Goal: Transaction & Acquisition: Purchase product/service

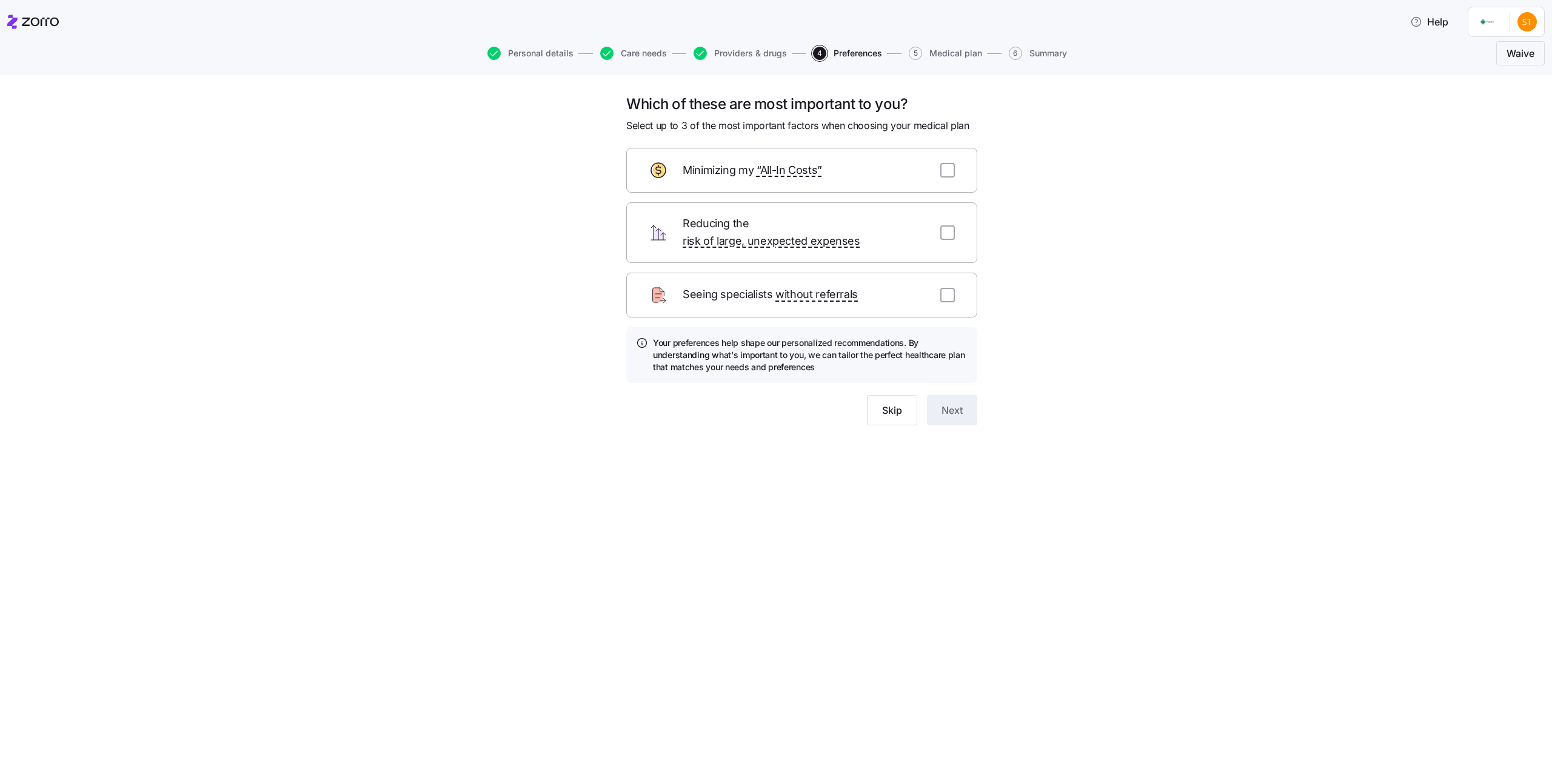
click at [945, 177] on div "Minimizing my “All-In Costs”" at bounding box center [802, 170] width 351 height 45
click at [947, 165] on input "checkbox" at bounding box center [948, 170] width 14 height 14
checkbox input "true"
click at [938, 395] on button "Next" at bounding box center [952, 410] width 50 height 30
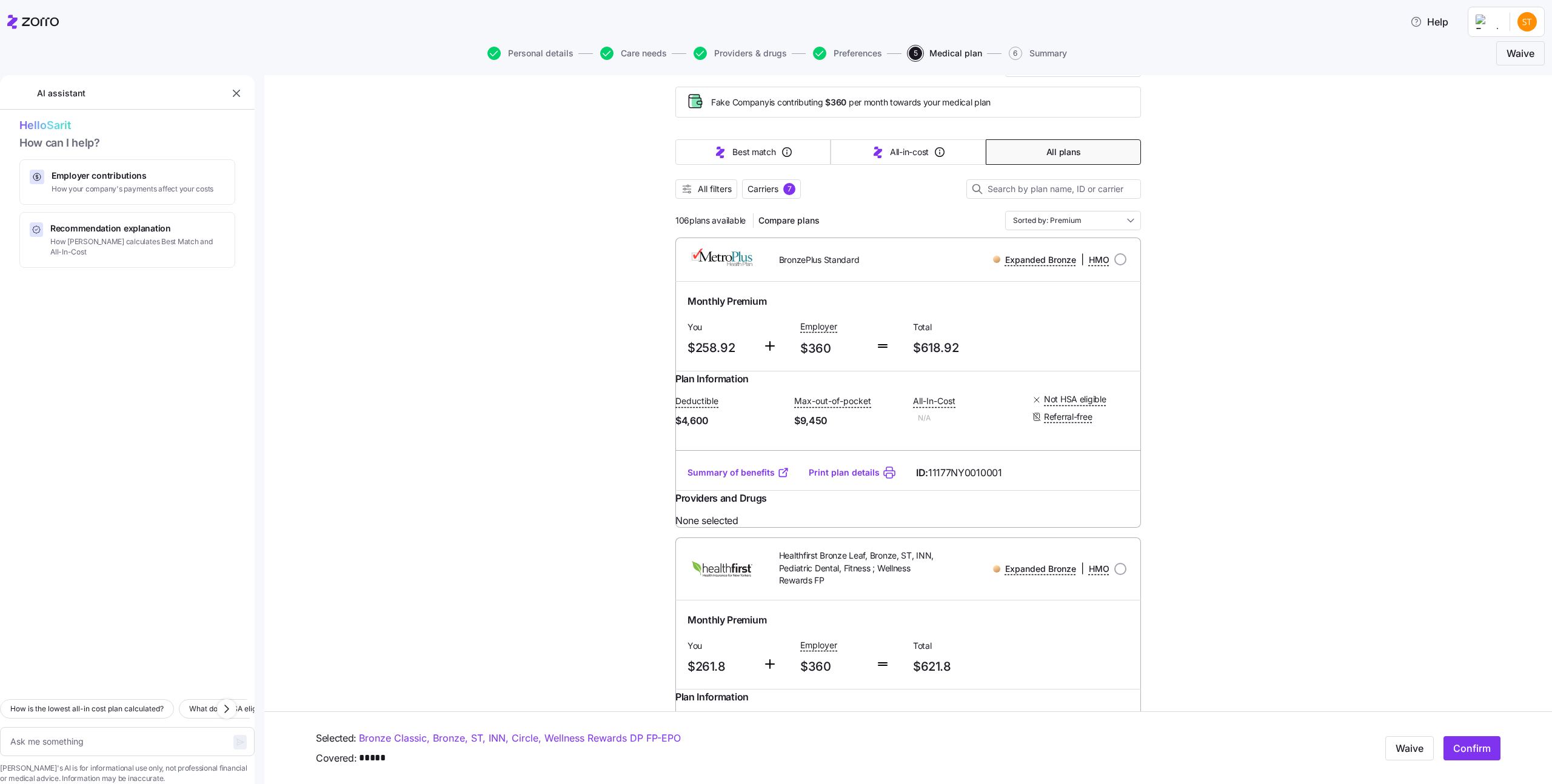
scroll to position [73, 0]
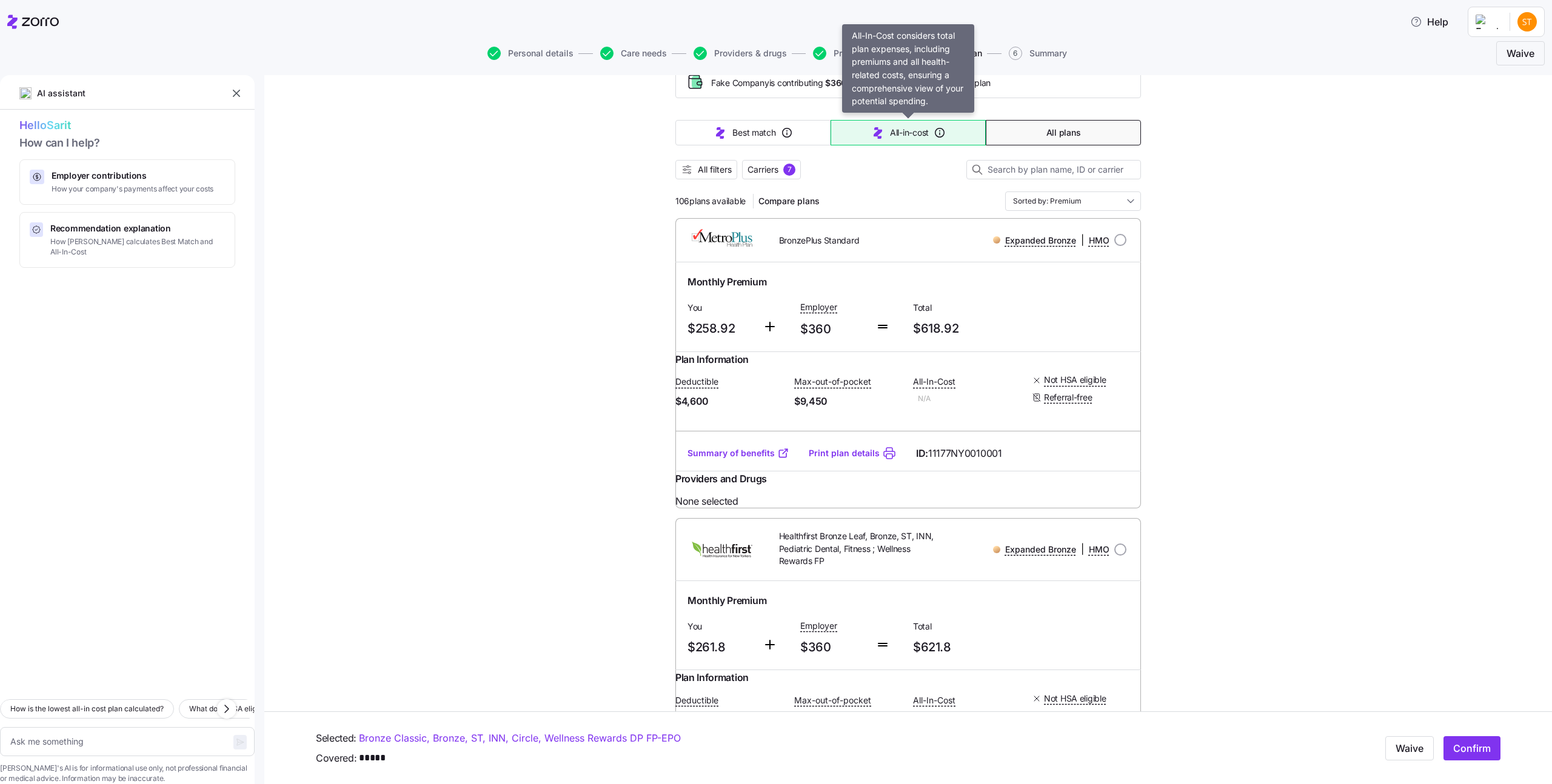
click at [920, 132] on span "All-in-cost" at bounding box center [910, 132] width 39 height 12
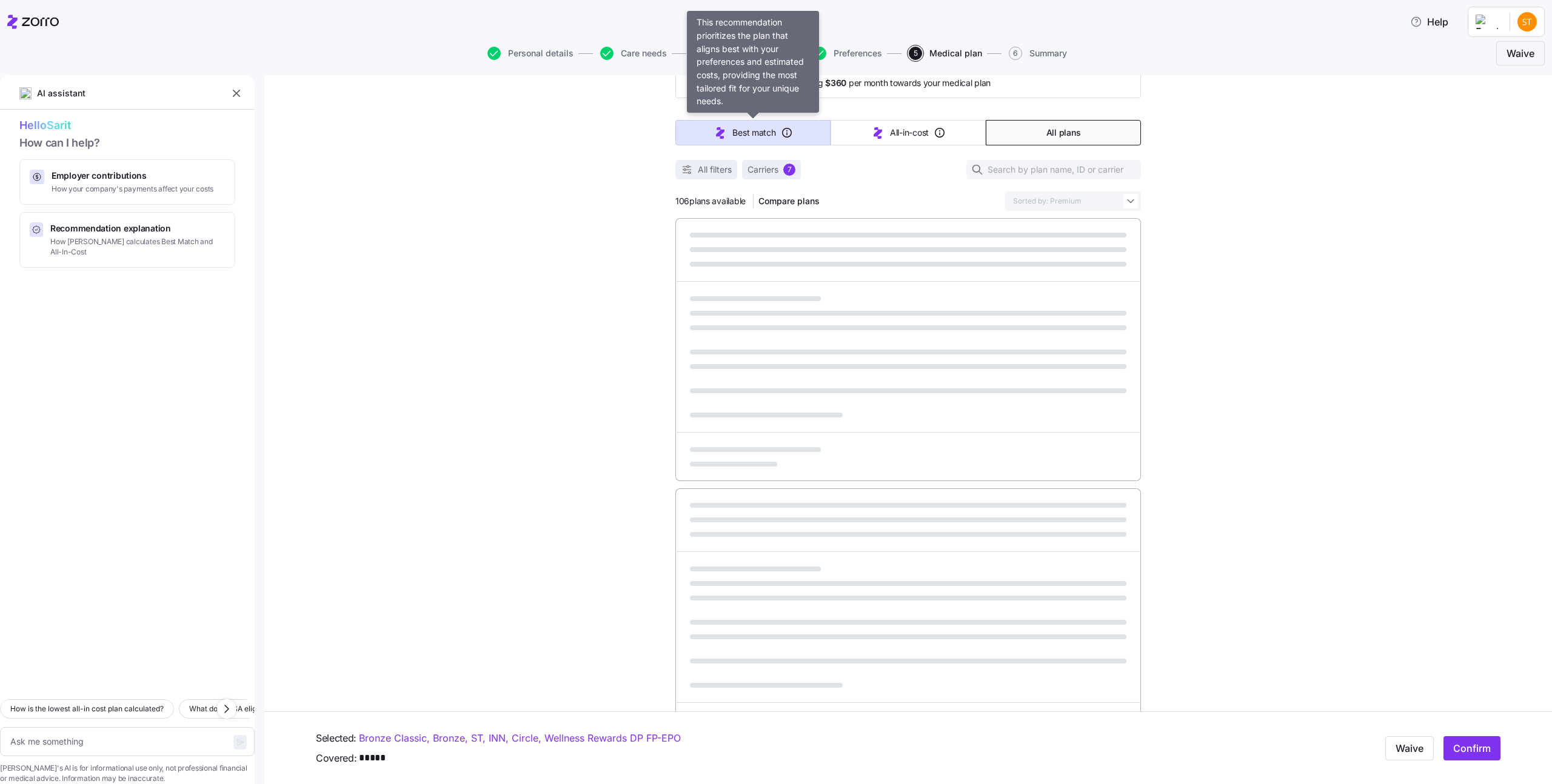
type textarea "x"
type input "Sorted by: All-in-cost"
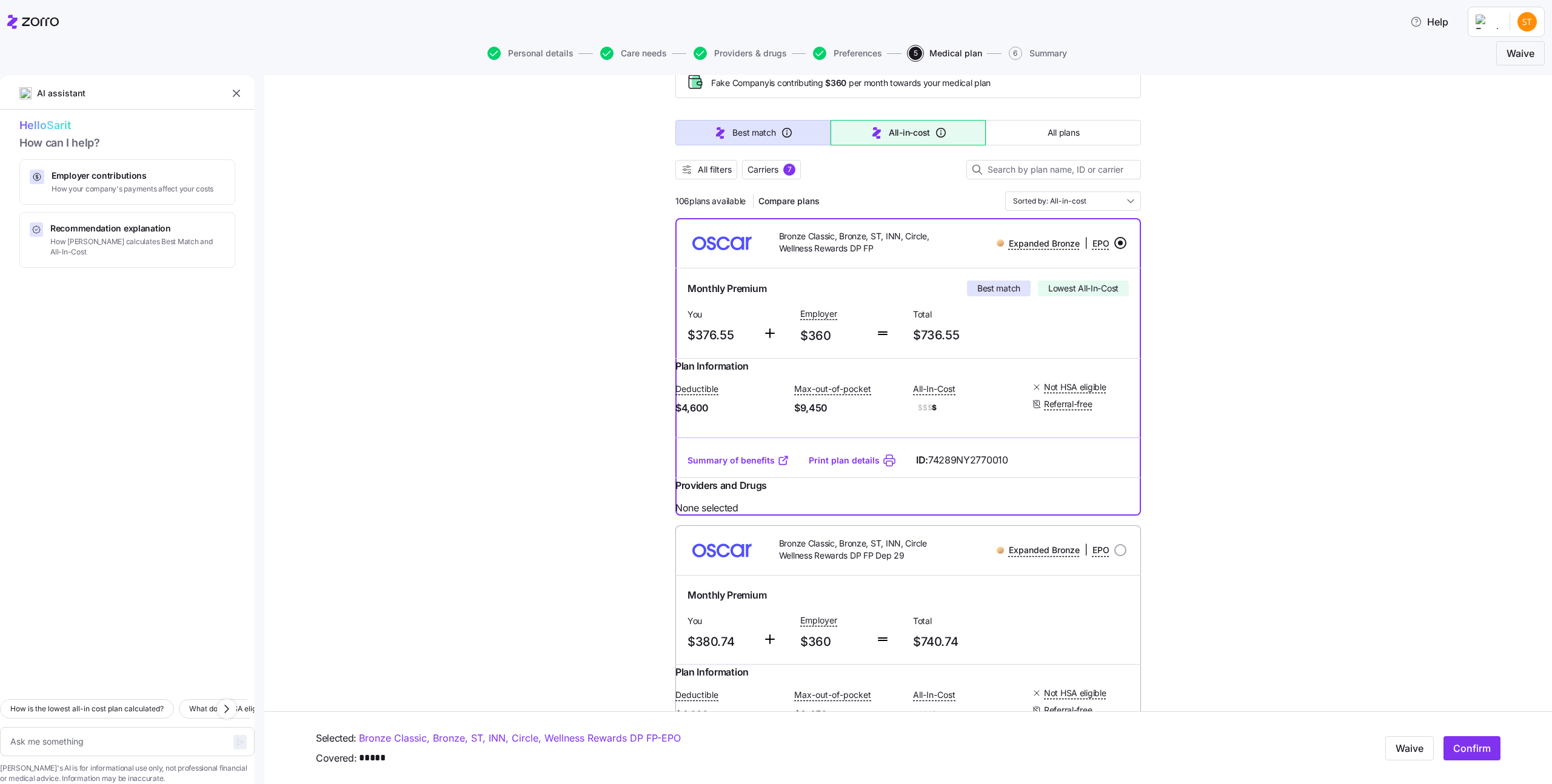
scroll to position [98, 0]
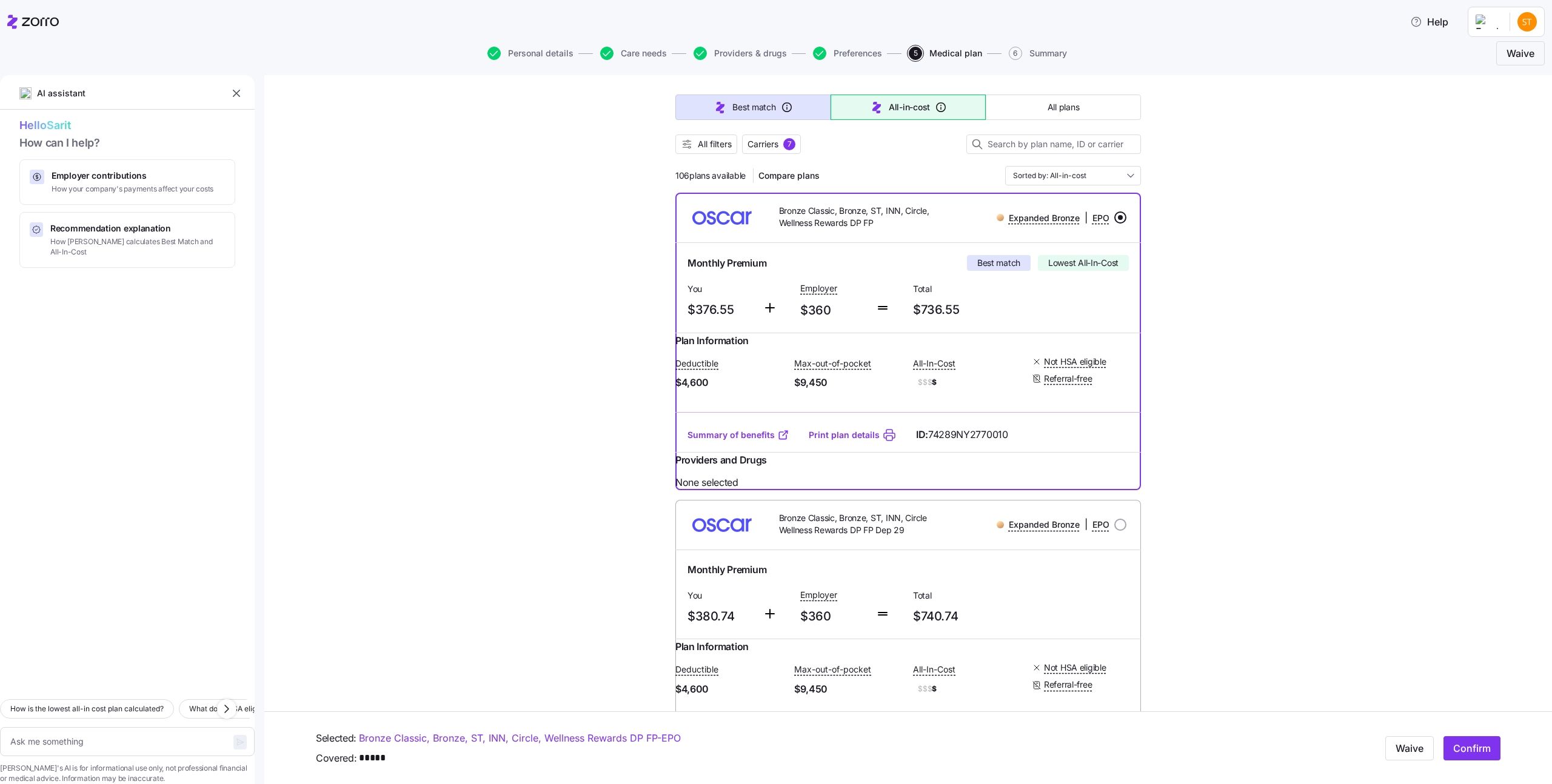
click at [751, 136] on button "Carriers 7" at bounding box center [771, 144] width 59 height 20
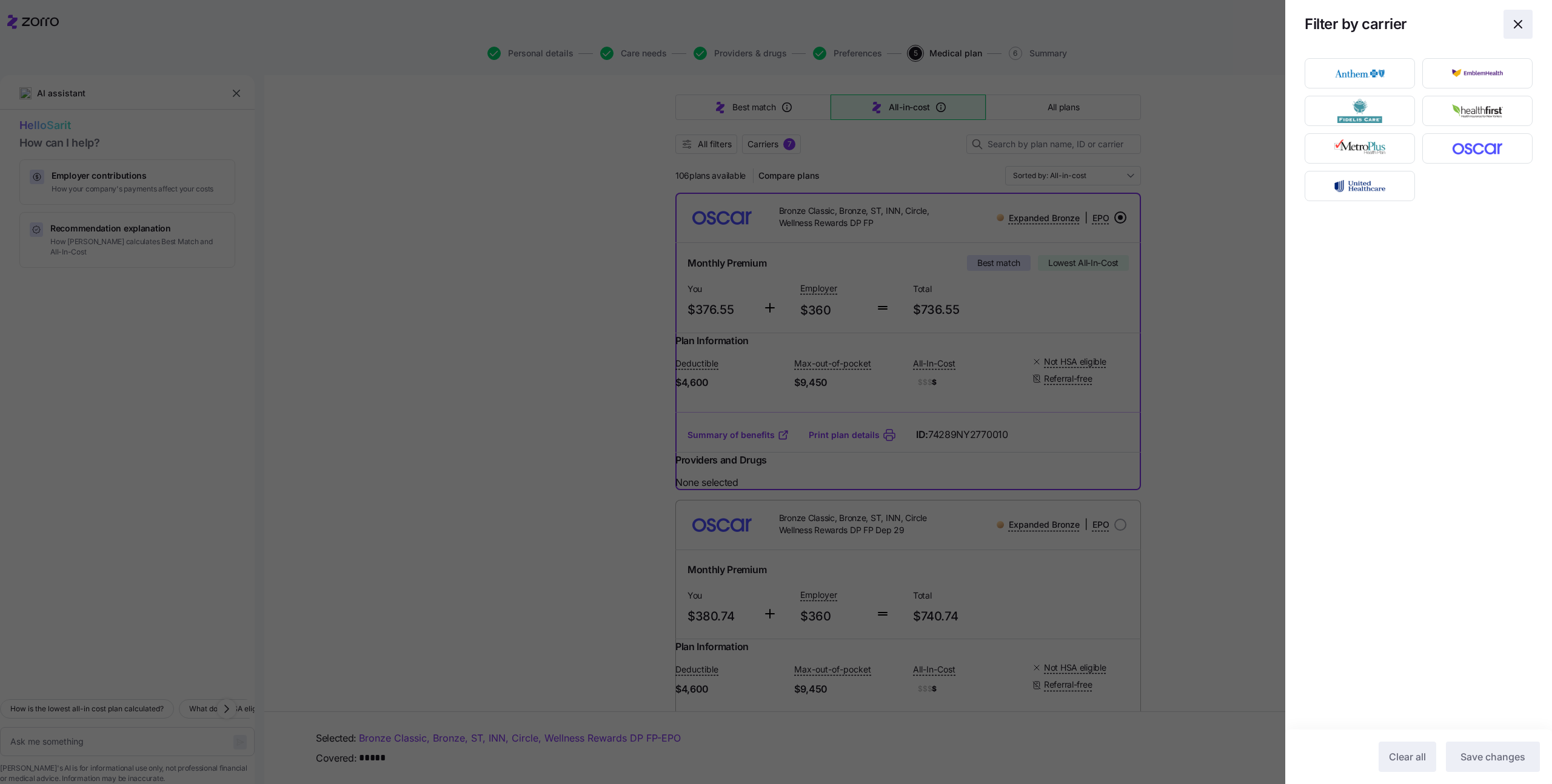
click at [1520, 28] on icon "button" at bounding box center [1519, 24] width 14 height 14
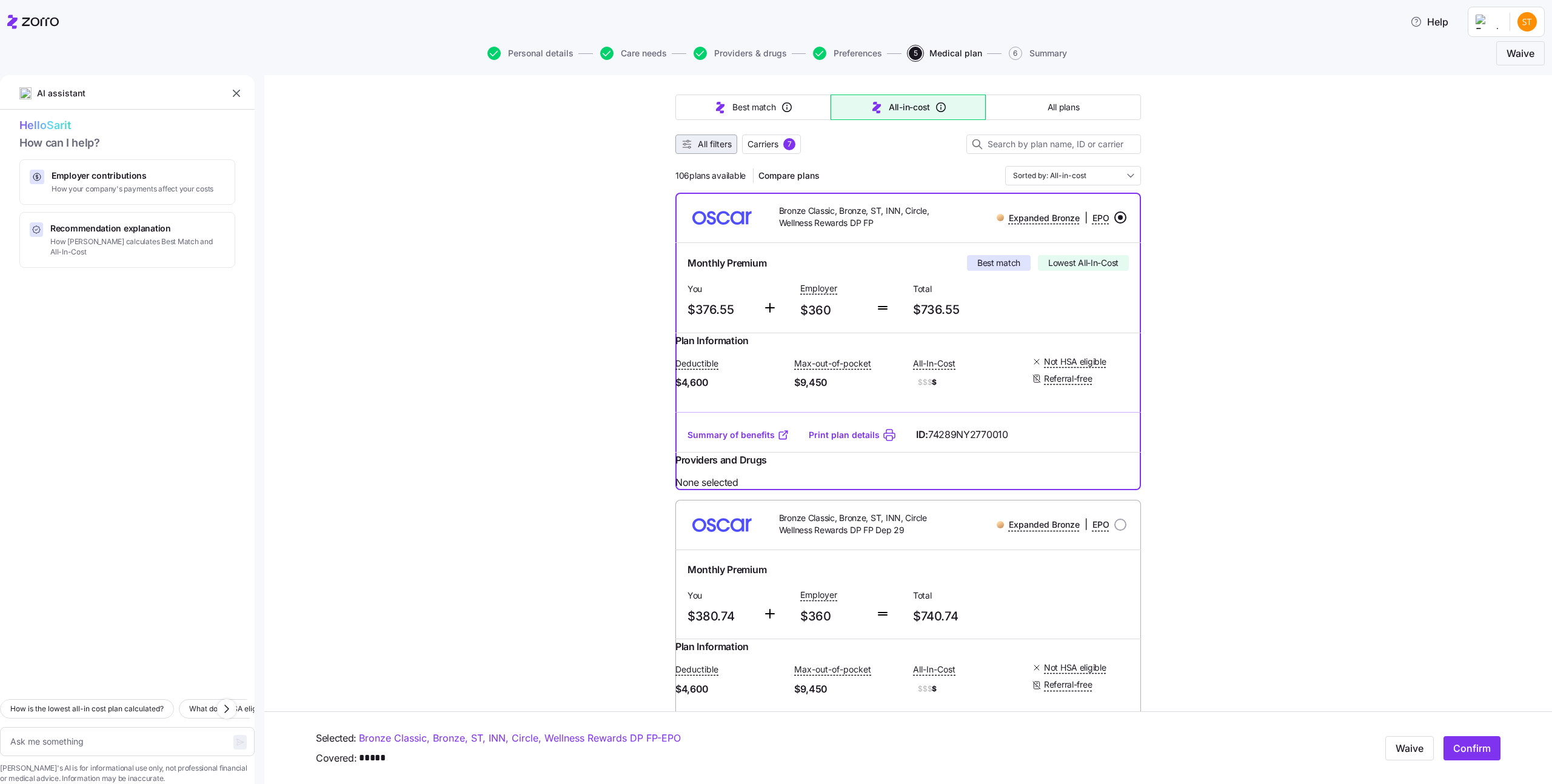
click at [698, 153] on button "All filters" at bounding box center [706, 144] width 62 height 20
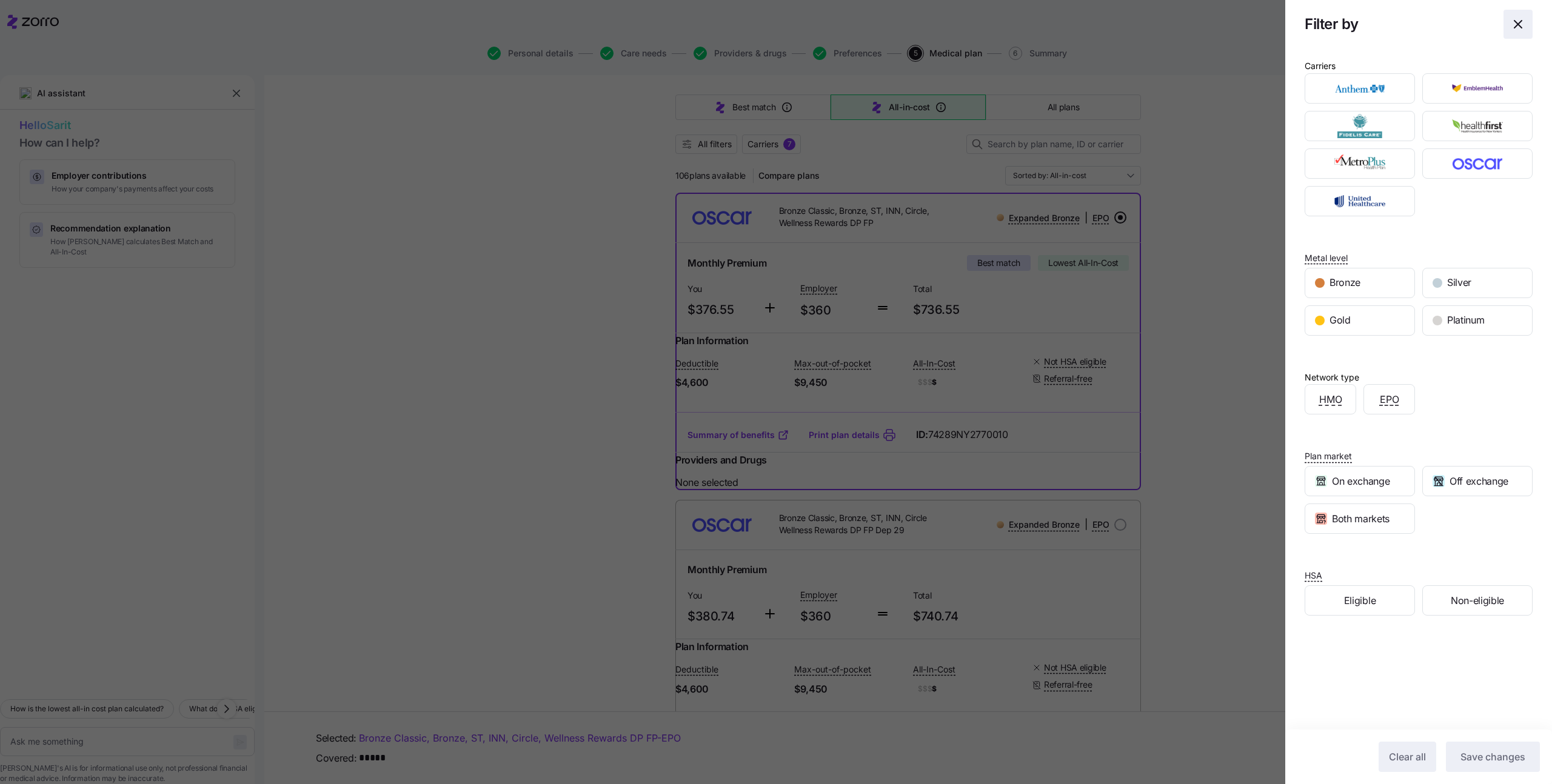
click at [1515, 24] on icon "button" at bounding box center [1519, 24] width 14 height 14
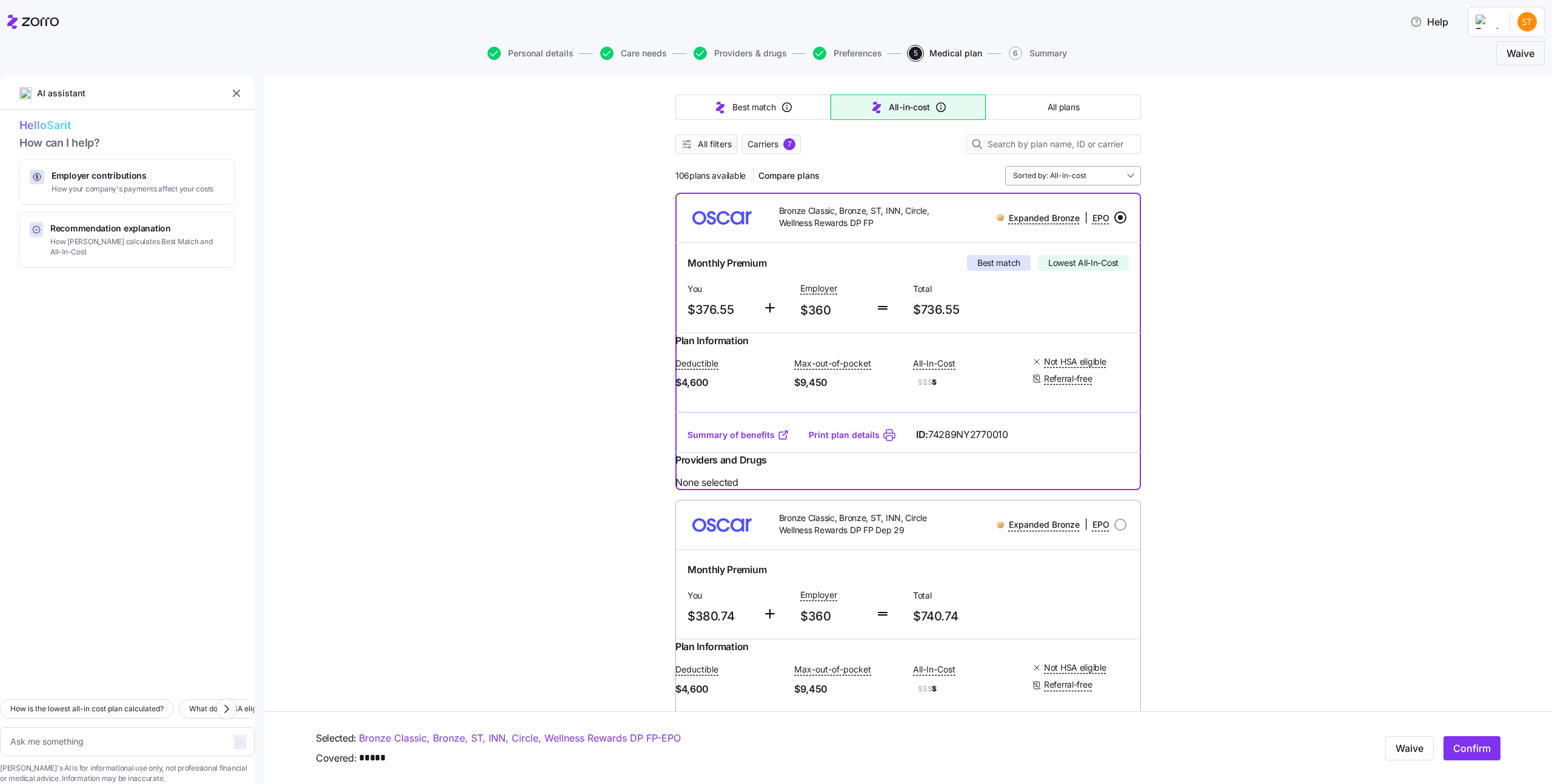
click at [1059, 183] on input "Sorted by: All-in-cost" at bounding box center [1073, 175] width 136 height 20
click at [1045, 245] on div "Premium" at bounding box center [1073, 246] width 126 height 20
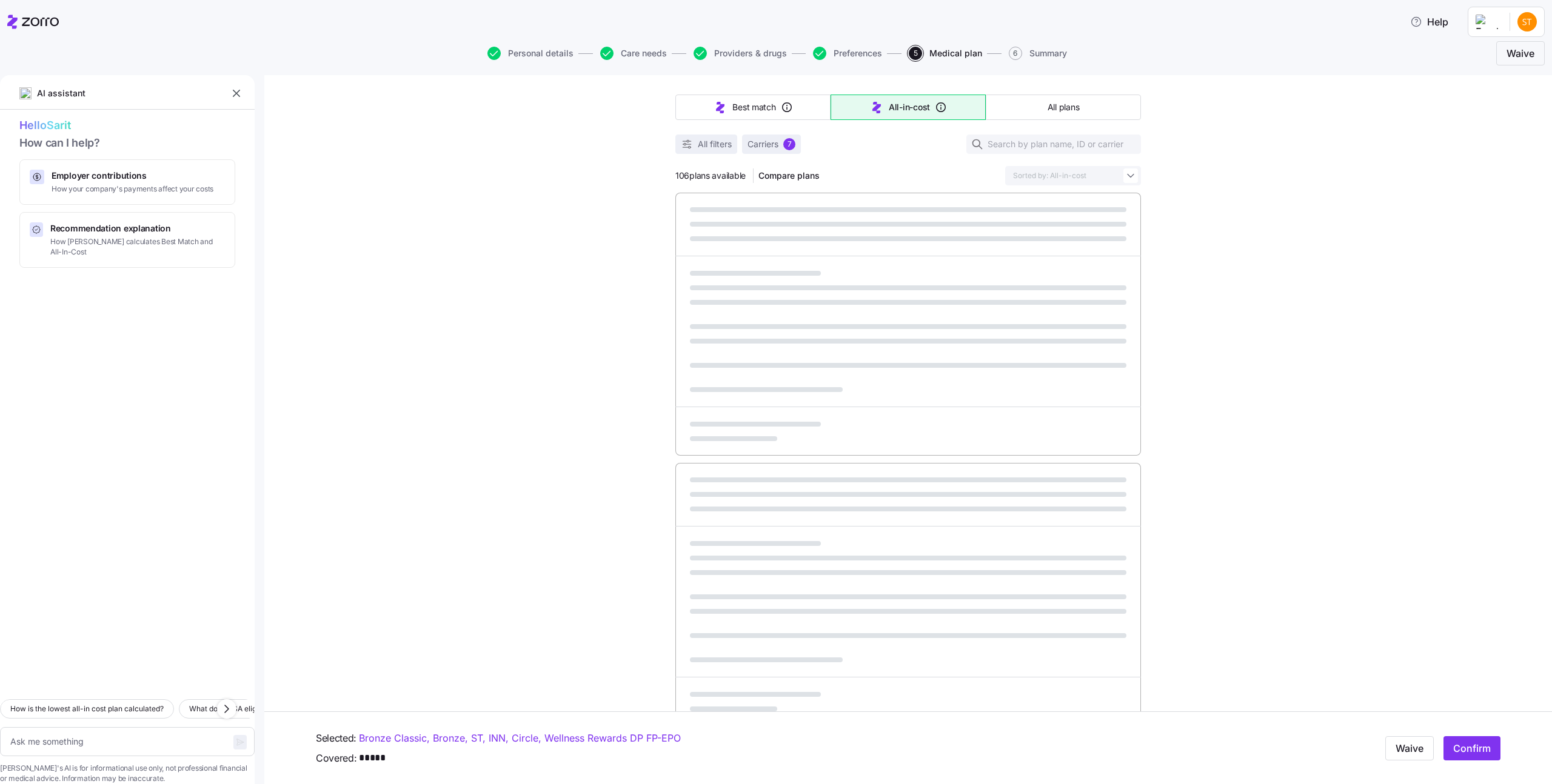
type textarea "x"
type input "Sorted by: Premium"
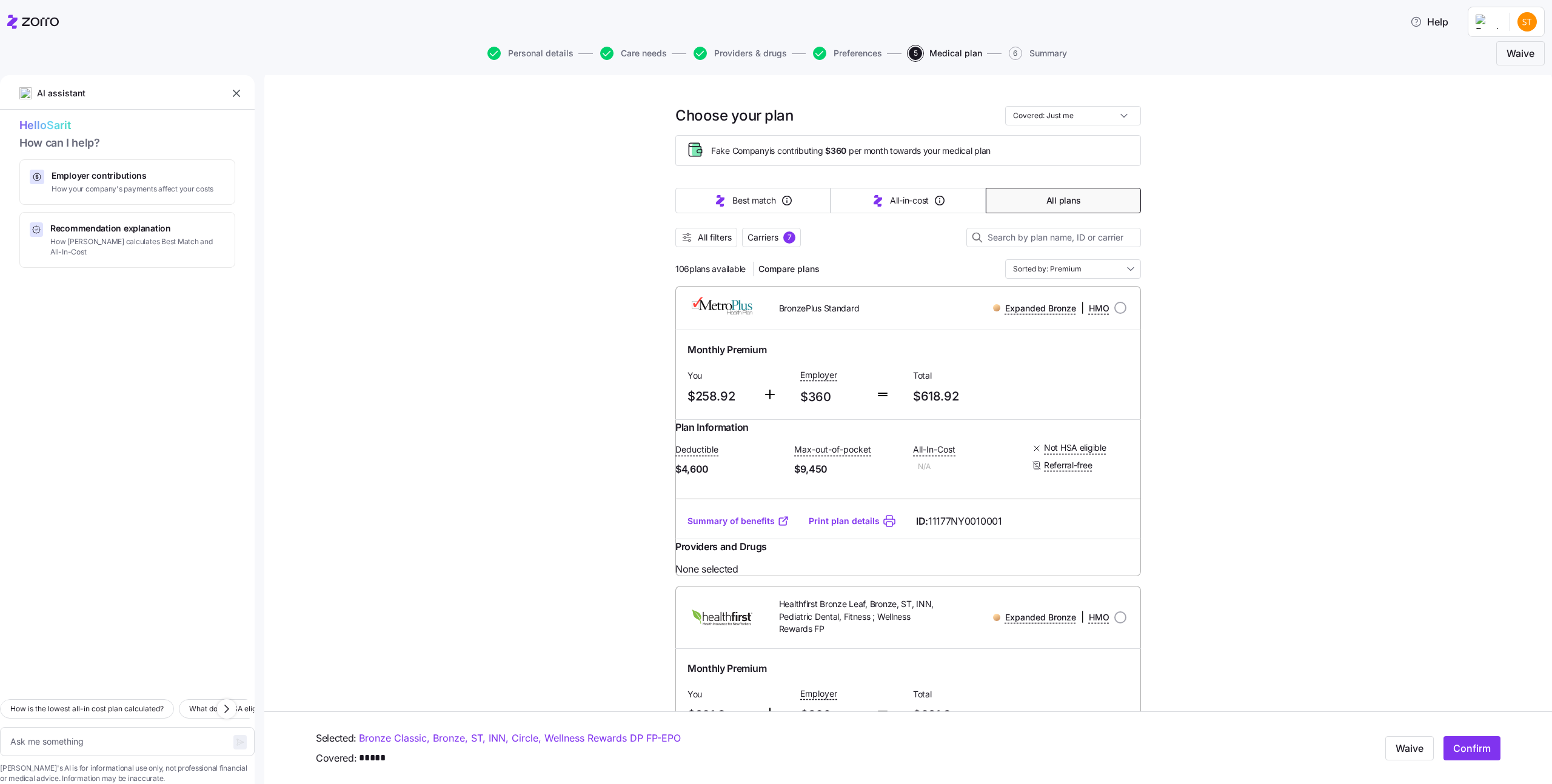
scroll to position [0, 0]
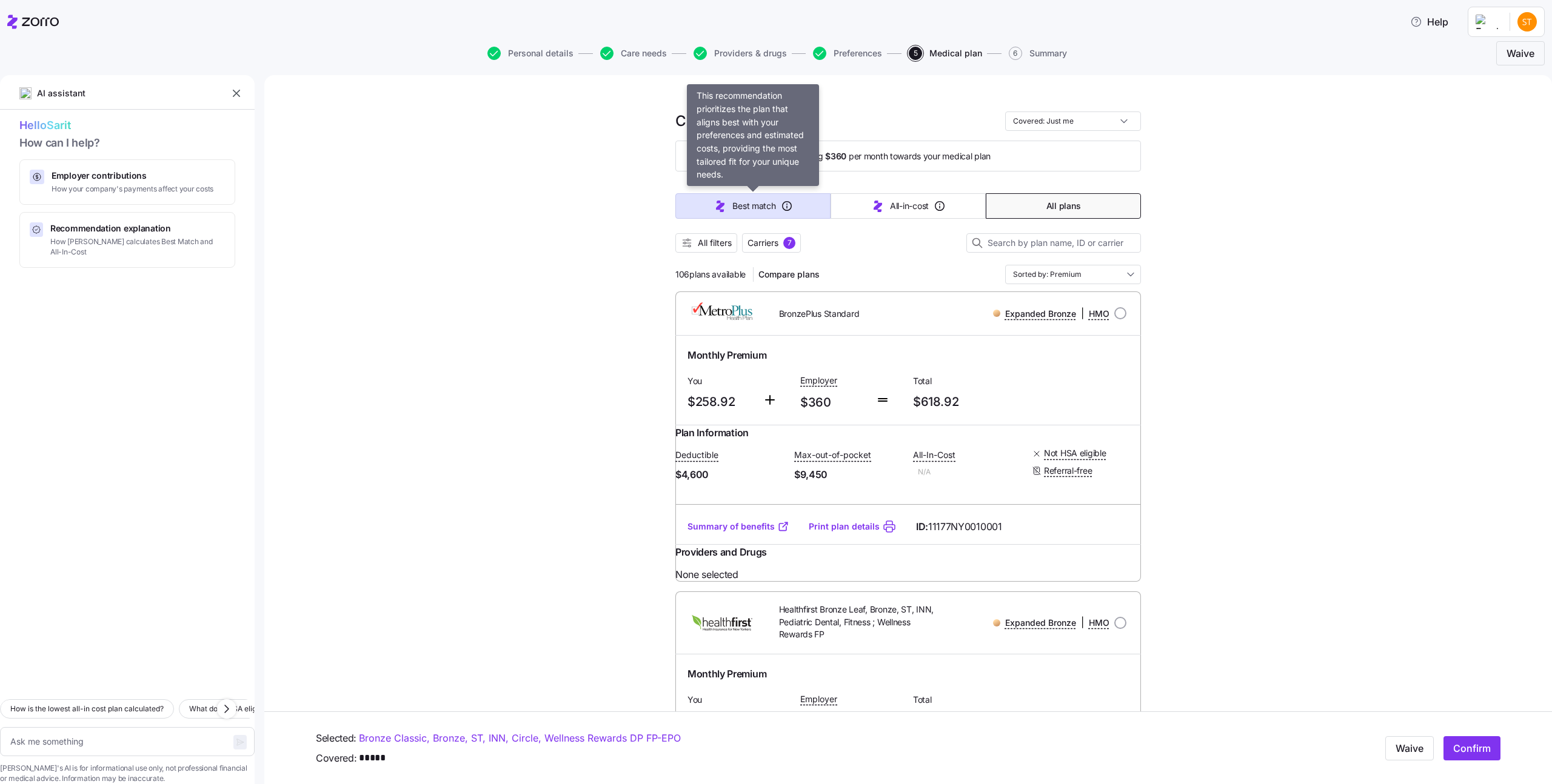
click at [746, 203] on span "Best match" at bounding box center [753, 206] width 43 height 12
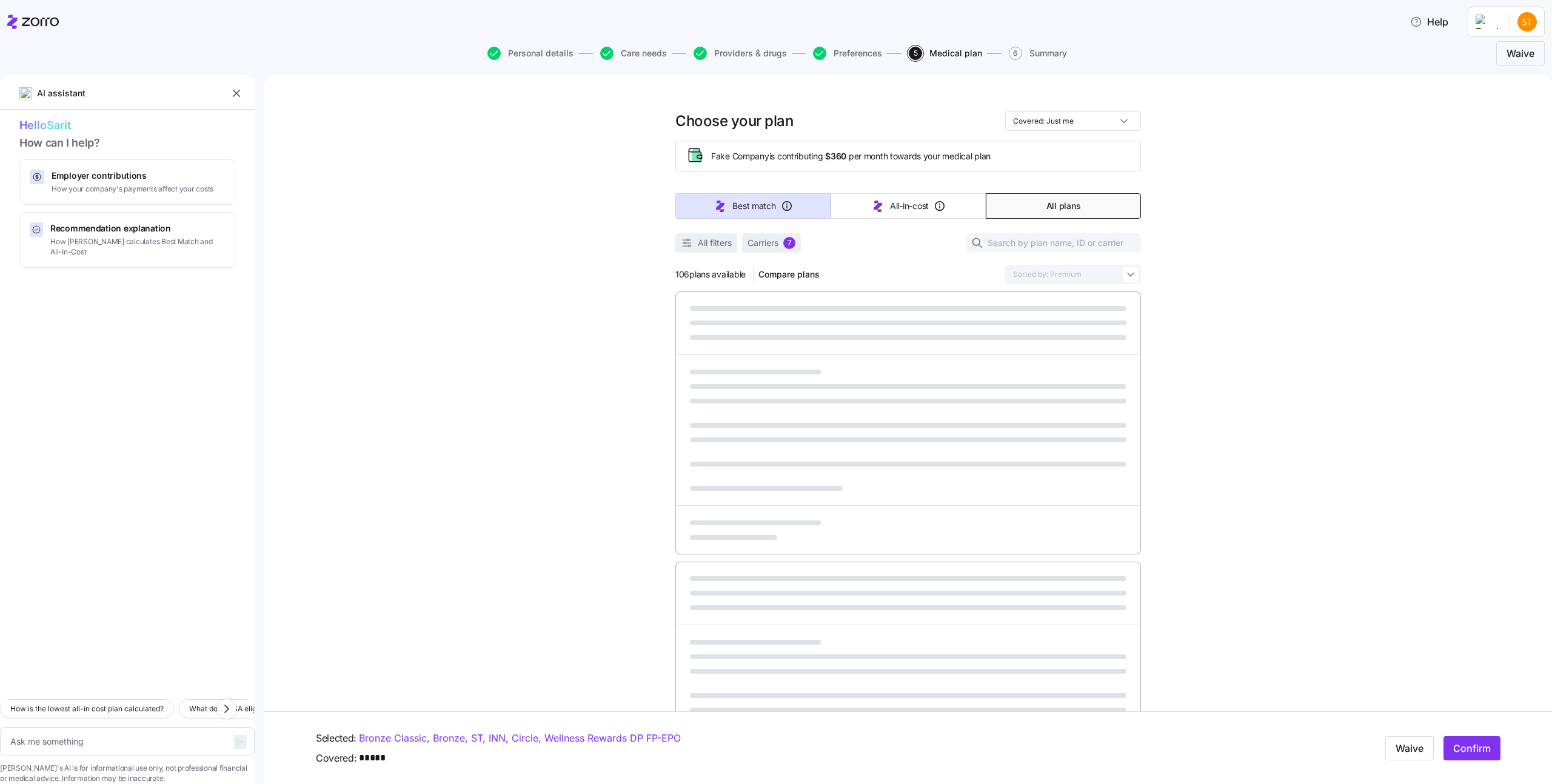
type textarea "x"
type input "Sorted by: Best match"
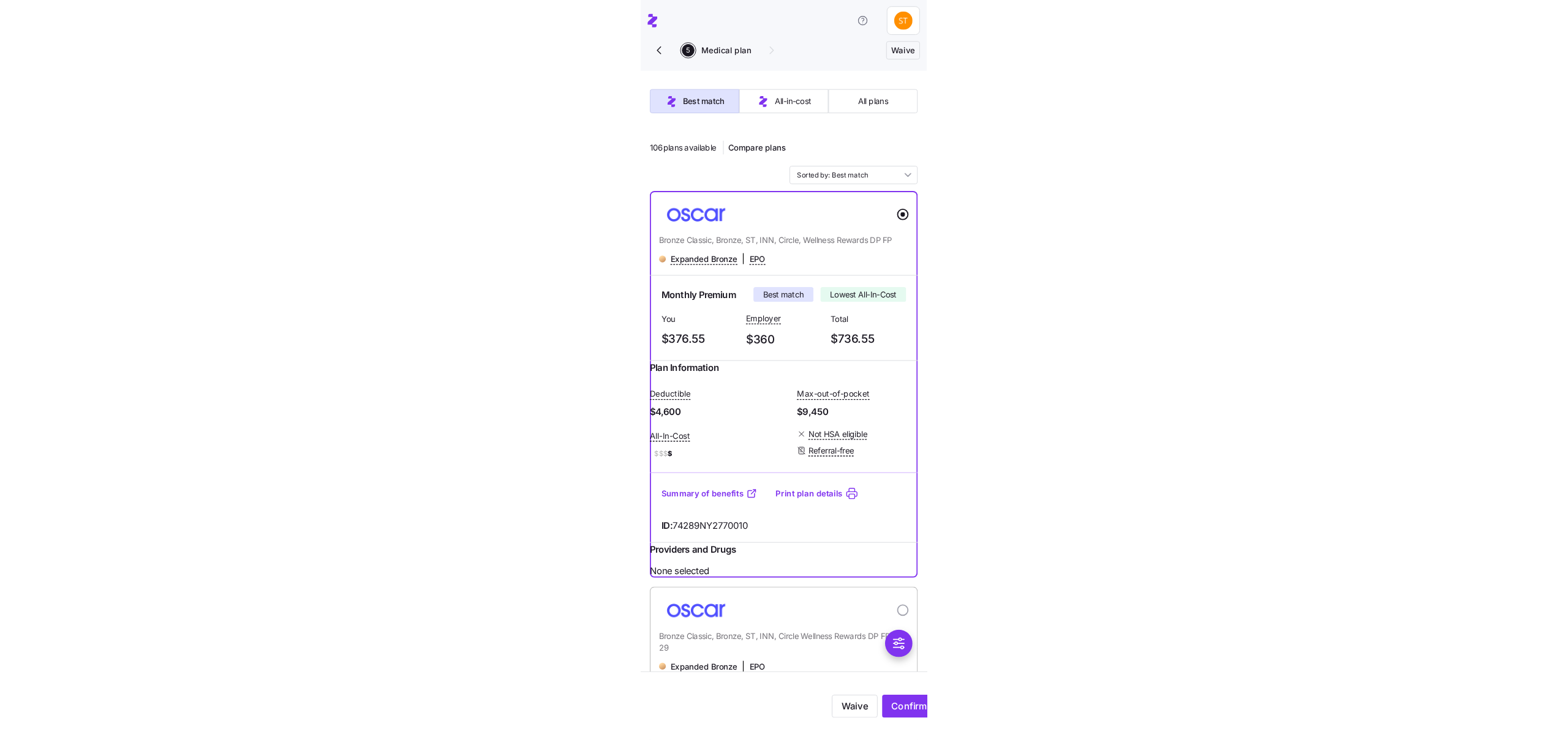
scroll to position [99, 0]
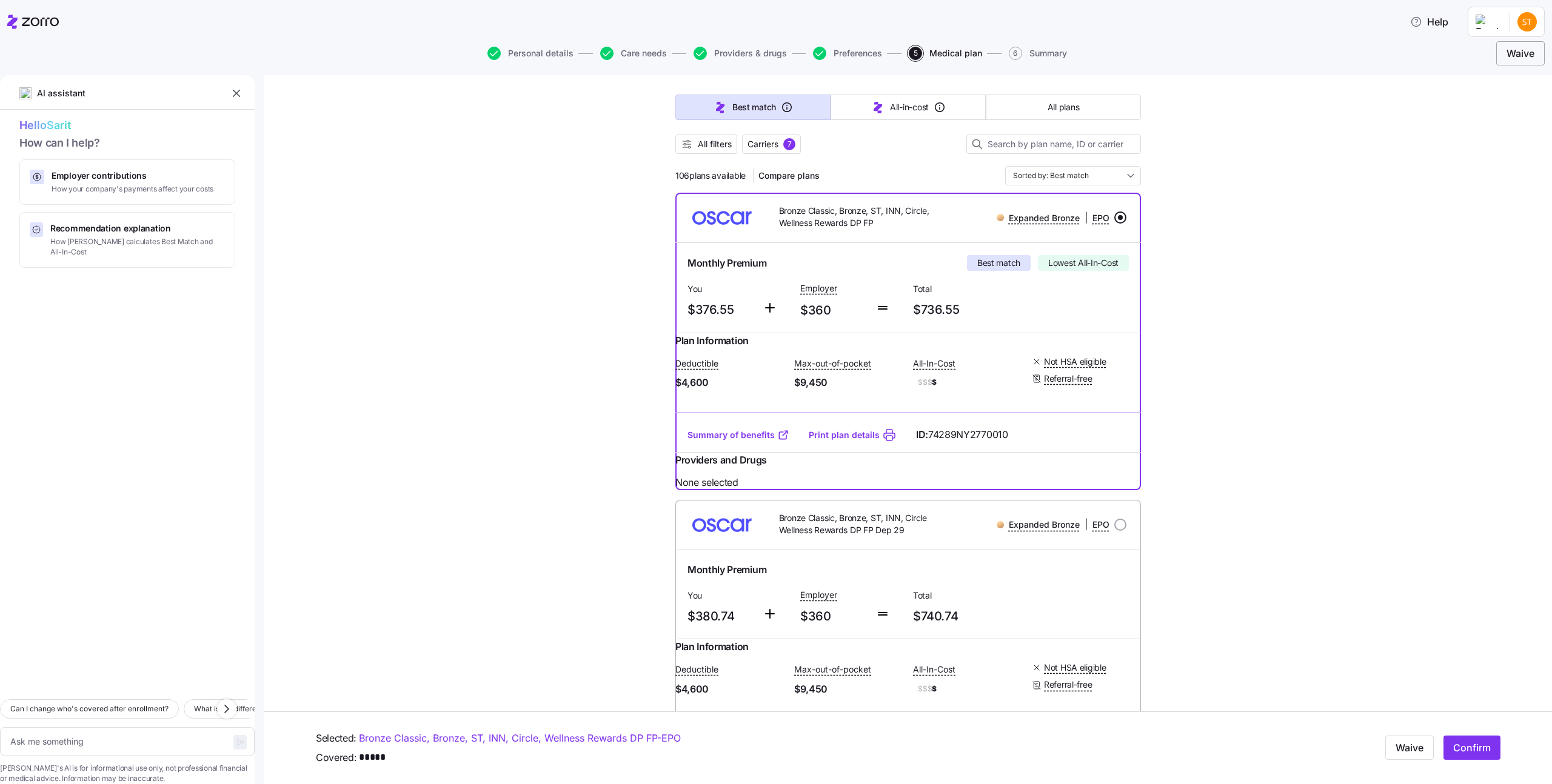
click at [1503, 59] on button "Waive" at bounding box center [1520, 53] width 49 height 24
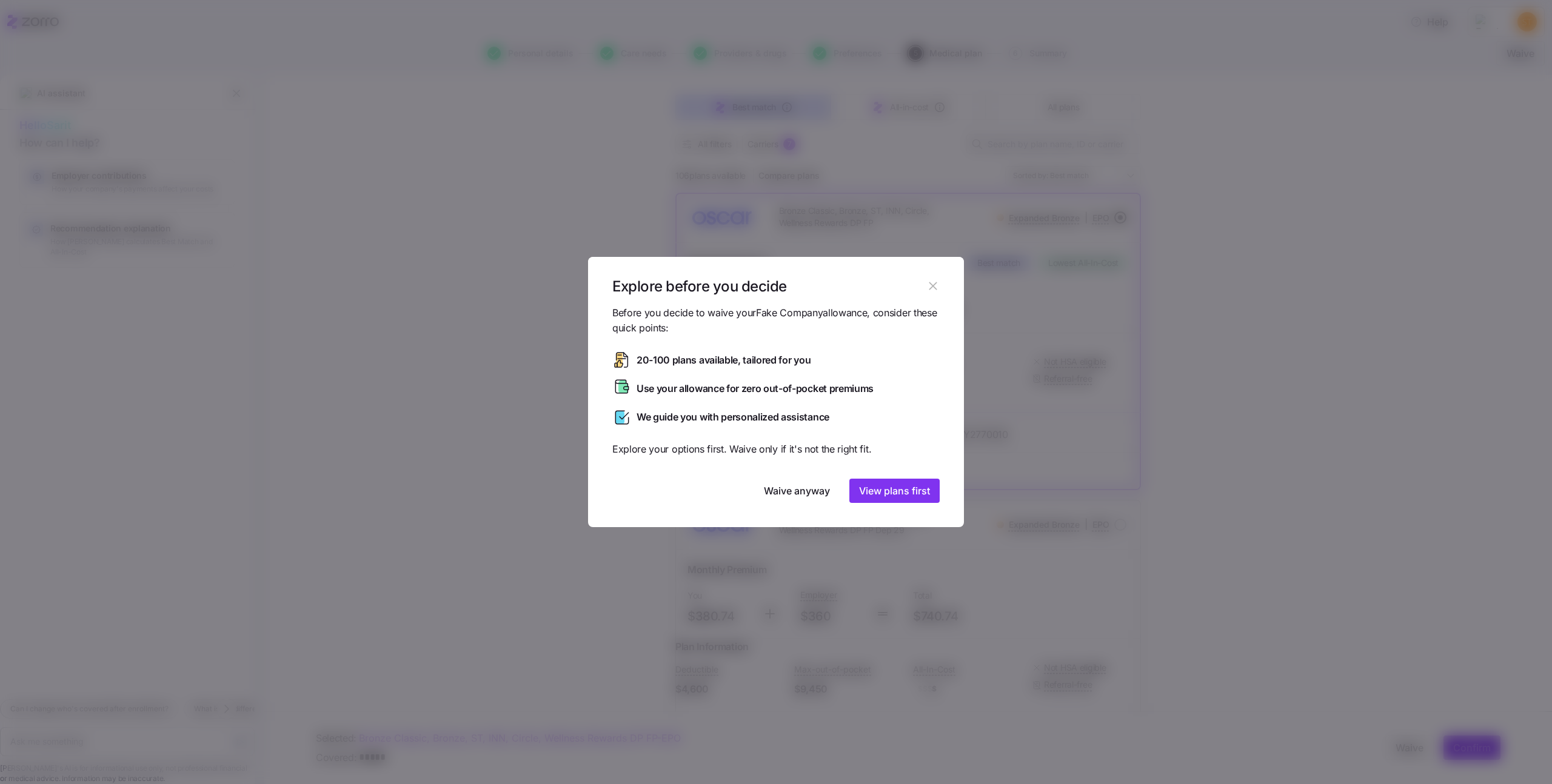
click at [923, 272] on header "Explore before you decide" at bounding box center [776, 281] width 376 height 49
click at [930, 282] on icon "button" at bounding box center [933, 286] width 13 height 13
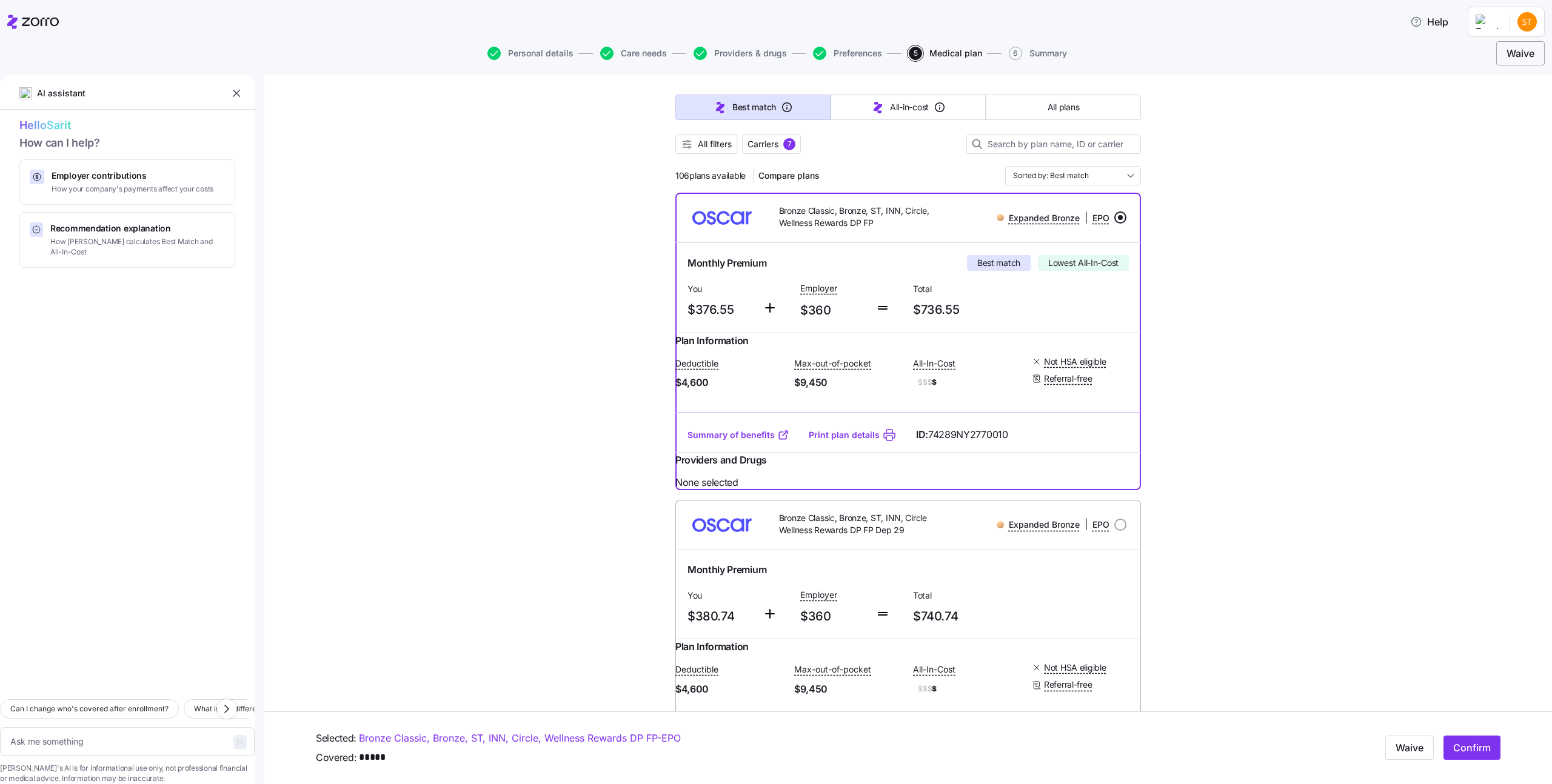
click at [1507, 58] on span "Waive" at bounding box center [1521, 54] width 28 height 14
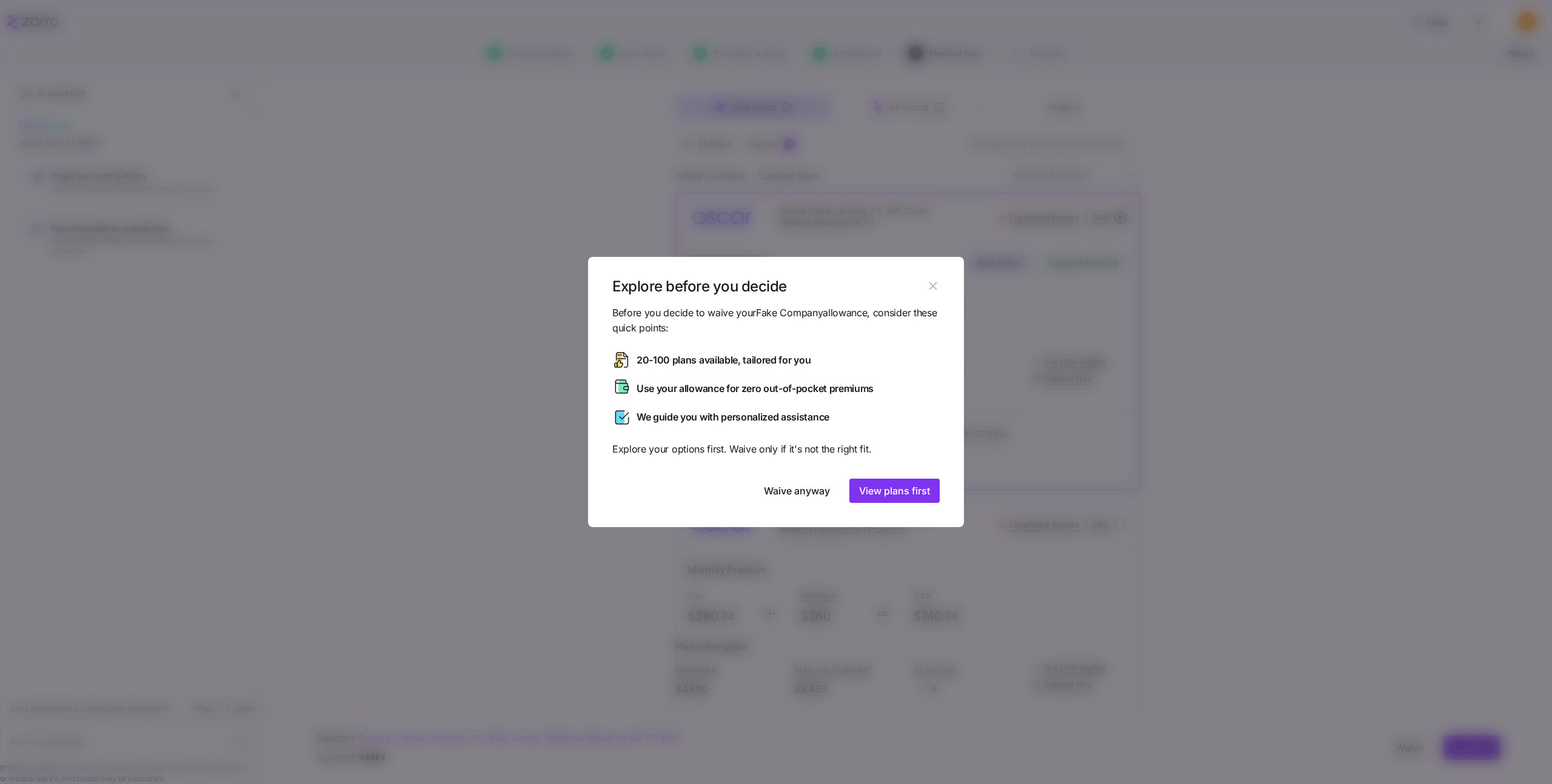
click at [931, 296] on header "Explore before you decide" at bounding box center [776, 281] width 376 height 49
click at [938, 287] on icon "button" at bounding box center [933, 286] width 13 height 13
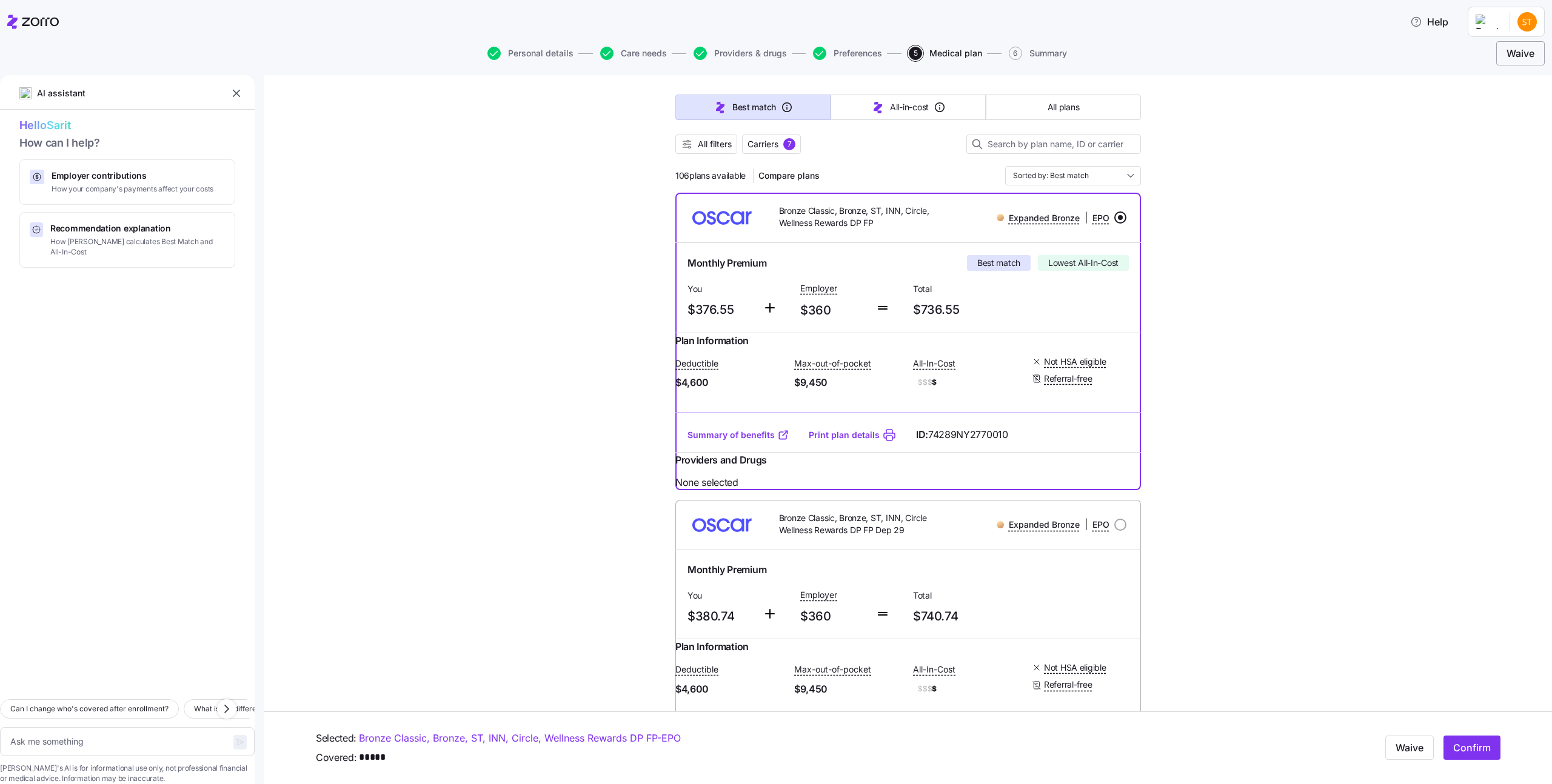
click at [1511, 55] on span "Waive" at bounding box center [1521, 54] width 28 height 14
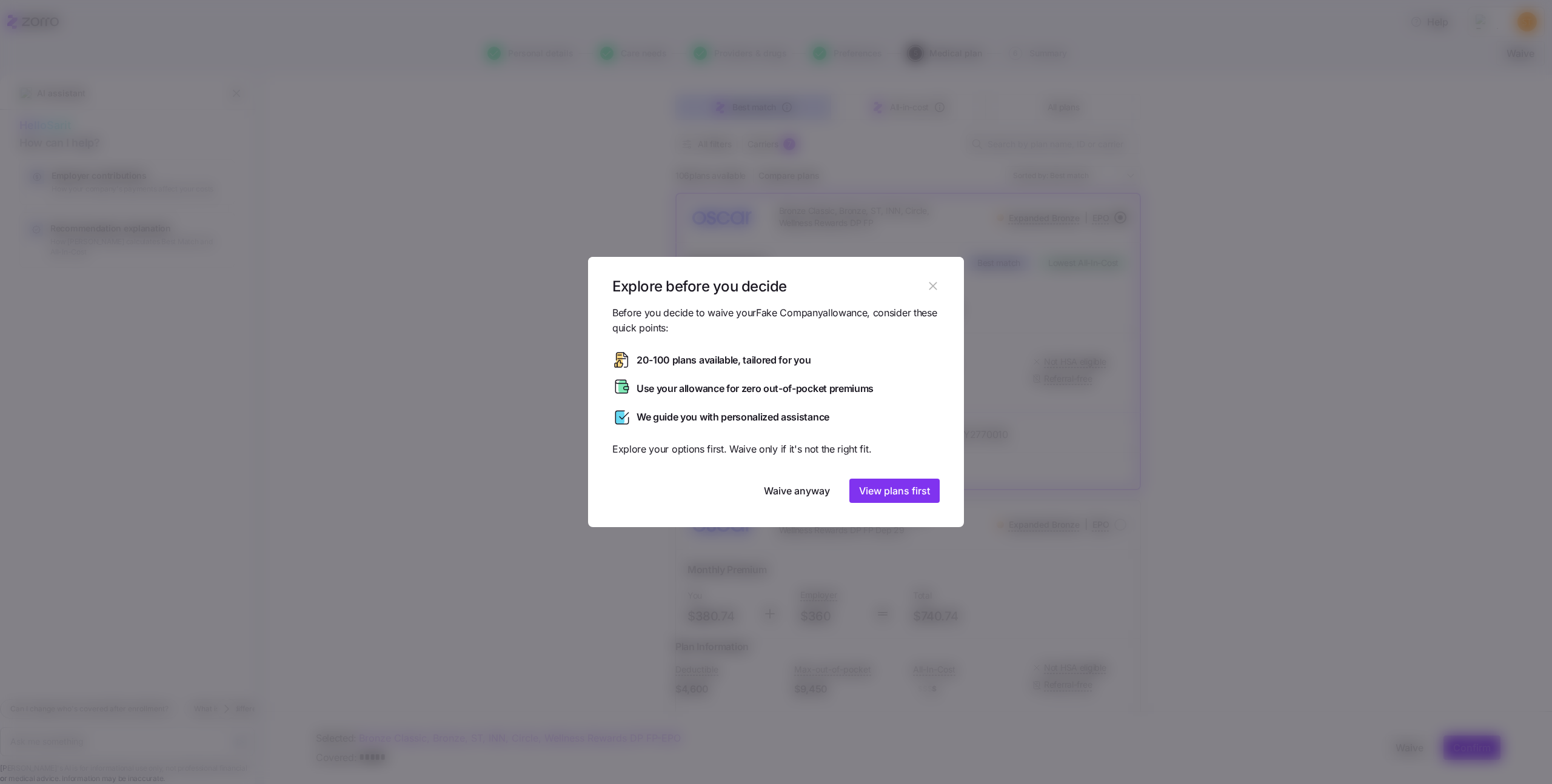
click at [945, 289] on header "Explore before you decide" at bounding box center [776, 281] width 376 height 49
click at [938, 289] on icon "button" at bounding box center [933, 286] width 13 height 13
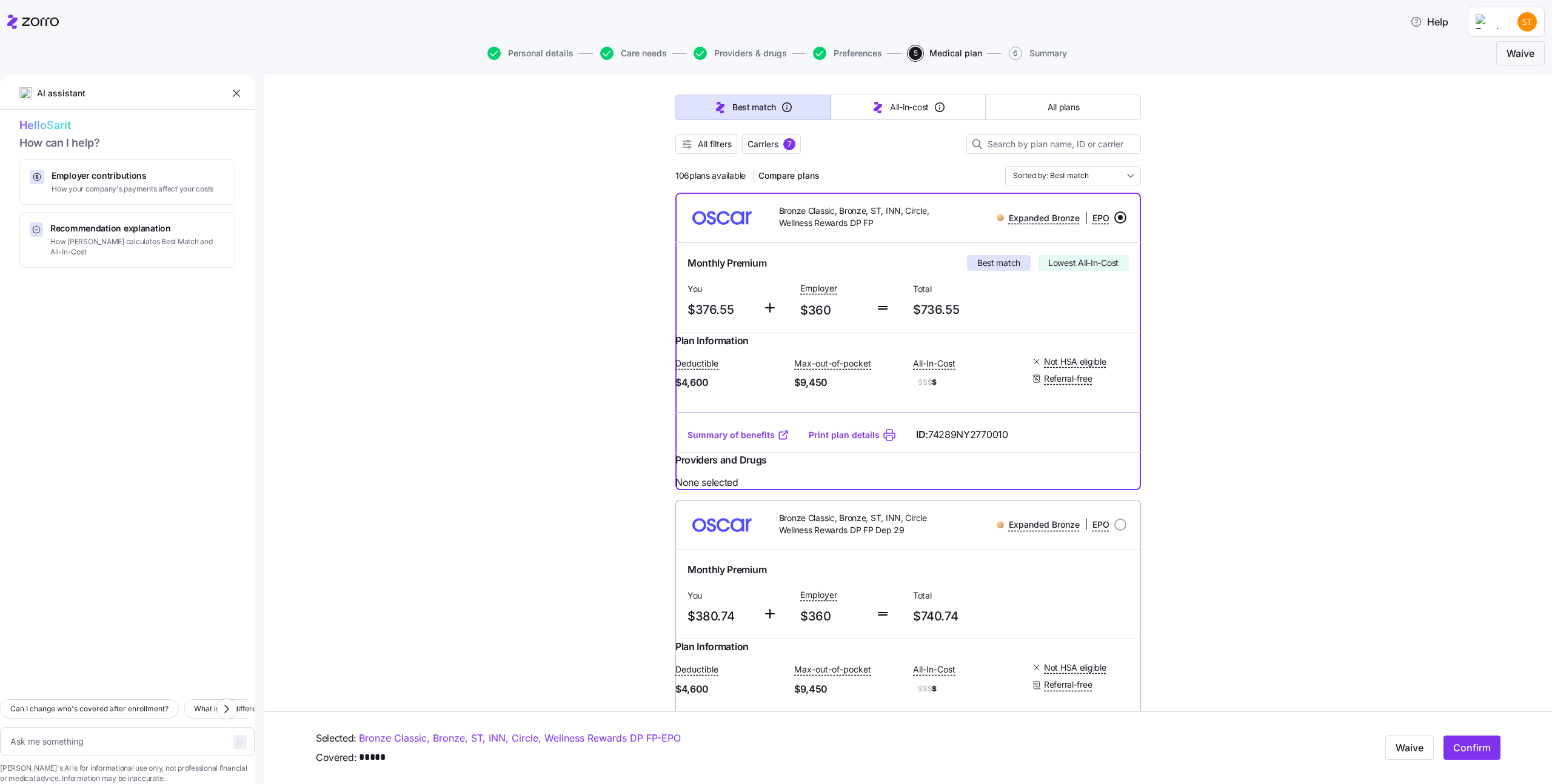
drag, startPoint x: 1511, startPoint y: 43, endPoint x: 1455, endPoint y: 110, distance: 87.3
click at [1422, 160] on div "Help Personal details Care needs Providers & drugs Preferences 5 Medical plan 6…" at bounding box center [776, 388] width 1552 height 777
drag, startPoint x: 1502, startPoint y: 48, endPoint x: 1406, endPoint y: 136, distance: 130.2
click at [1406, 136] on div "Help Personal details Care needs Providers & drugs Preferences 5 Medical plan 6…" at bounding box center [776, 388] width 1552 height 777
click at [793, 149] on div "7" at bounding box center [789, 144] width 12 height 12
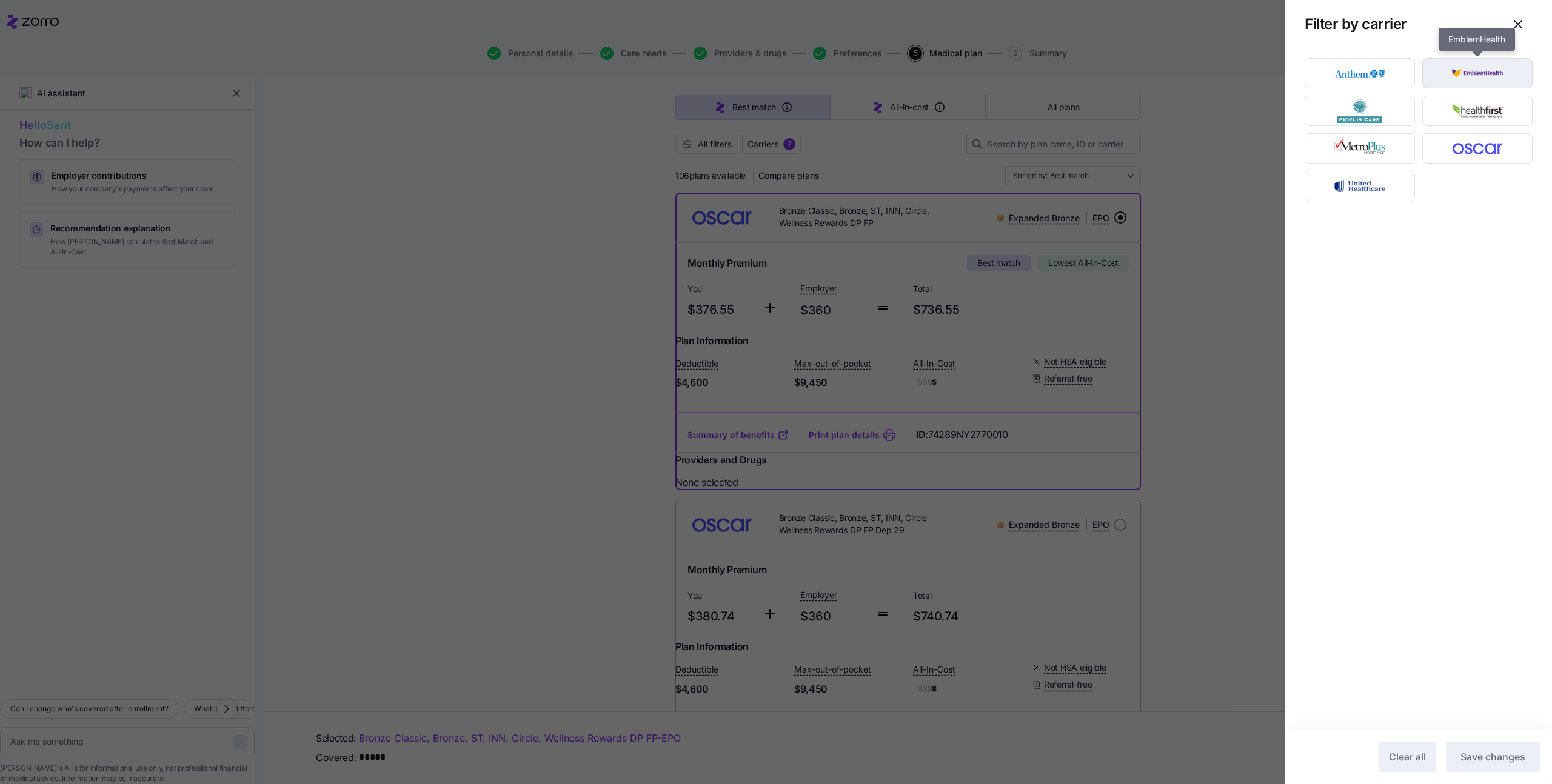
click at [1459, 84] on img "button" at bounding box center [1477, 73] width 89 height 24
click at [1365, 86] on div "button" at bounding box center [1360, 73] width 109 height 29
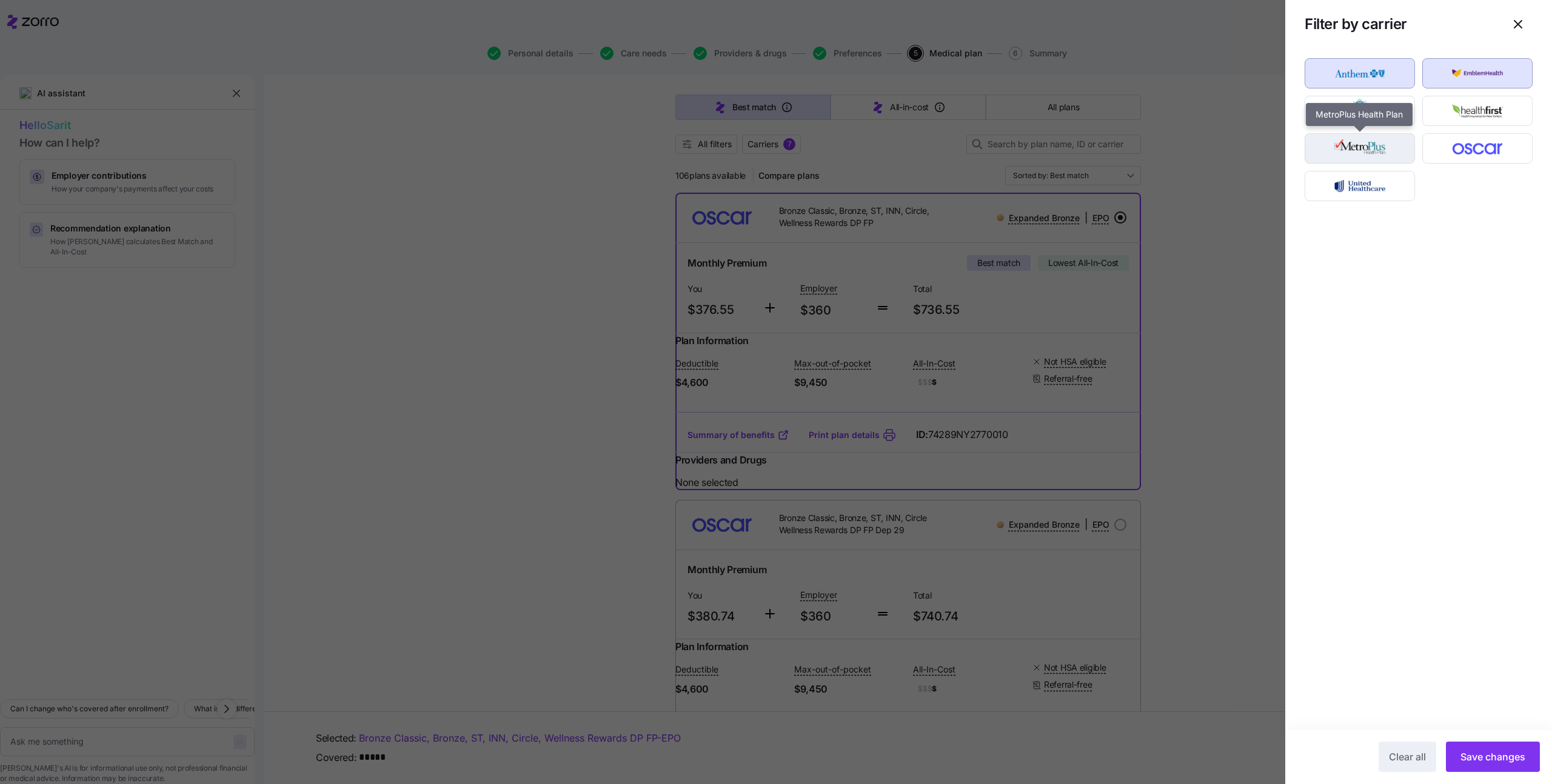
click at [1362, 143] on img "button" at bounding box center [1360, 148] width 89 height 24
click at [1463, 130] on div "Oscar" at bounding box center [1477, 148] width 117 height 38
click at [1464, 114] on img "button" at bounding box center [1477, 110] width 89 height 24
click at [1462, 143] on img "button" at bounding box center [1477, 148] width 89 height 24
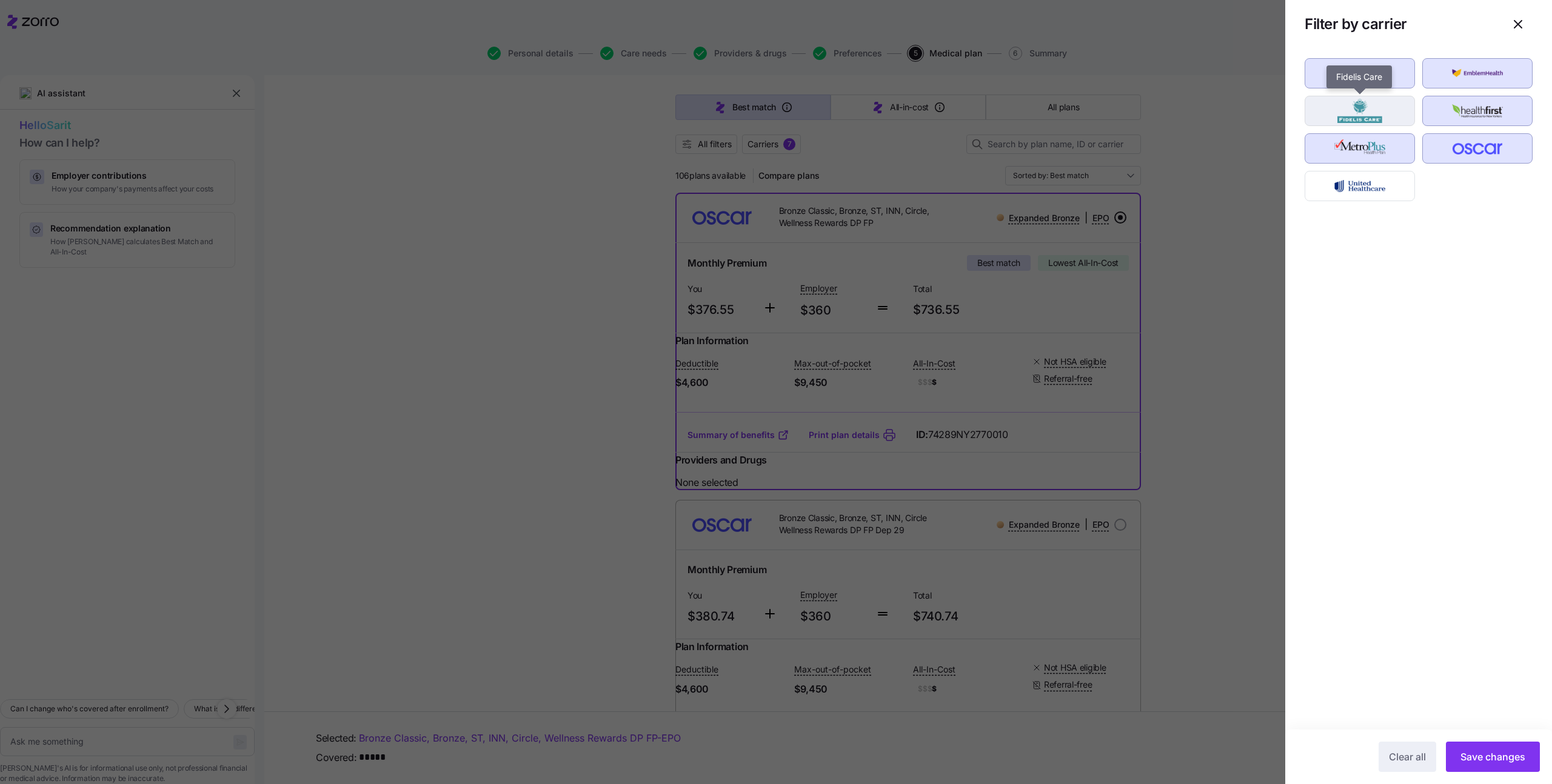
click at [1370, 110] on img "button" at bounding box center [1360, 110] width 89 height 24
click at [1341, 195] on img "button" at bounding box center [1360, 185] width 89 height 24
click at [1519, 17] on span "button" at bounding box center [1518, 24] width 28 height 28
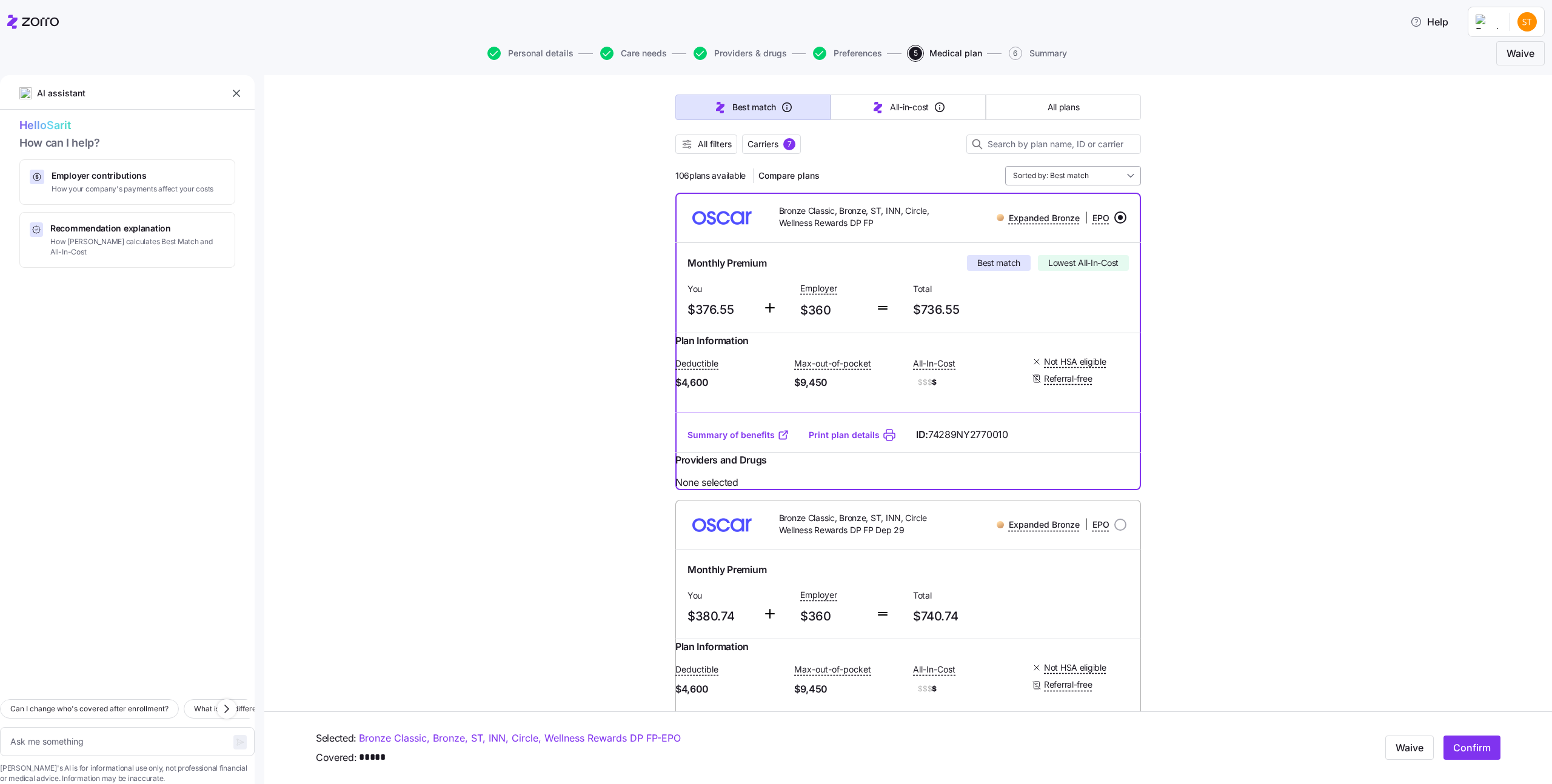
click at [1051, 174] on input "Sorted by: Best match" at bounding box center [1073, 175] width 136 height 20
click at [1515, 24] on html "Help Personal details Care needs Providers & drugs Preferences 5 Medical plan 6…" at bounding box center [776, 388] width 1552 height 777
click at [1511, 88] on div "My settings" at bounding box center [1487, 84] width 64 height 13
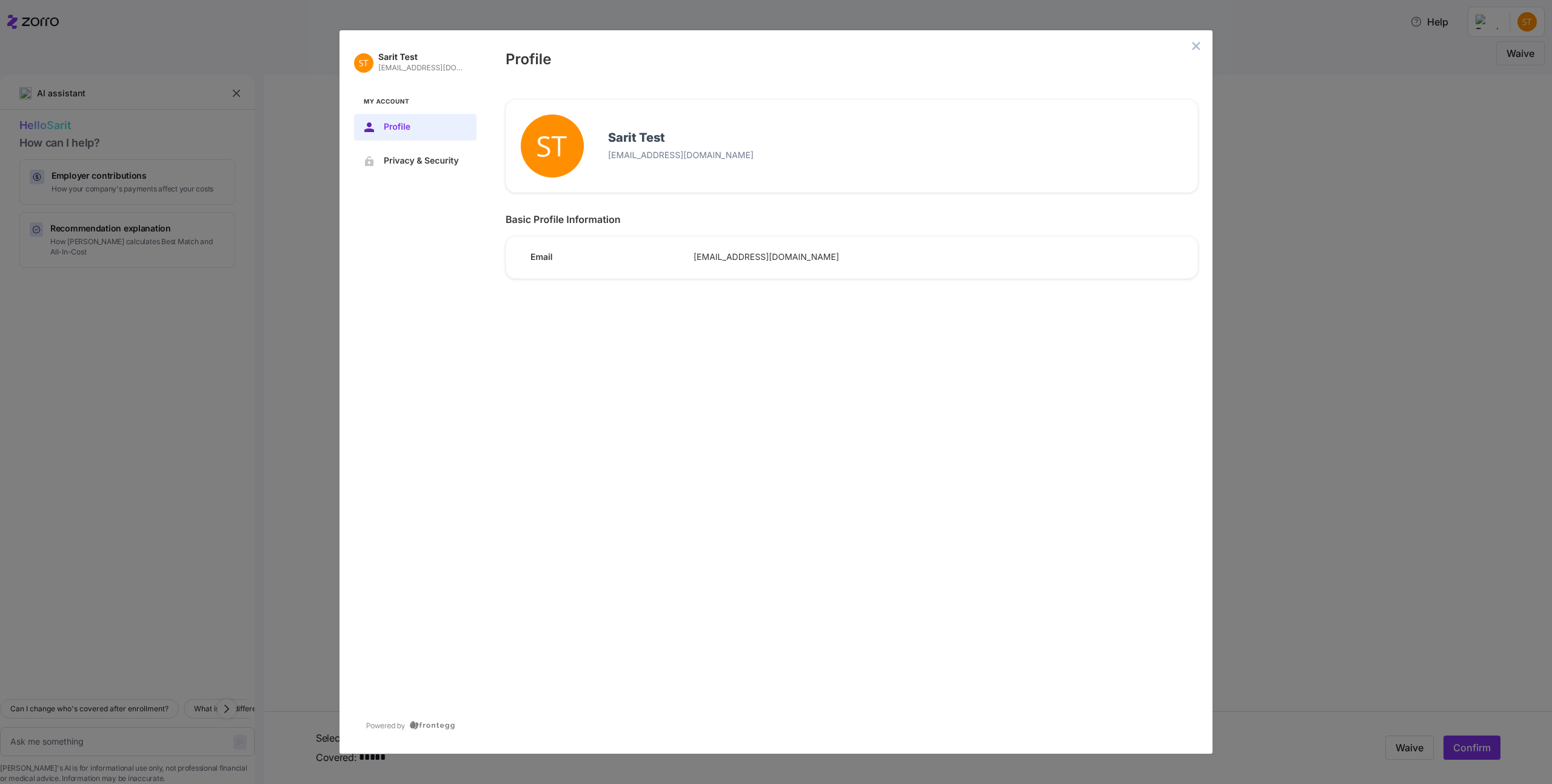
click at [725, 256] on span "sarit.b+test@myzorro.co" at bounding box center [934, 257] width 479 height 11
click at [393, 161] on span "Privacy & Security" at bounding box center [425, 161] width 83 height 9
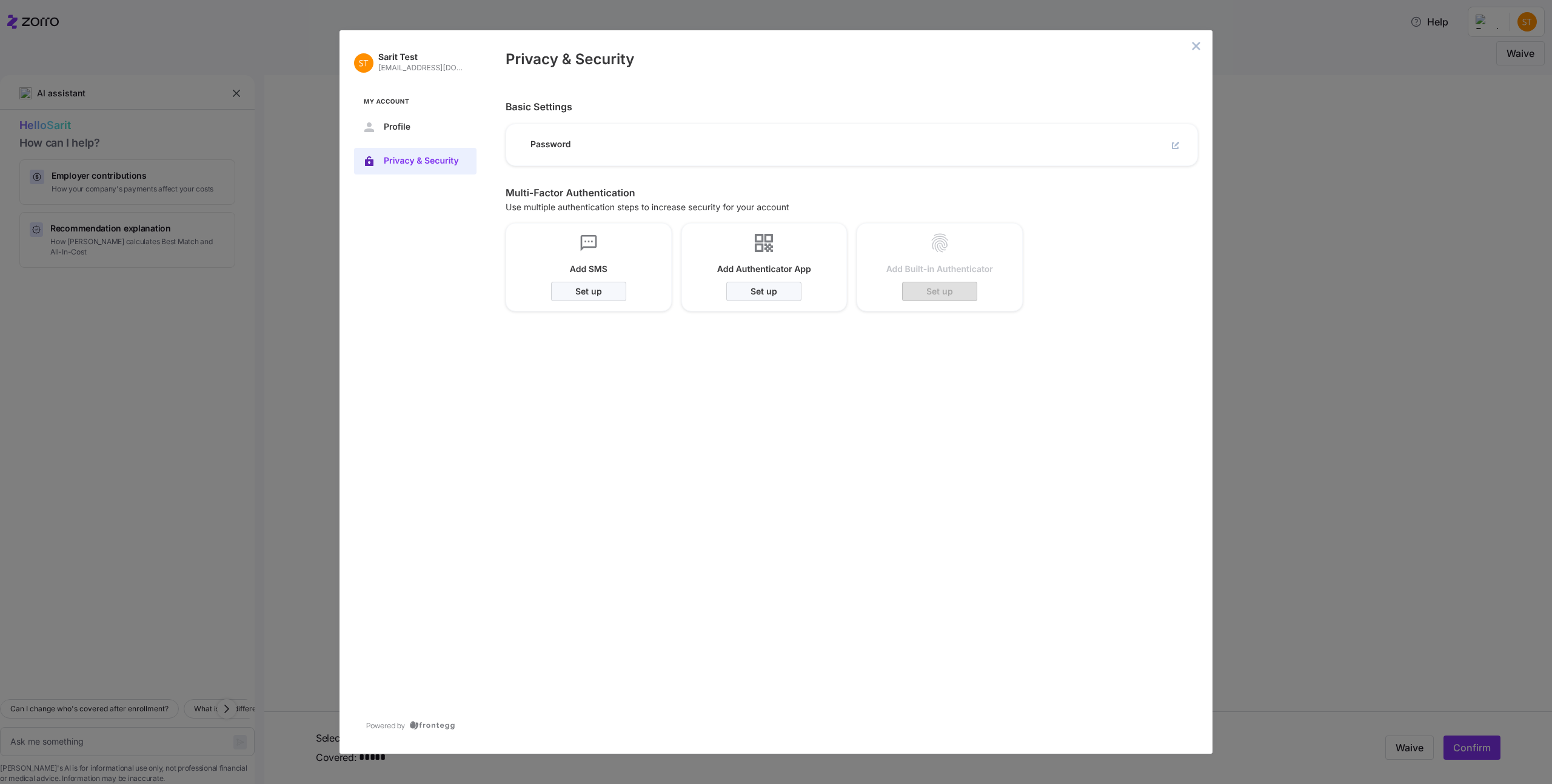
click at [427, 300] on div "Sarit Test sarit.b+test@myzorro.co My Account Profile Privacy & Security" at bounding box center [415, 392] width 151 height 724
click at [1197, 46] on icon "close admin-box" at bounding box center [1196, 46] width 8 height 8
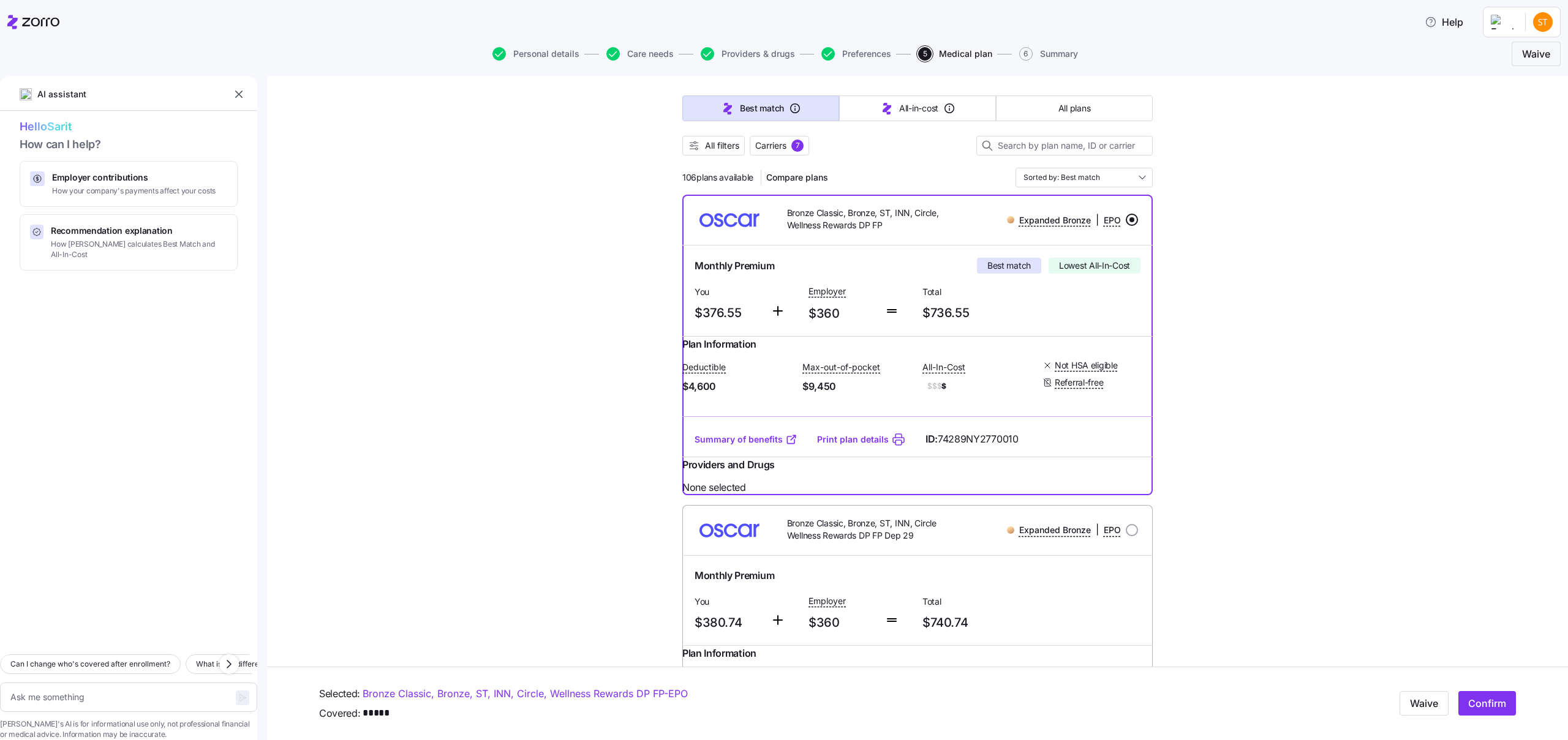
scroll to position [99, 0]
click at [1542, 58] on span "Waive" at bounding box center [1537, 54] width 29 height 15
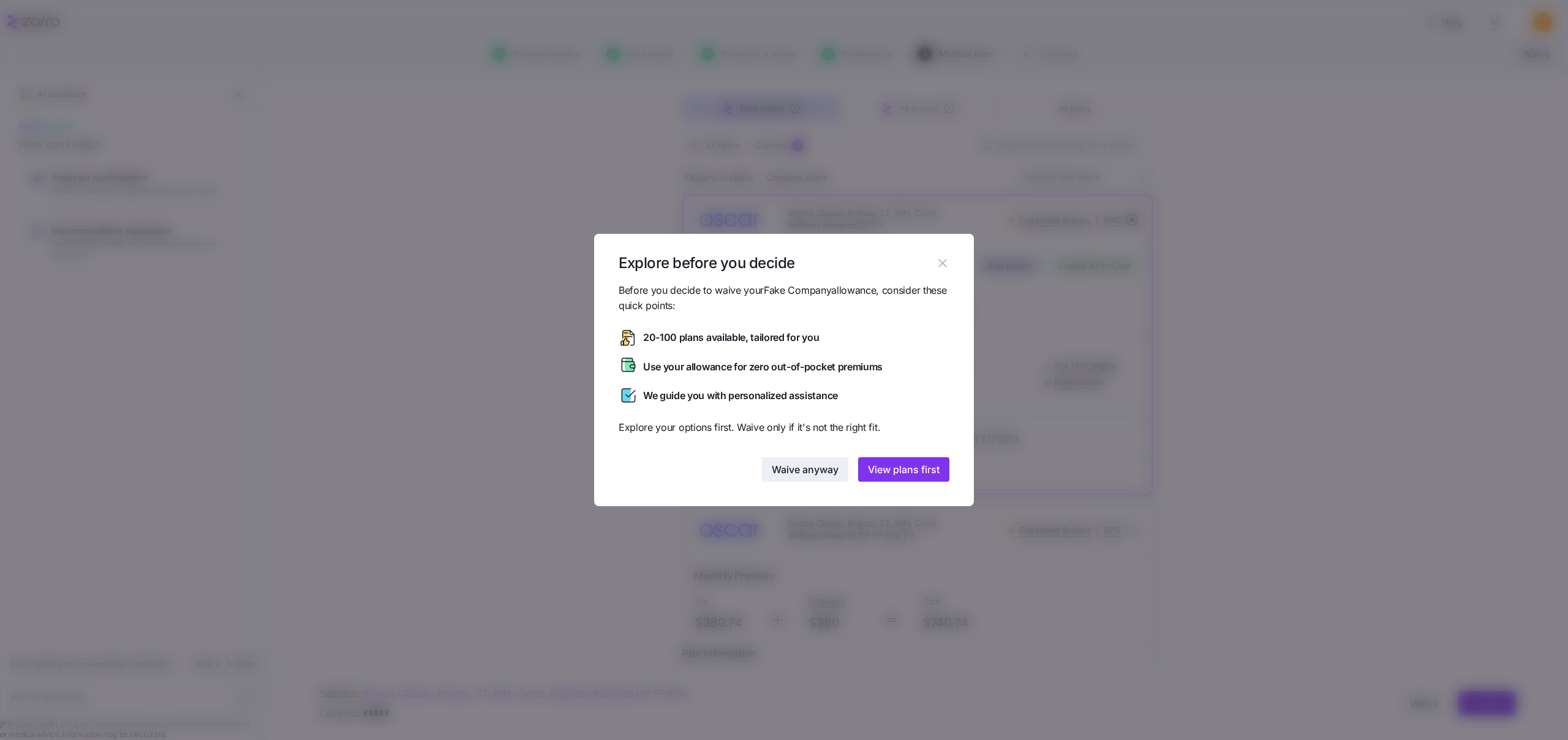
click at [808, 476] on span "Waive anyway" at bounding box center [805, 469] width 67 height 15
click at [789, 476] on span "Waive anyway" at bounding box center [805, 469] width 67 height 15
click at [815, 464] on span "Waive anyway" at bounding box center [805, 469] width 67 height 15
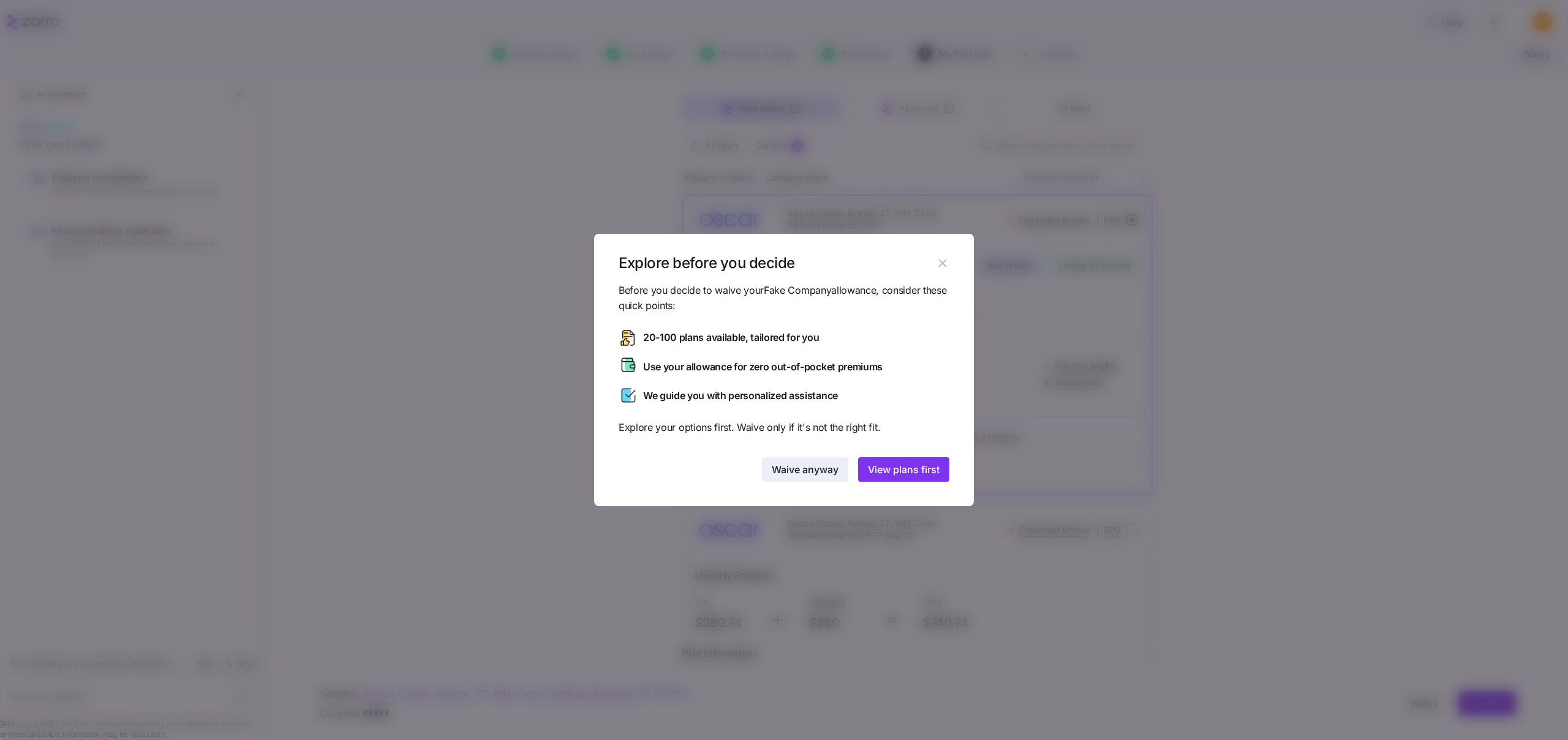
click at [815, 464] on span "Waive anyway" at bounding box center [805, 469] width 67 height 15
type textarea "x"
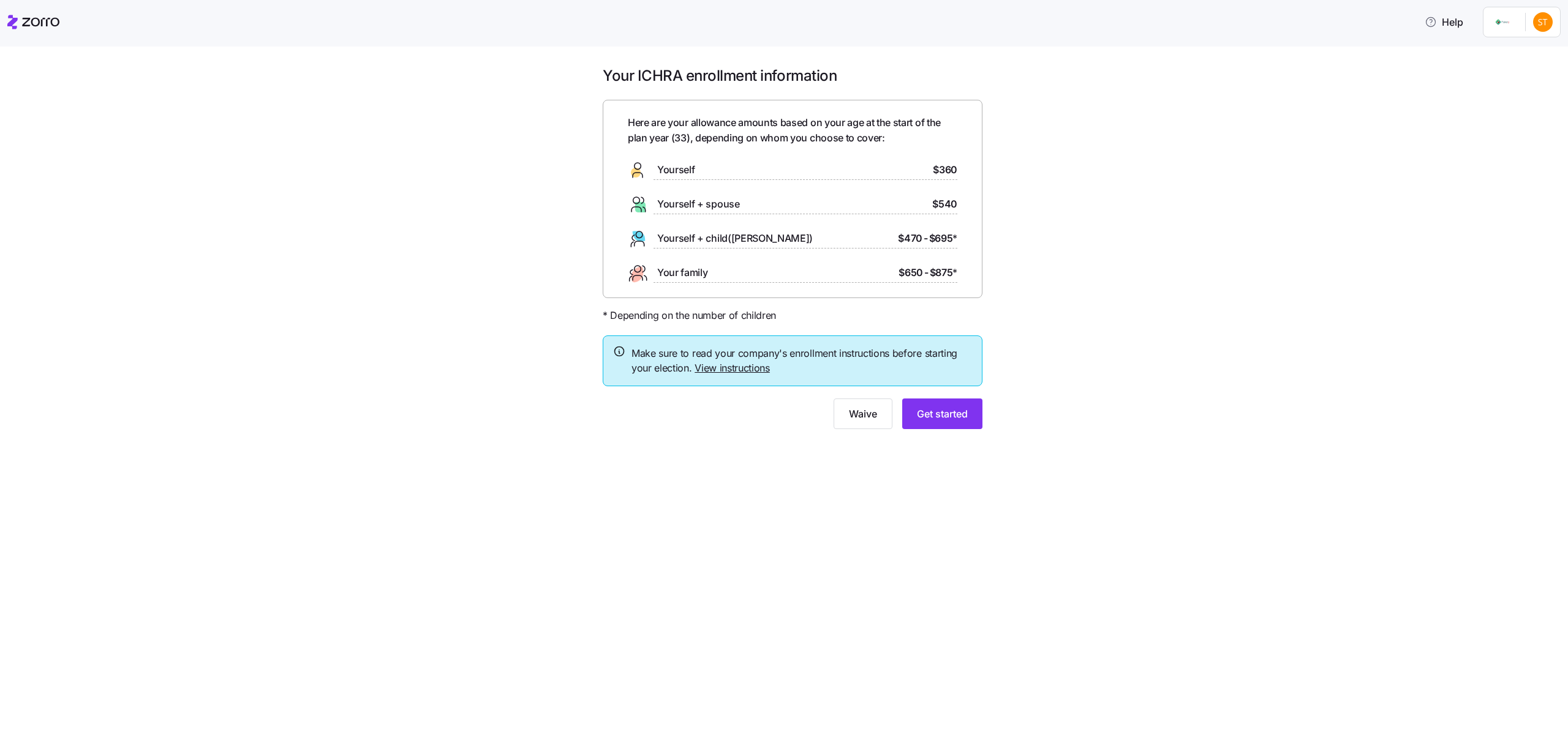
click at [1336, 315] on div "Your ICHRA enrollment information Here are your allowance amounts based on your…" at bounding box center [792, 254] width 1517 height 378
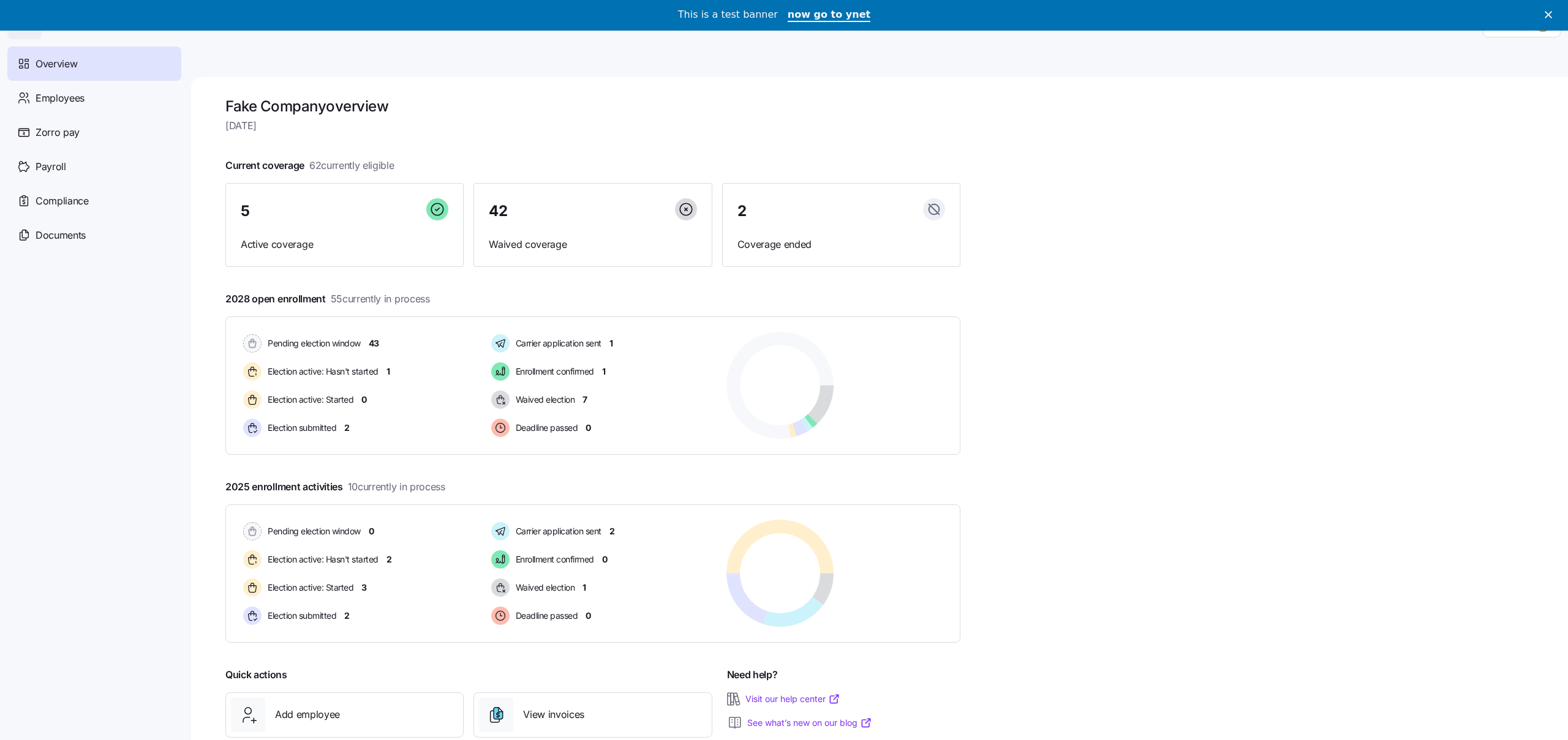
click at [1553, 15] on div "Close" at bounding box center [1551, 15] width 12 height 7
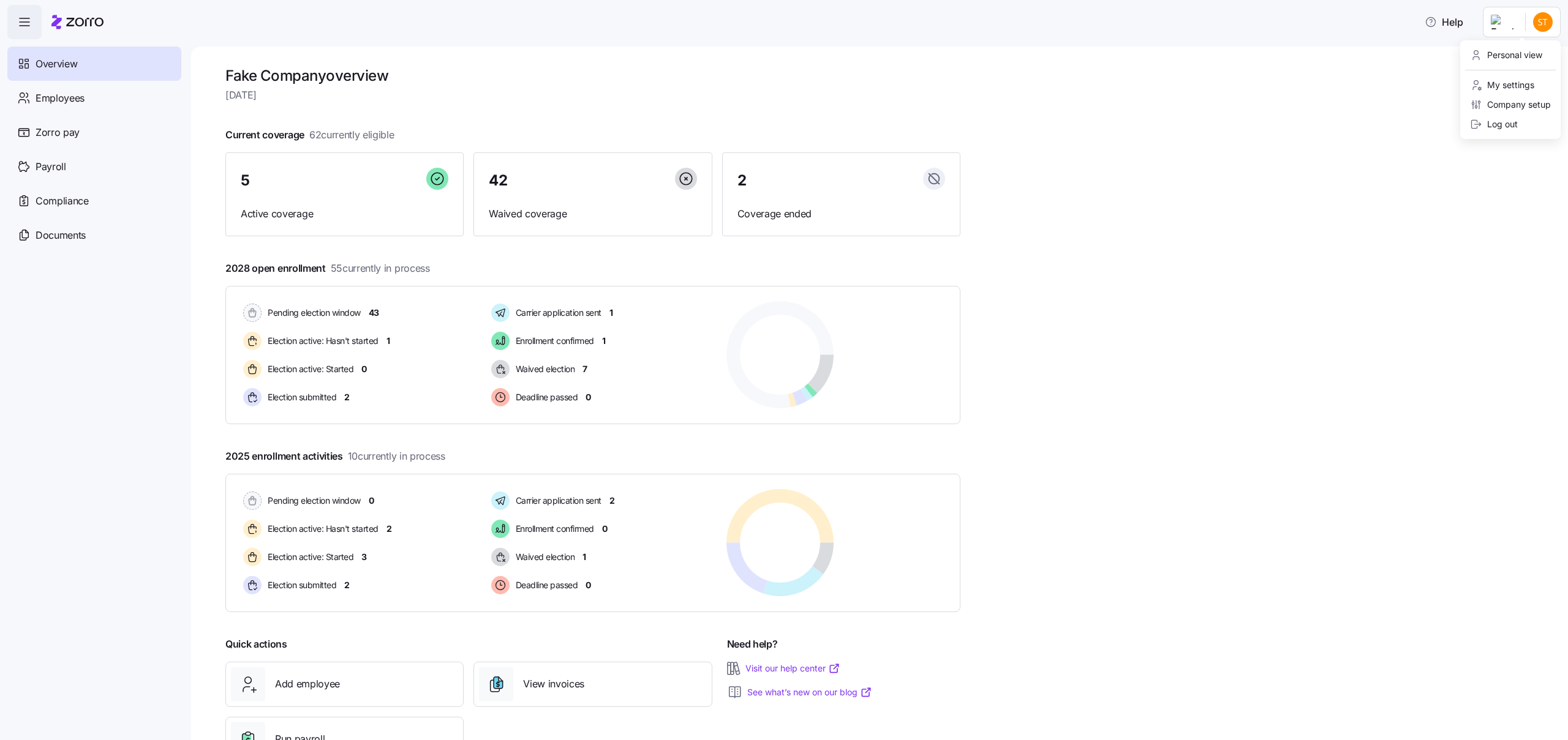
click at [1534, 25] on html "Help Overview Employees Zorro pay Payroll Compliance Documents Fake Company ove…" at bounding box center [784, 366] width 1568 height 733
click at [1163, 72] on html "Help Overview Employees Zorro pay Payroll Compliance Documents Fake Company ove…" at bounding box center [784, 366] width 1568 height 733
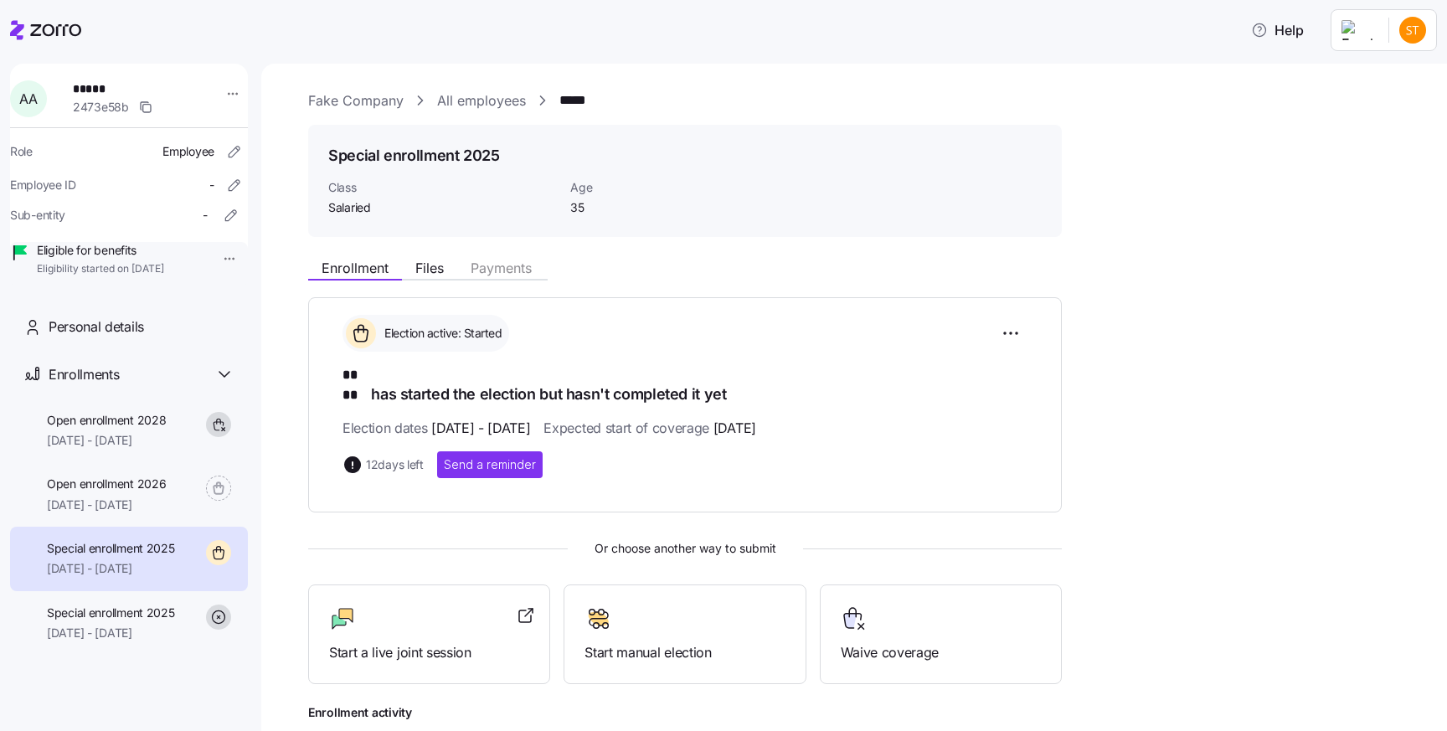
scroll to position [132, 0]
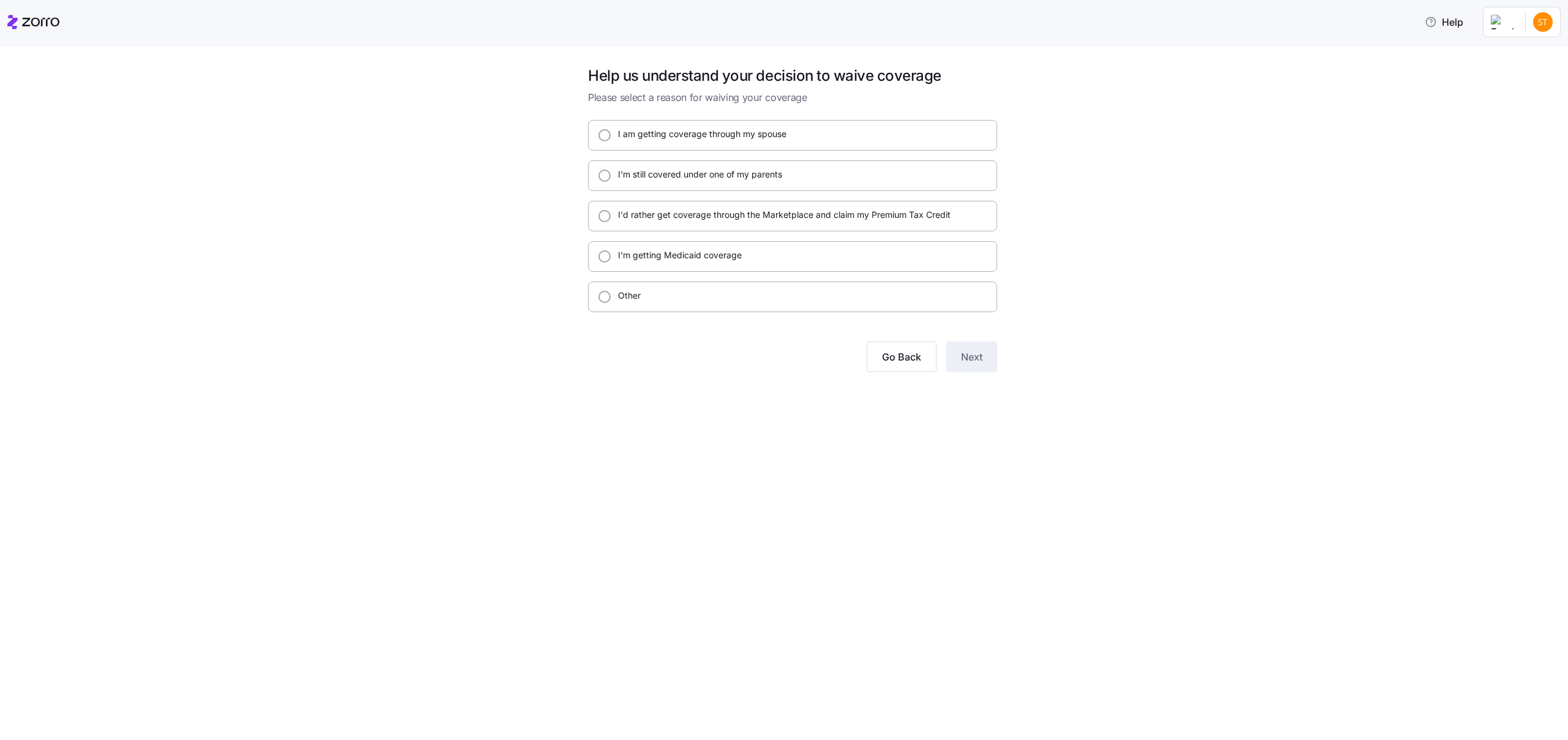
click at [898, 175] on div "I'm still covered under one of my parents" at bounding box center [792, 175] width 409 height 31
radio input "true"
click at [600, 174] on input "I'm still covered under one of my parents" at bounding box center [604, 175] width 12 height 12
click at [609, 140] on div at bounding box center [604, 135] width 12 height 12
click at [612, 191] on div "I am getting coverage through my spouse I'm still covered under one of my paren…" at bounding box center [792, 216] width 409 height 192
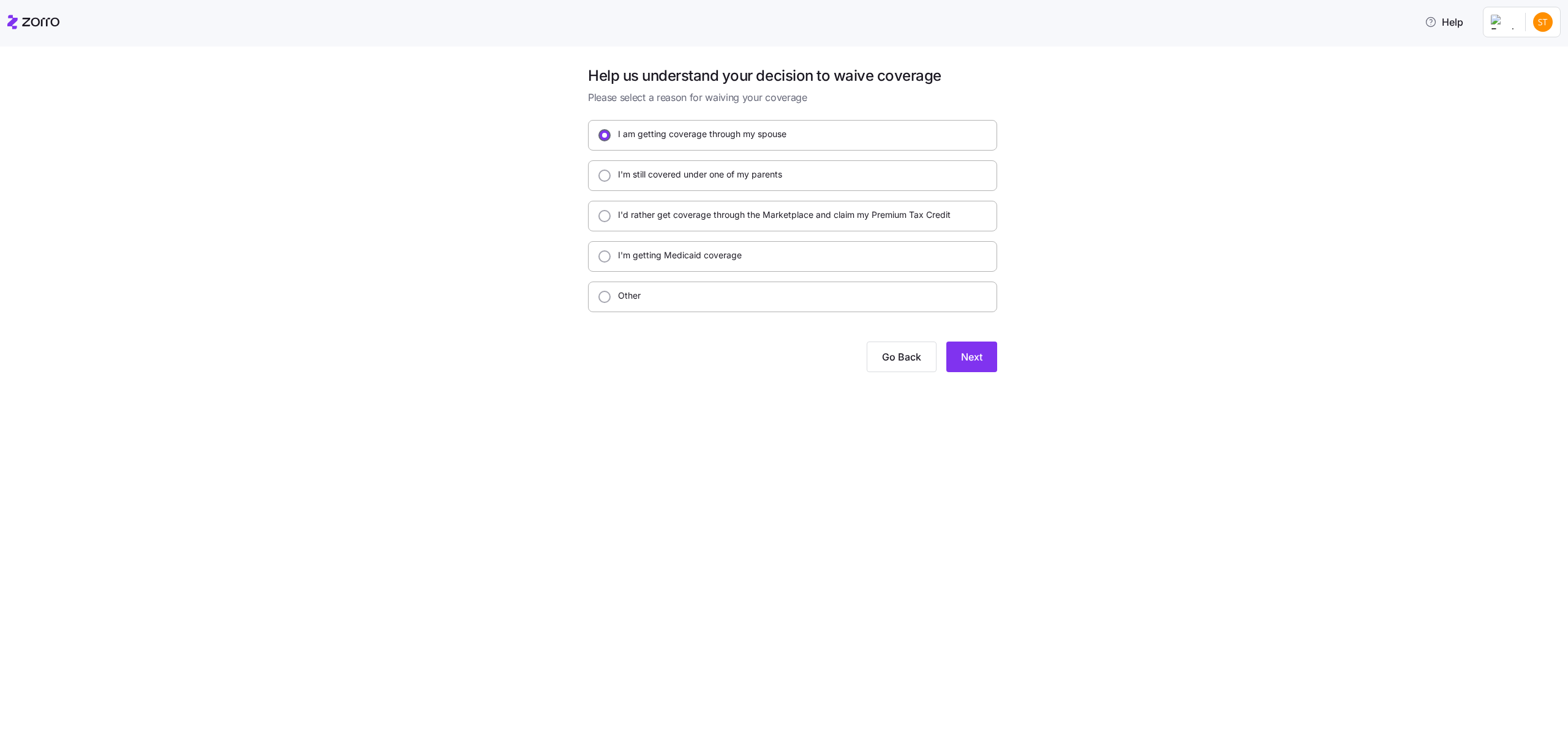
click at [601, 140] on input "I am getting coverage through my spouse" at bounding box center [604, 135] width 12 height 12
click at [604, 163] on div "I'm still covered under one of my parents" at bounding box center [792, 175] width 409 height 31
radio input "false"
radio input "true"
click at [604, 181] on input "I'm still covered under one of my parents" at bounding box center [604, 175] width 12 height 12
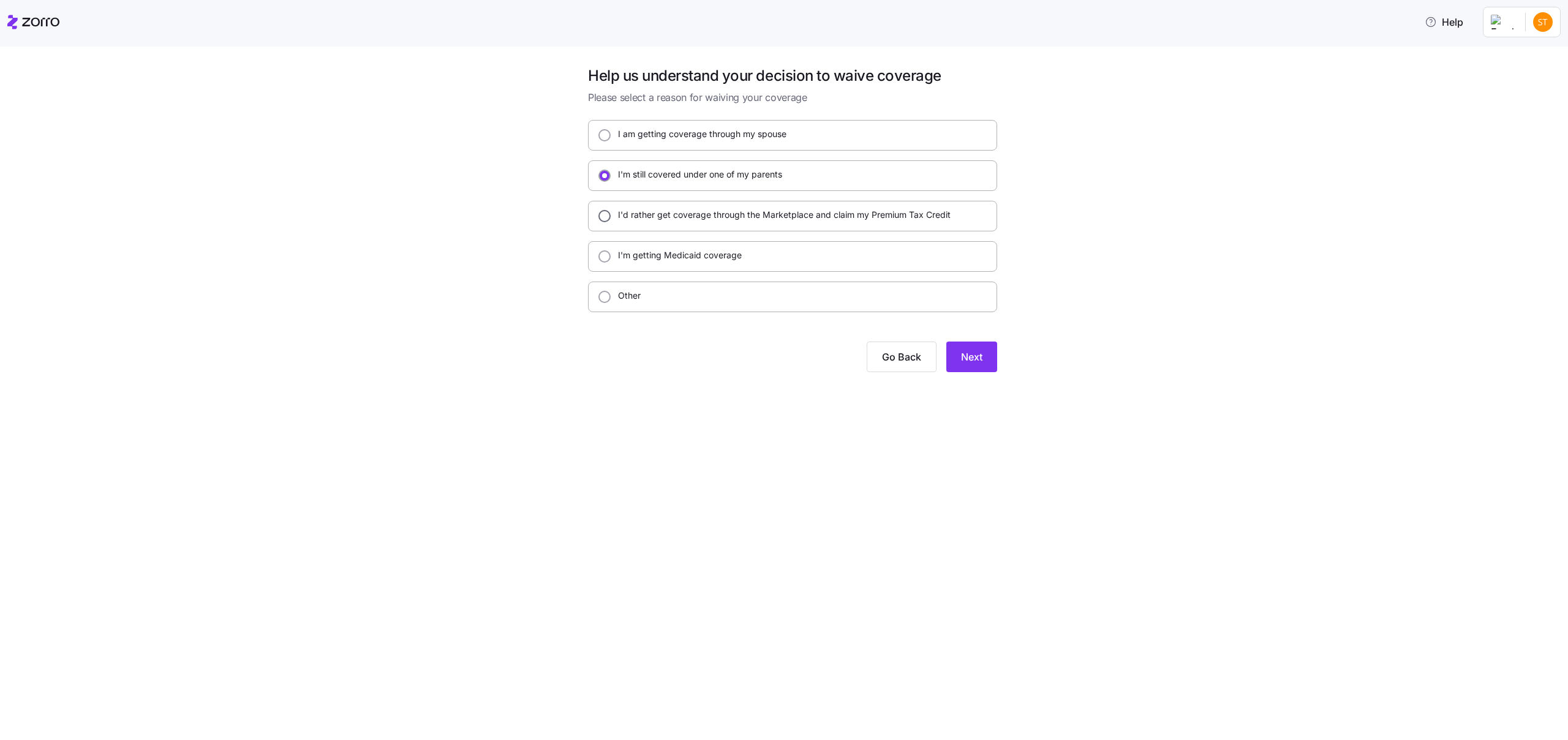
click at [601, 212] on input "I'd rather get coverage through the Marketplace and claim my Premium Tax Credit" at bounding box center [604, 216] width 12 height 12
click at [600, 250] on div at bounding box center [604, 256] width 12 height 12
radio input "false"
radio input "true"
click at [610, 220] on div at bounding box center [604, 216] width 12 height 12
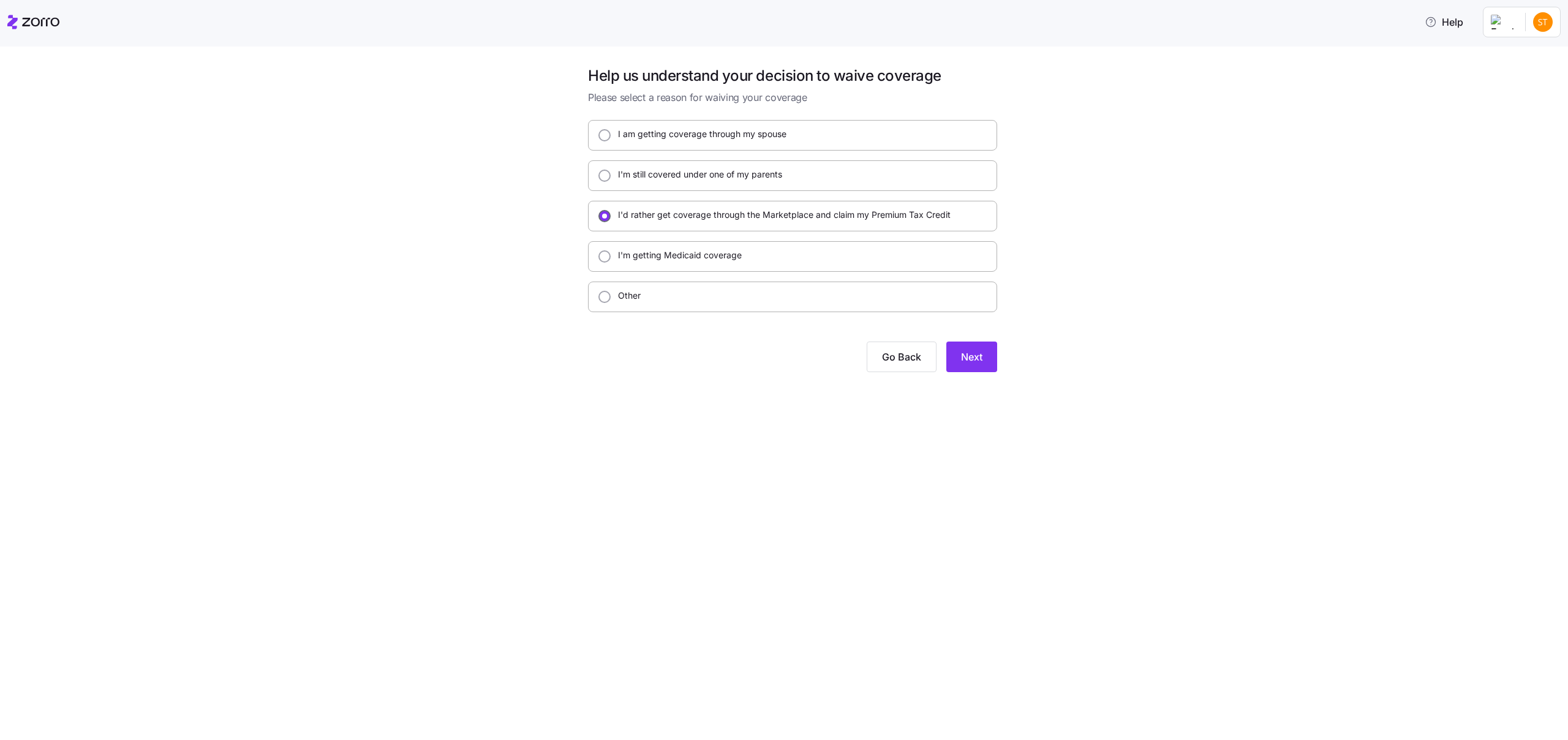
click at [609, 219] on input "I'd rather get coverage through the Marketplace and claim my Premium Tax Credit" at bounding box center [604, 216] width 12 height 12
click at [608, 240] on div "I am getting coverage through my spouse I'm still covered under one of my paren…" at bounding box center [792, 216] width 409 height 192
click at [612, 280] on div "I am getting coverage through my spouse I'm still covered under one of my paren…" at bounding box center [792, 216] width 409 height 192
click at [612, 272] on div "I am getting coverage through my spouse I'm still covered under one of my paren…" at bounding box center [792, 216] width 409 height 192
click at [612, 268] on div "I'm getting Medicaid coverage" at bounding box center [792, 257] width 409 height 31
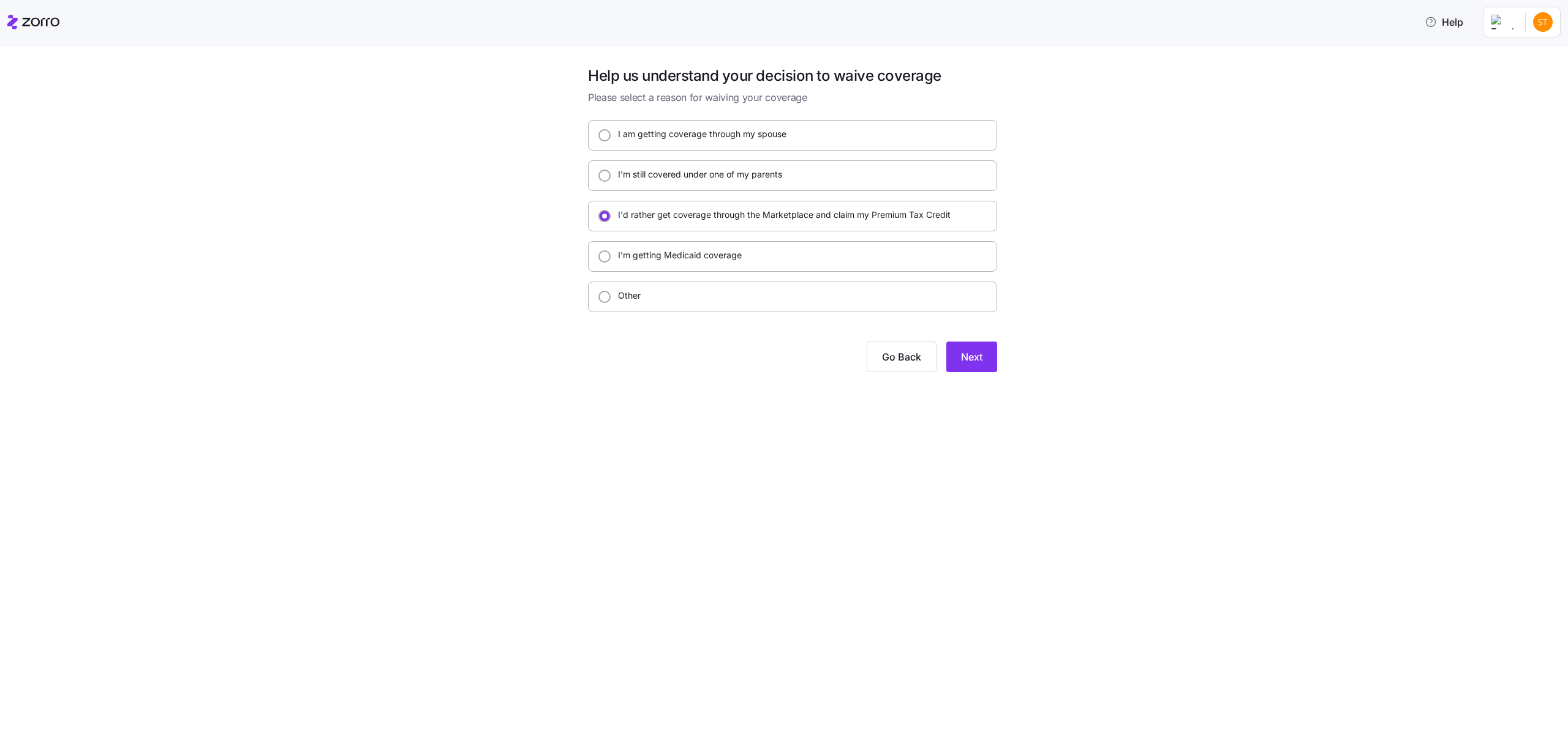
radio input "false"
radio input "true"
click at [611, 265] on div "I'm getting Medicaid coverage" at bounding box center [792, 257] width 409 height 31
click at [605, 135] on input "I am getting coverage through my spouse" at bounding box center [604, 135] width 12 height 12
radio input "true"
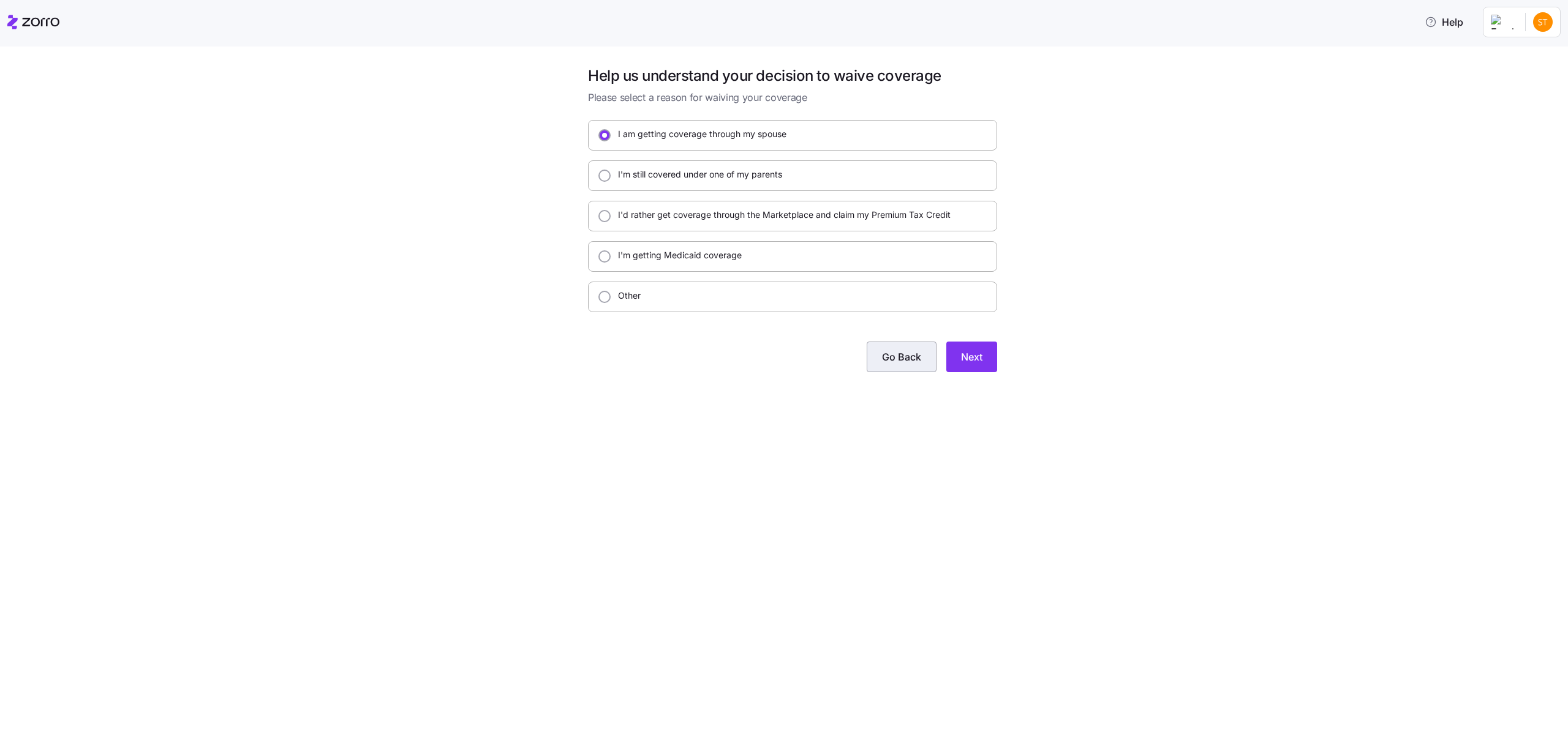
click at [891, 358] on span "Go Back" at bounding box center [902, 357] width 40 height 15
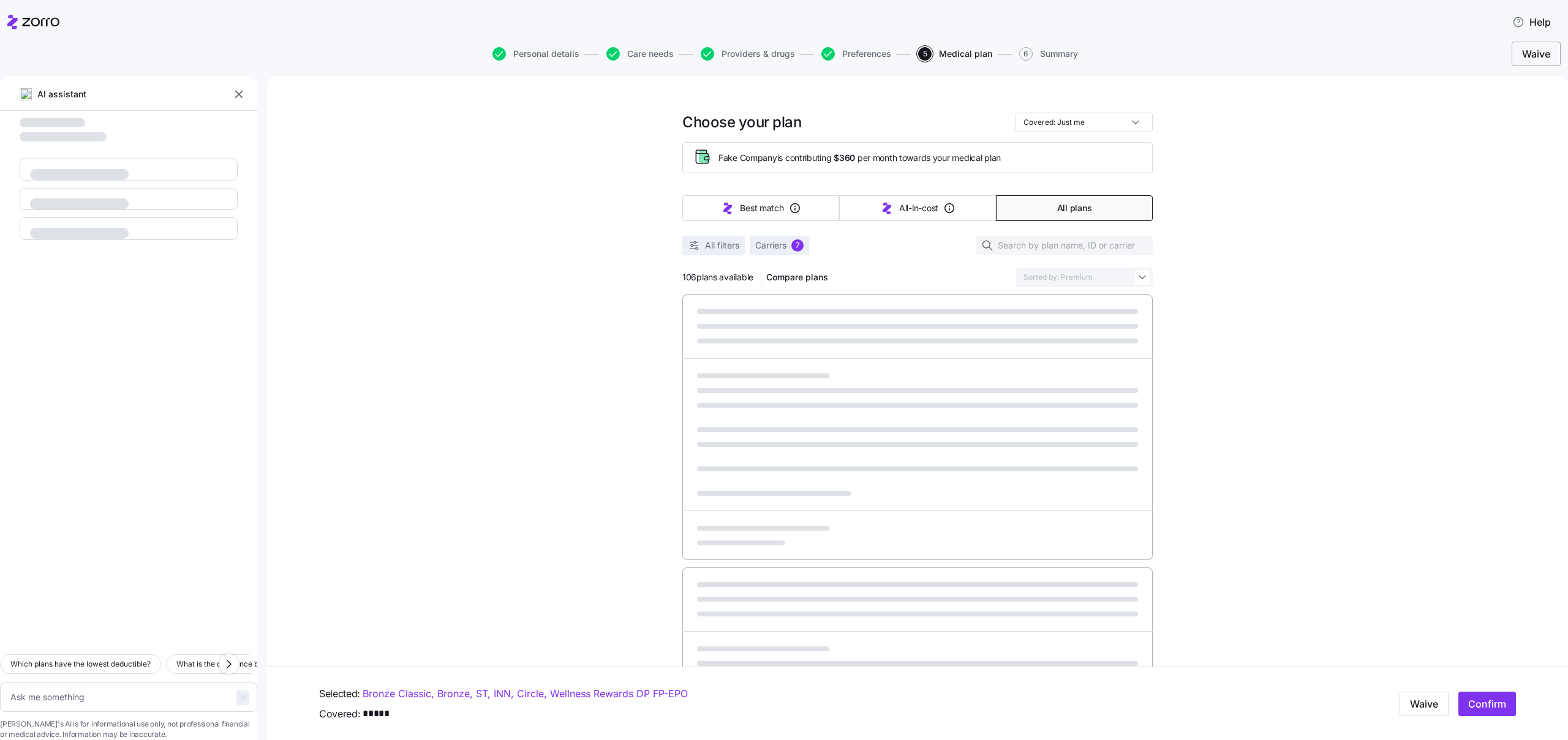
click at [1538, 58] on span "Waive" at bounding box center [1537, 54] width 29 height 15
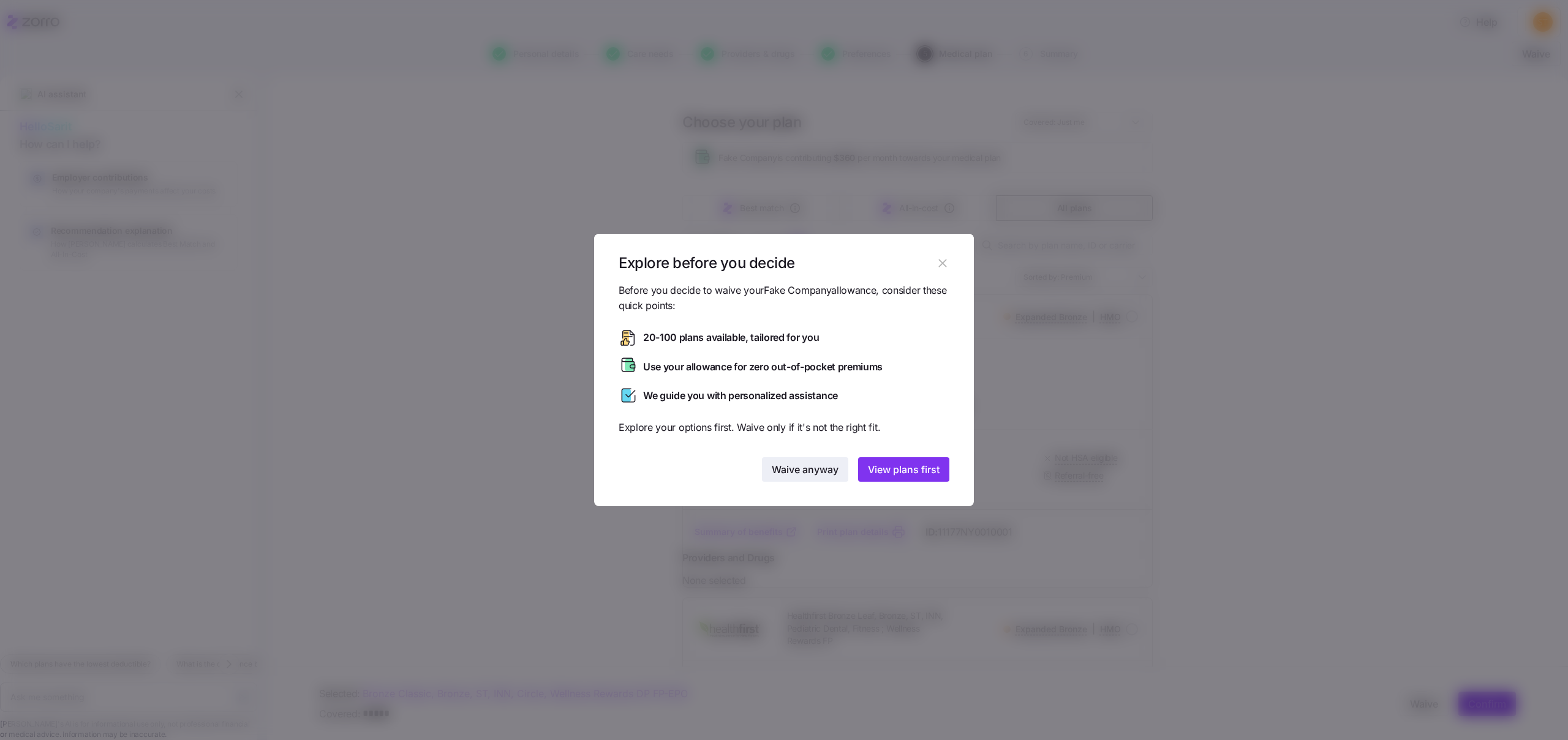
click at [808, 473] on span "Waive anyway" at bounding box center [805, 469] width 67 height 15
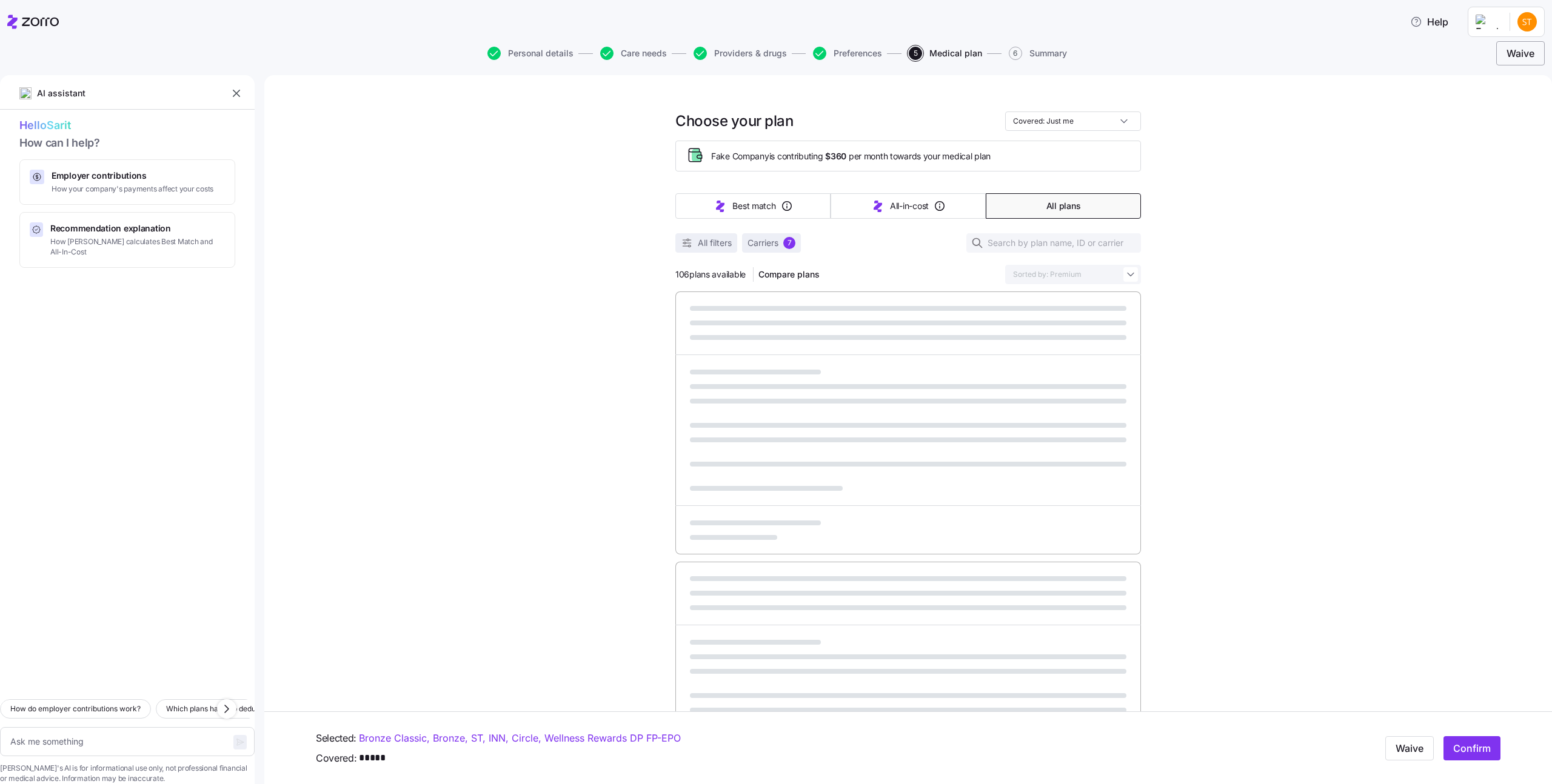
click at [1514, 54] on span "Waive" at bounding box center [1521, 54] width 28 height 14
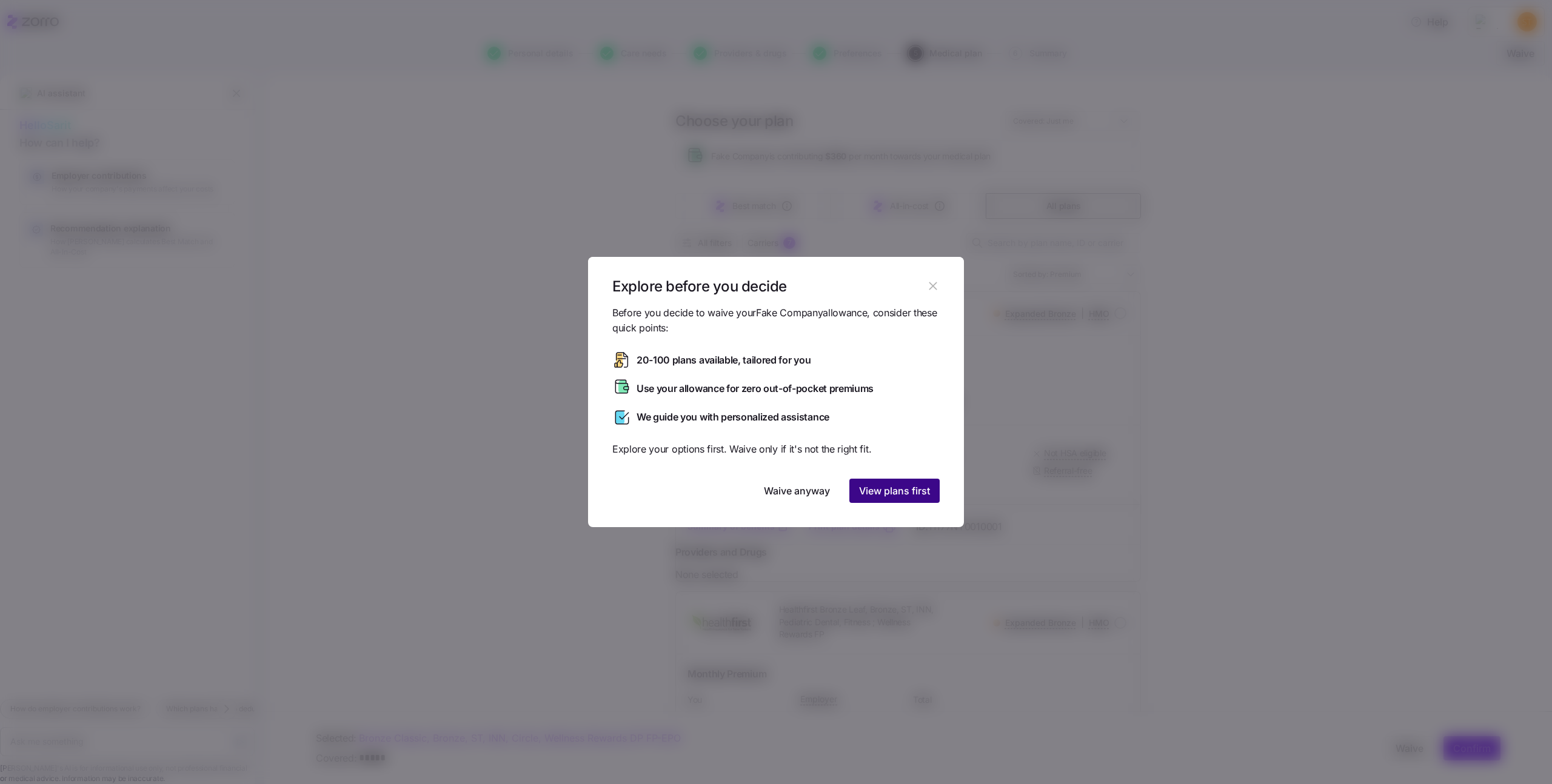
click at [914, 486] on span "View plans first" at bounding box center [894, 491] width 71 height 14
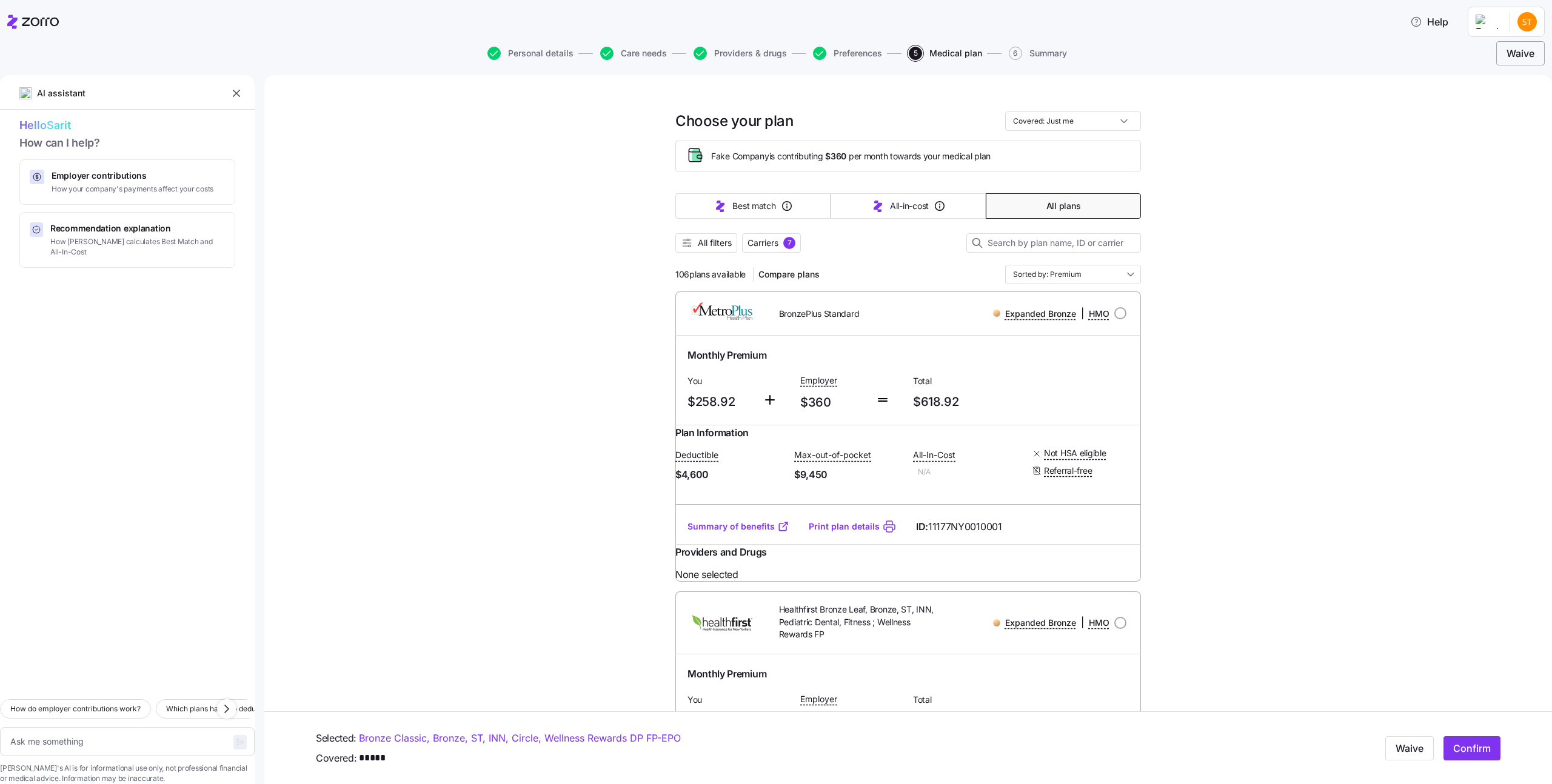
click at [1524, 65] on button "Waive" at bounding box center [1520, 53] width 49 height 24
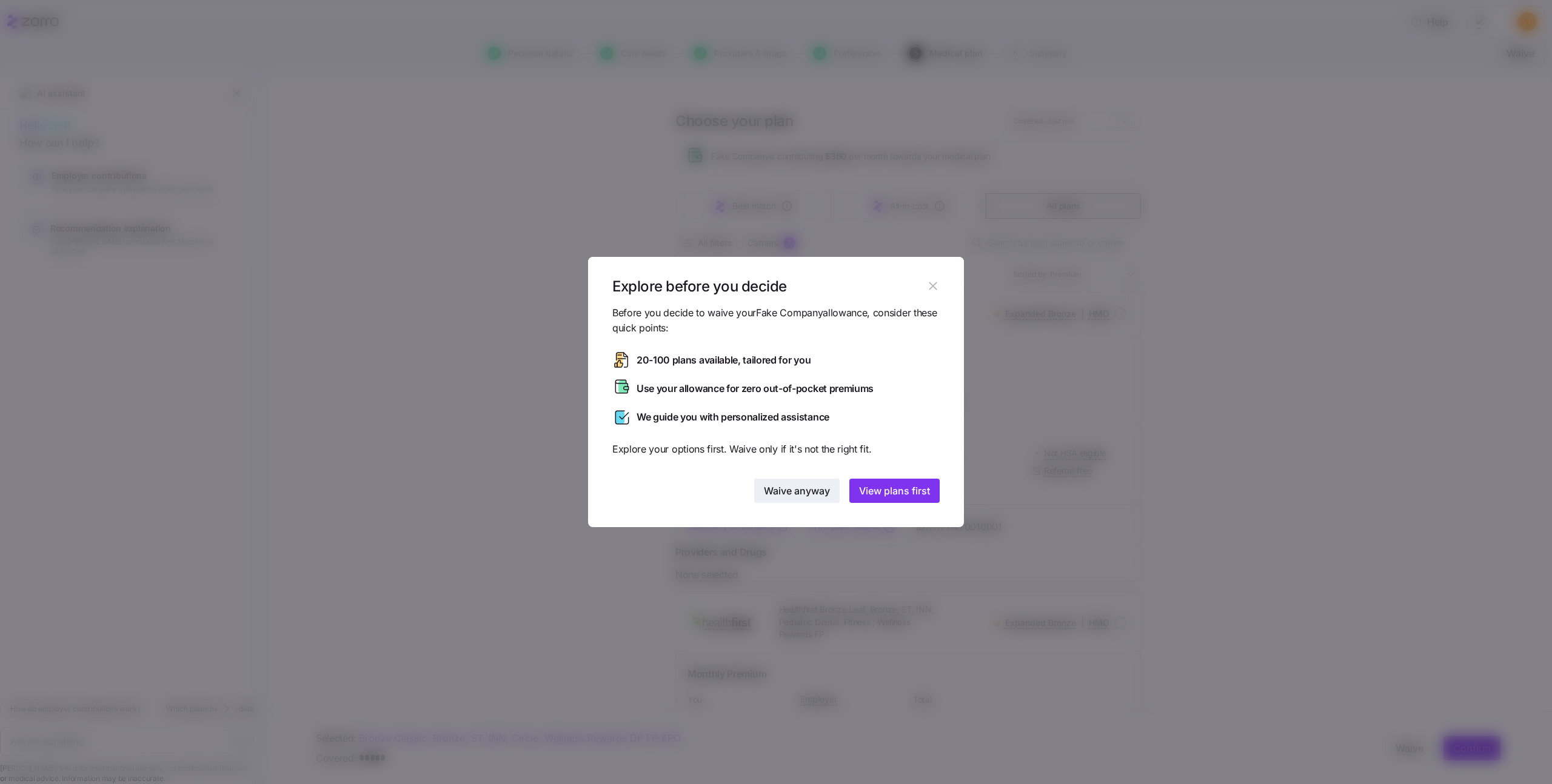
click at [792, 491] on span "Waive anyway" at bounding box center [797, 491] width 66 height 14
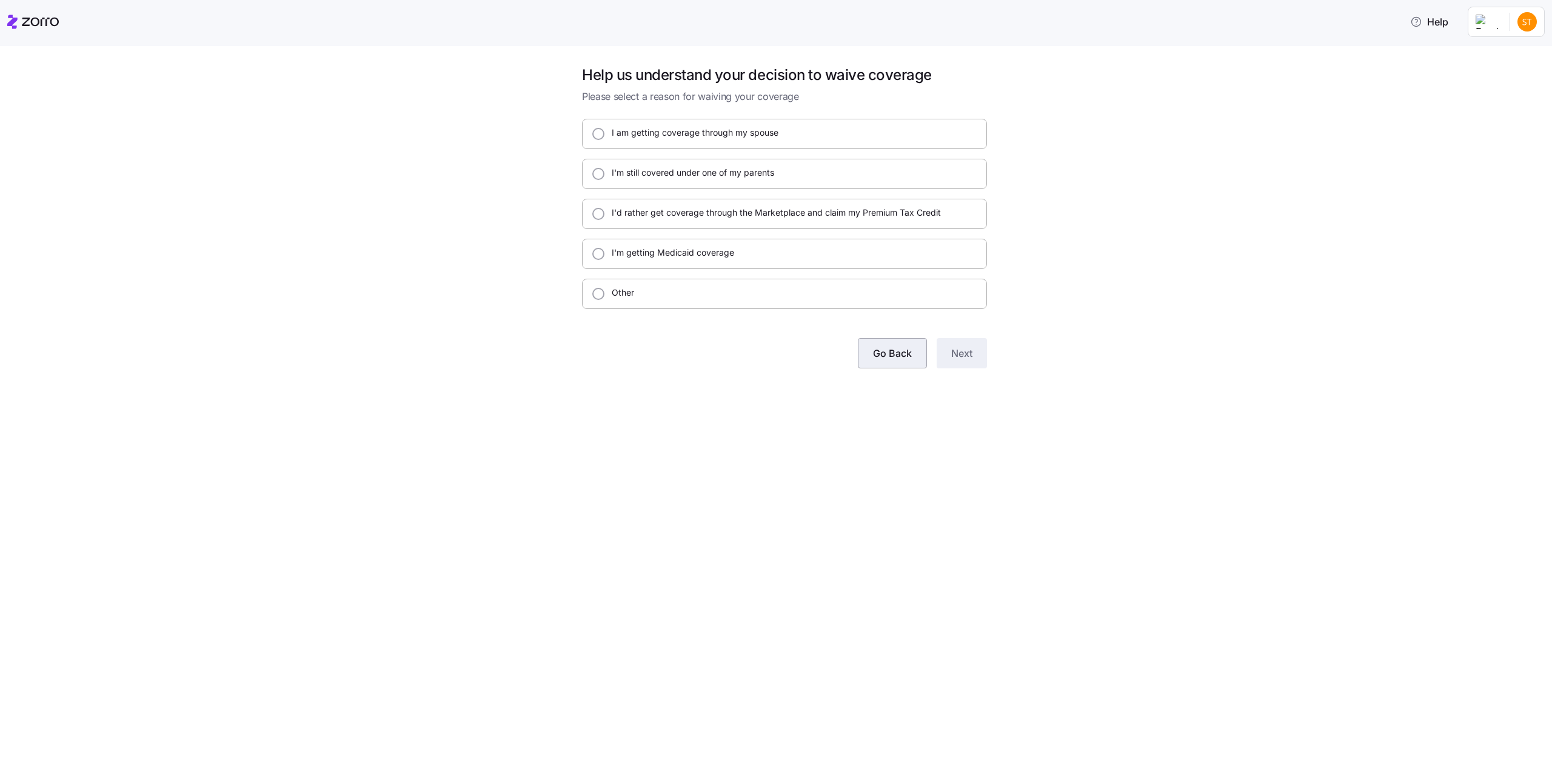
click at [895, 347] on span "Go Back" at bounding box center [893, 353] width 39 height 14
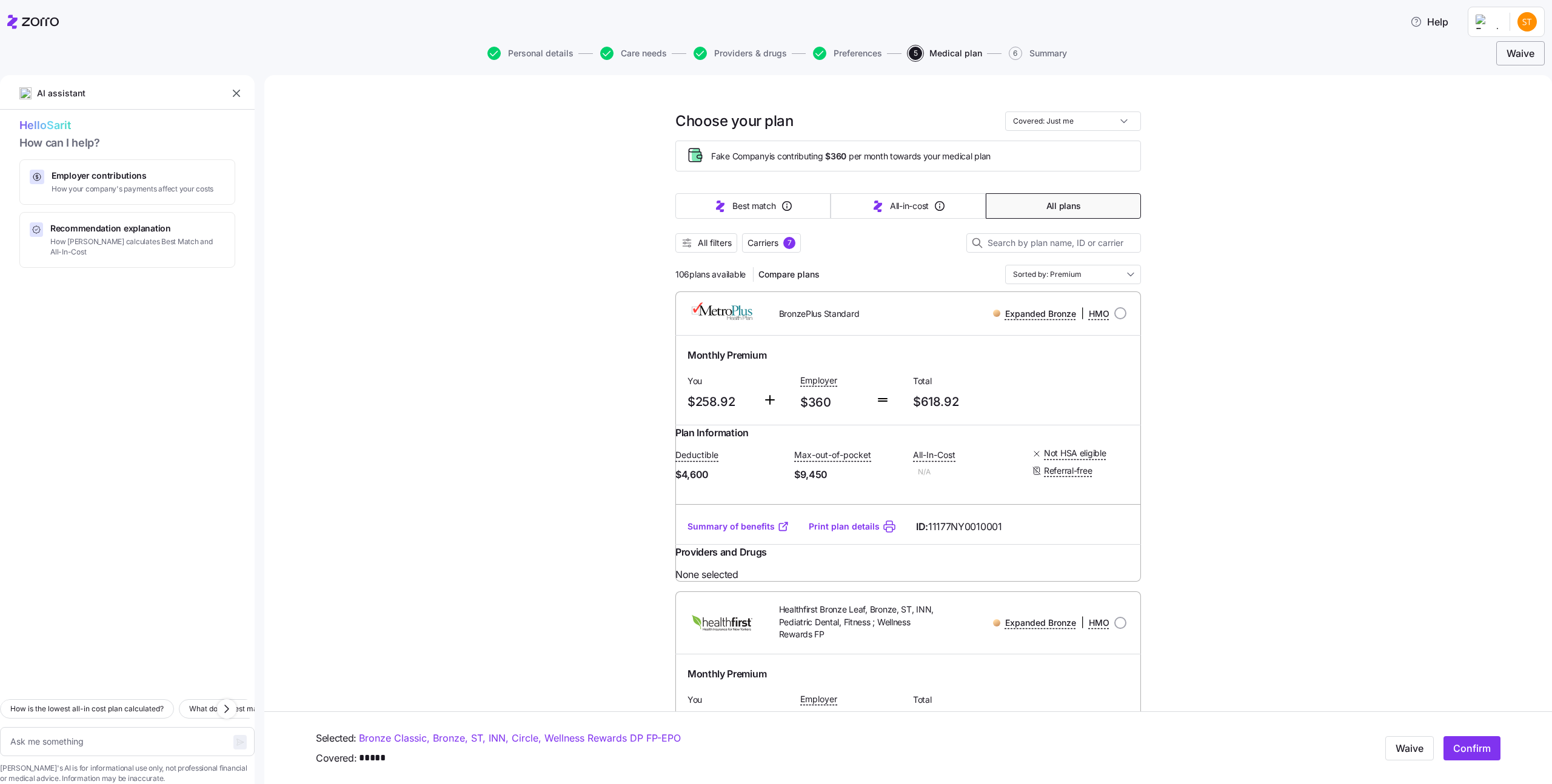
click at [1521, 49] on span "Waive" at bounding box center [1521, 54] width 28 height 14
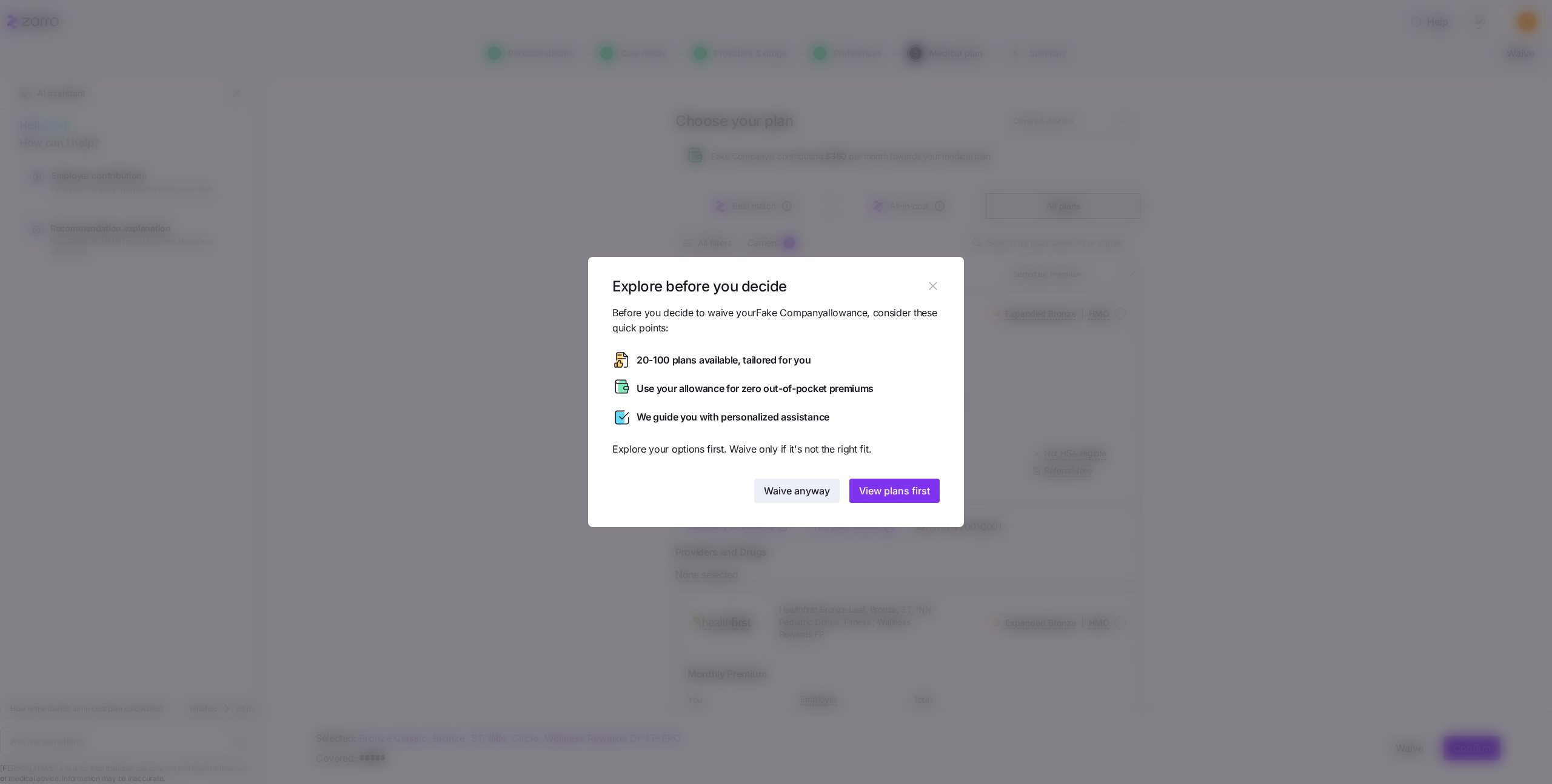
click at [796, 490] on span "Waive anyway" at bounding box center [797, 491] width 66 height 14
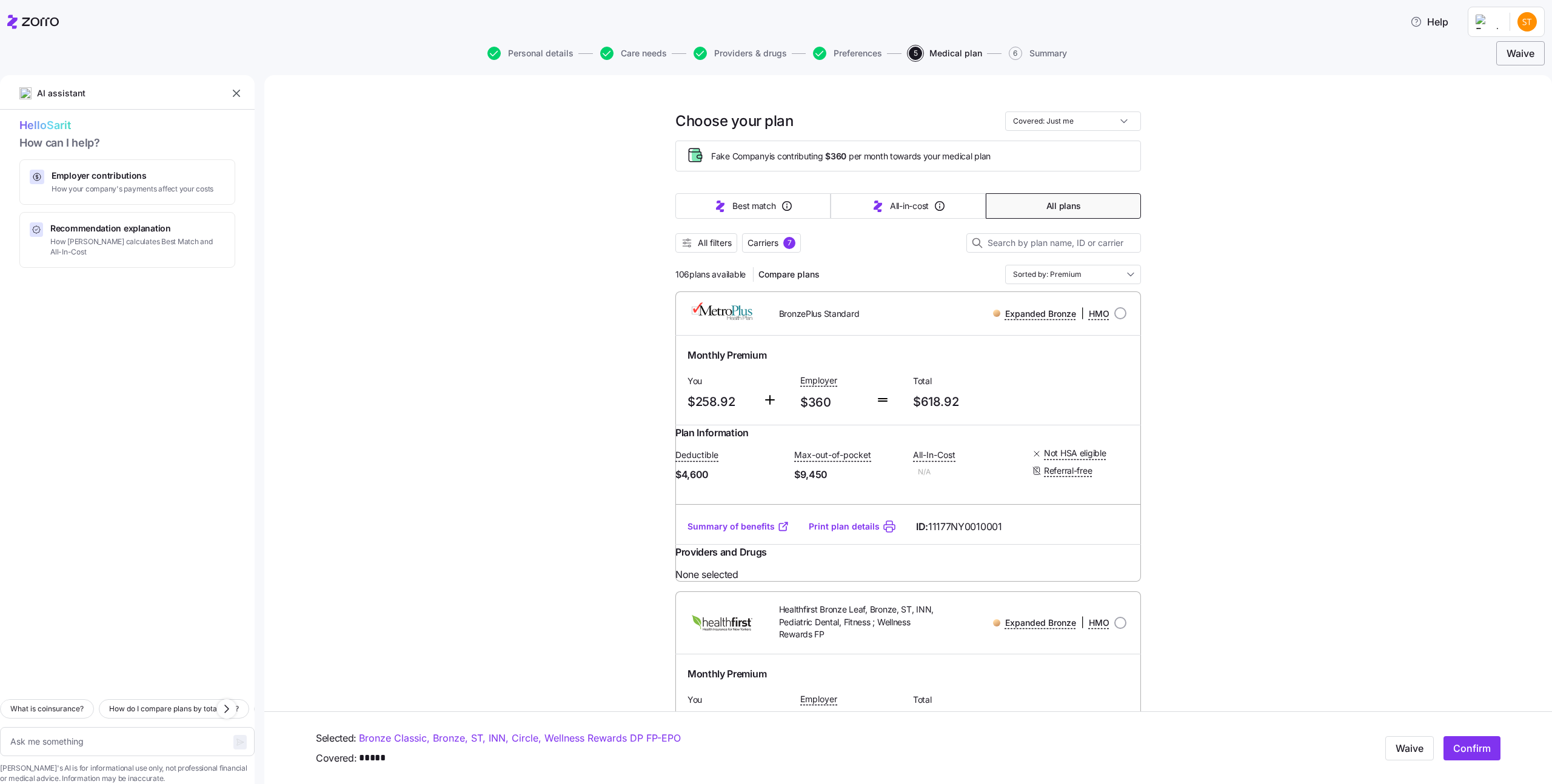
click at [1510, 62] on button "Waive" at bounding box center [1520, 53] width 49 height 24
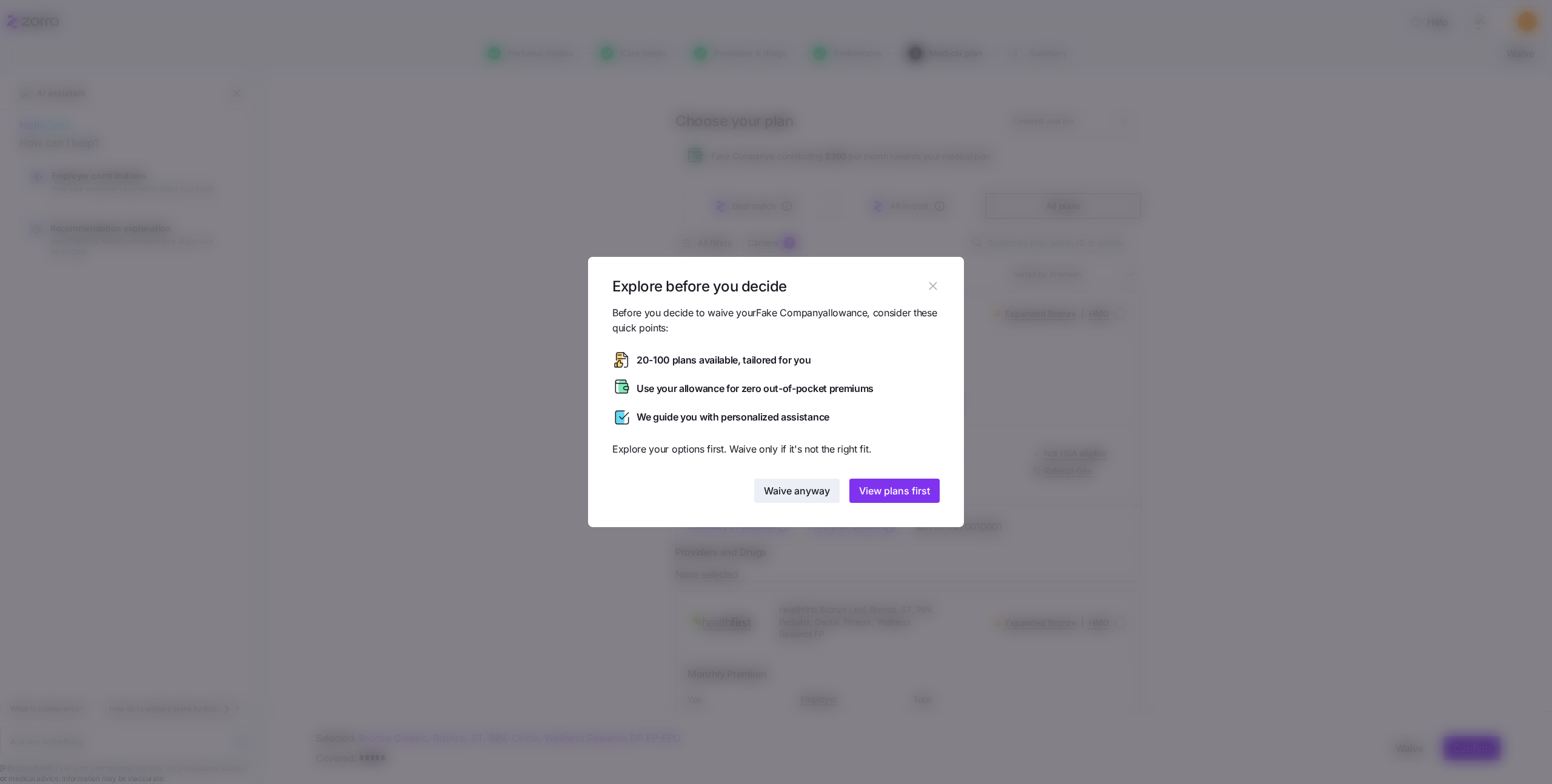
click at [792, 495] on span "Waive anyway" at bounding box center [797, 491] width 66 height 14
type textarea "x"
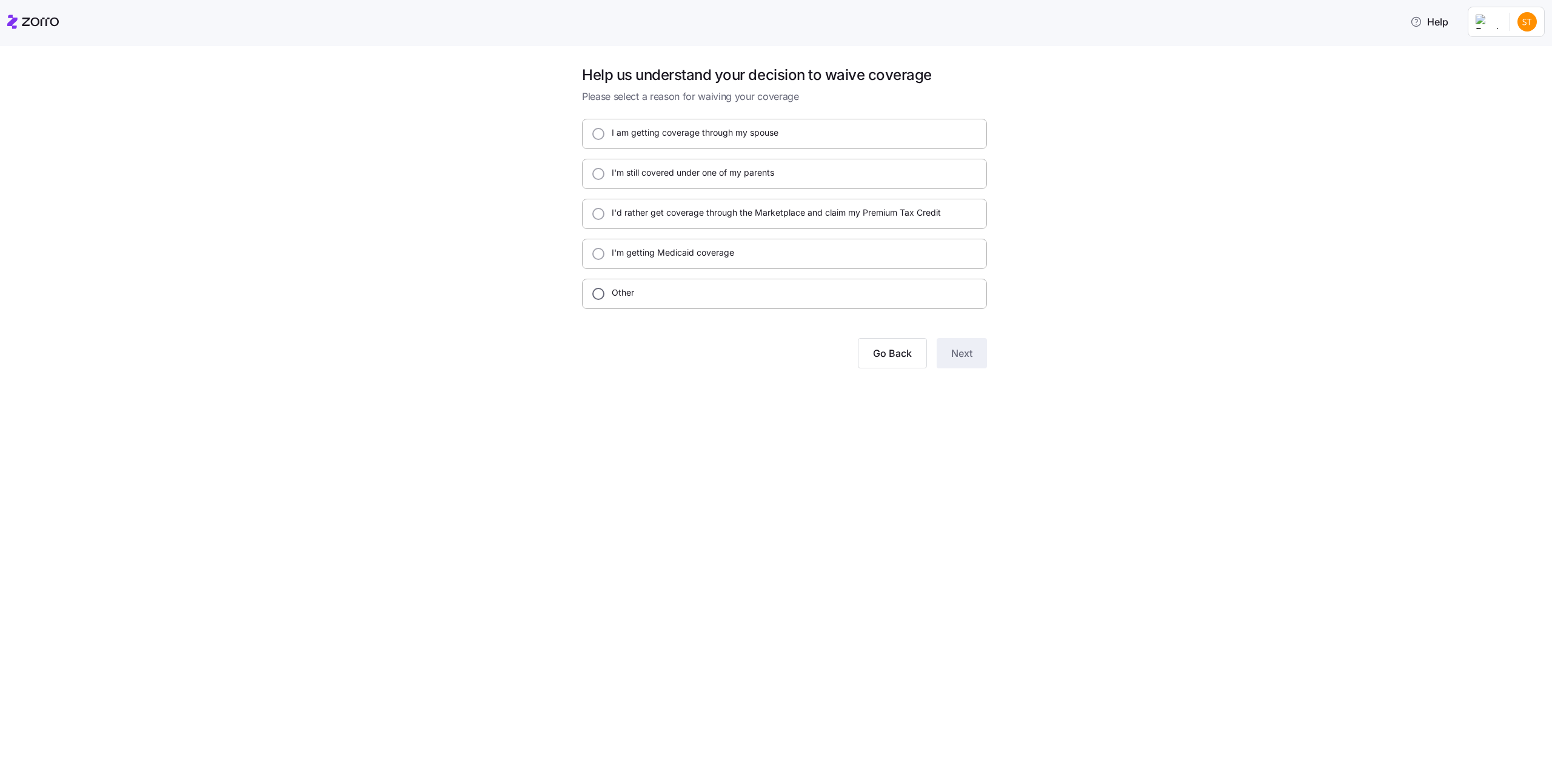
click at [602, 293] on input "Other" at bounding box center [598, 294] width 12 height 12
radio input "true"
click at [642, 340] on textarea at bounding box center [784, 355] width 405 height 83
click at [604, 295] on input "Other" at bounding box center [598, 294] width 12 height 12
click at [672, 345] on textarea at bounding box center [784, 355] width 405 height 83
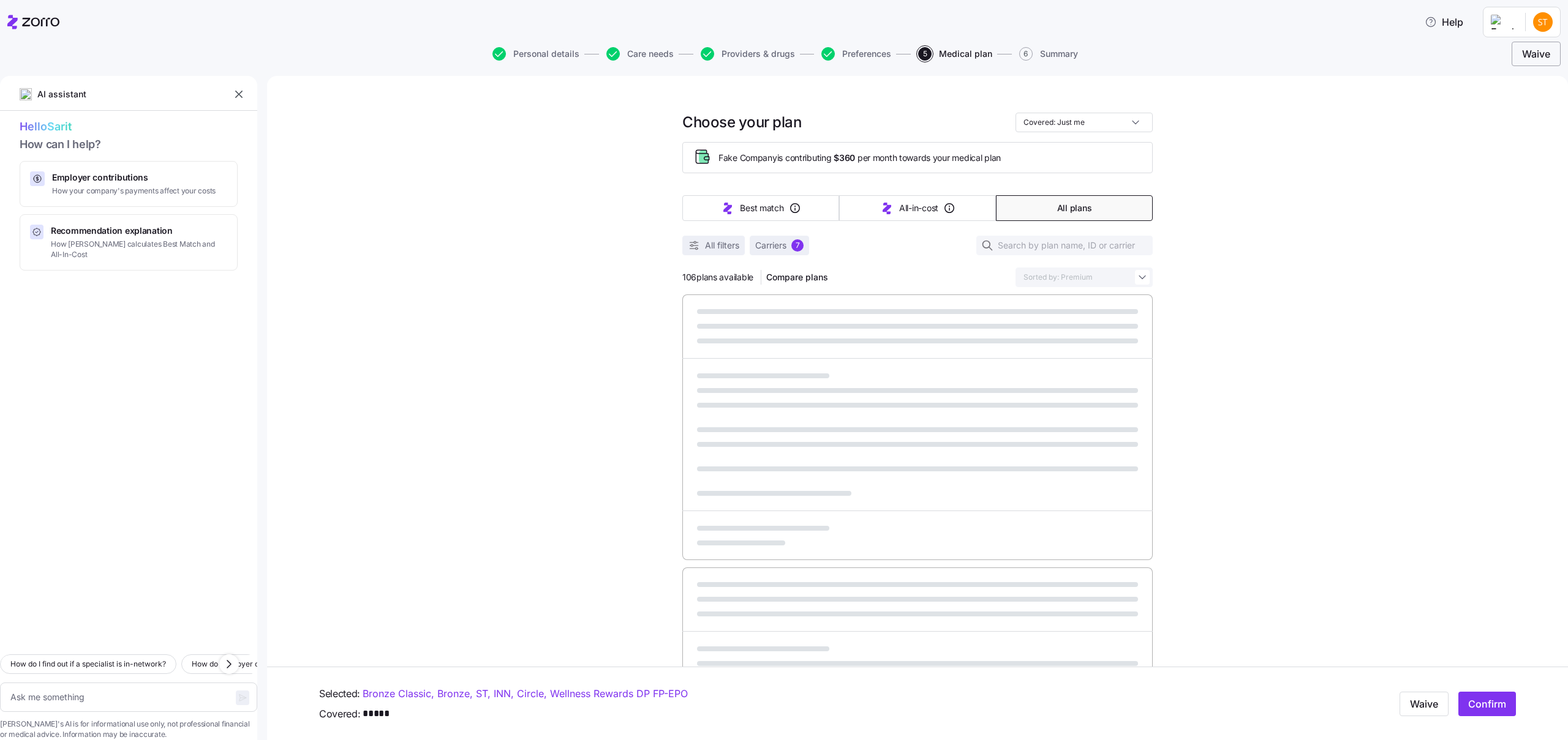
click at [1539, 57] on span "Waive" at bounding box center [1537, 54] width 29 height 15
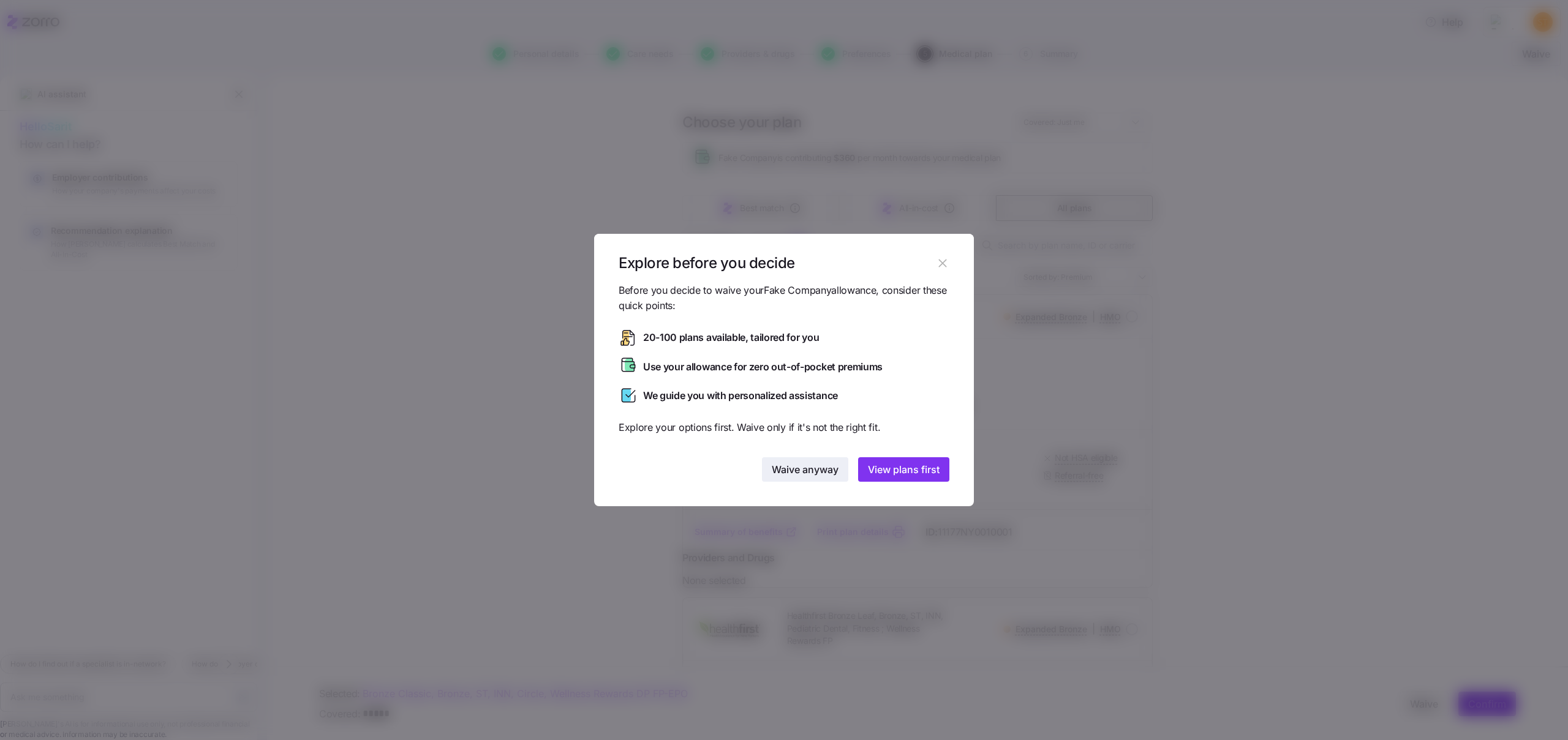
drag, startPoint x: 723, startPoint y: 483, endPoint x: 789, endPoint y: 475, distance: 66.5
click at [723, 483] on div "Before you decide to waive your Fake Company allowance, consider these quick po…" at bounding box center [784, 395] width 380 height 224
click at [795, 472] on span "Waive anyway" at bounding box center [805, 469] width 67 height 15
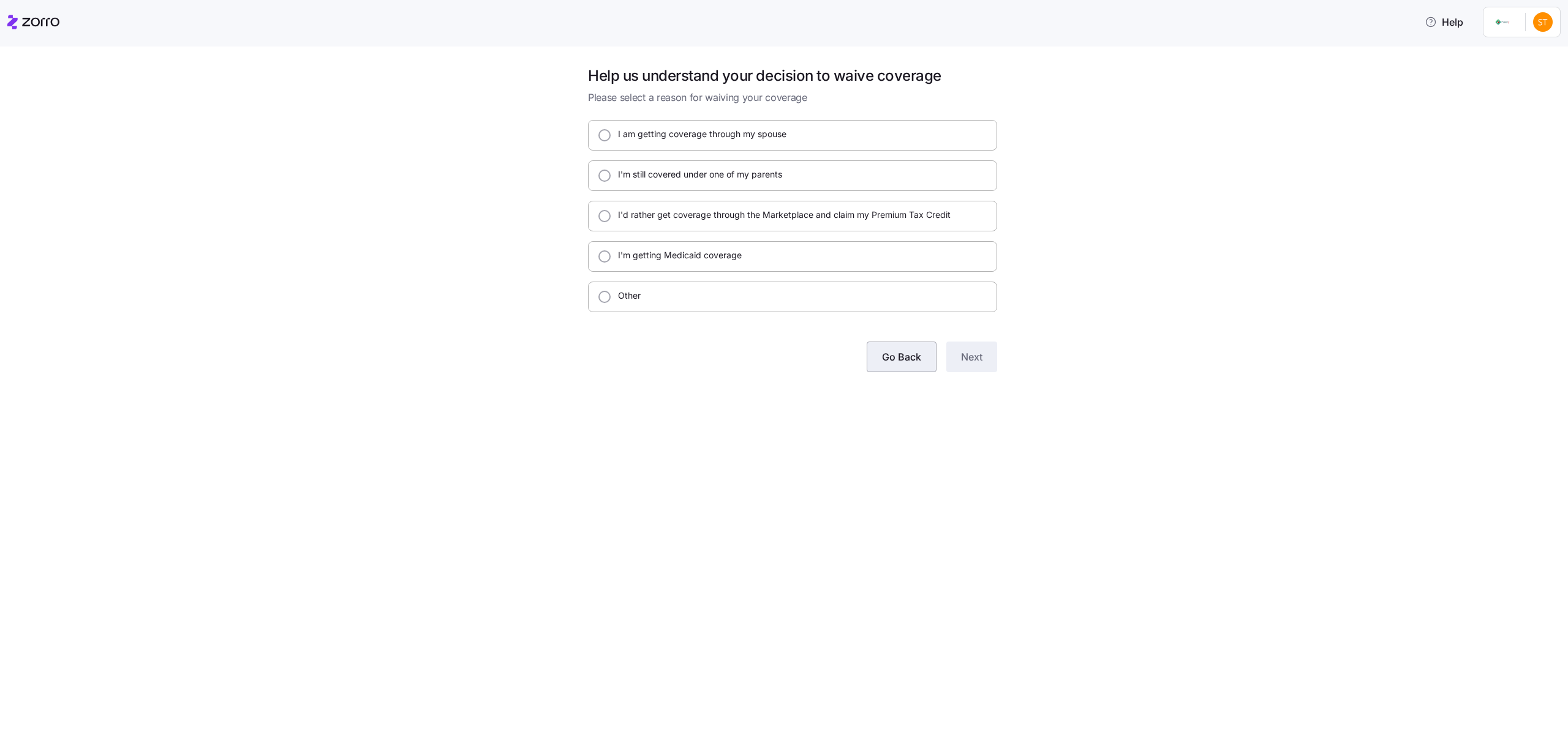
click at [891, 355] on span "Go Back" at bounding box center [902, 357] width 40 height 15
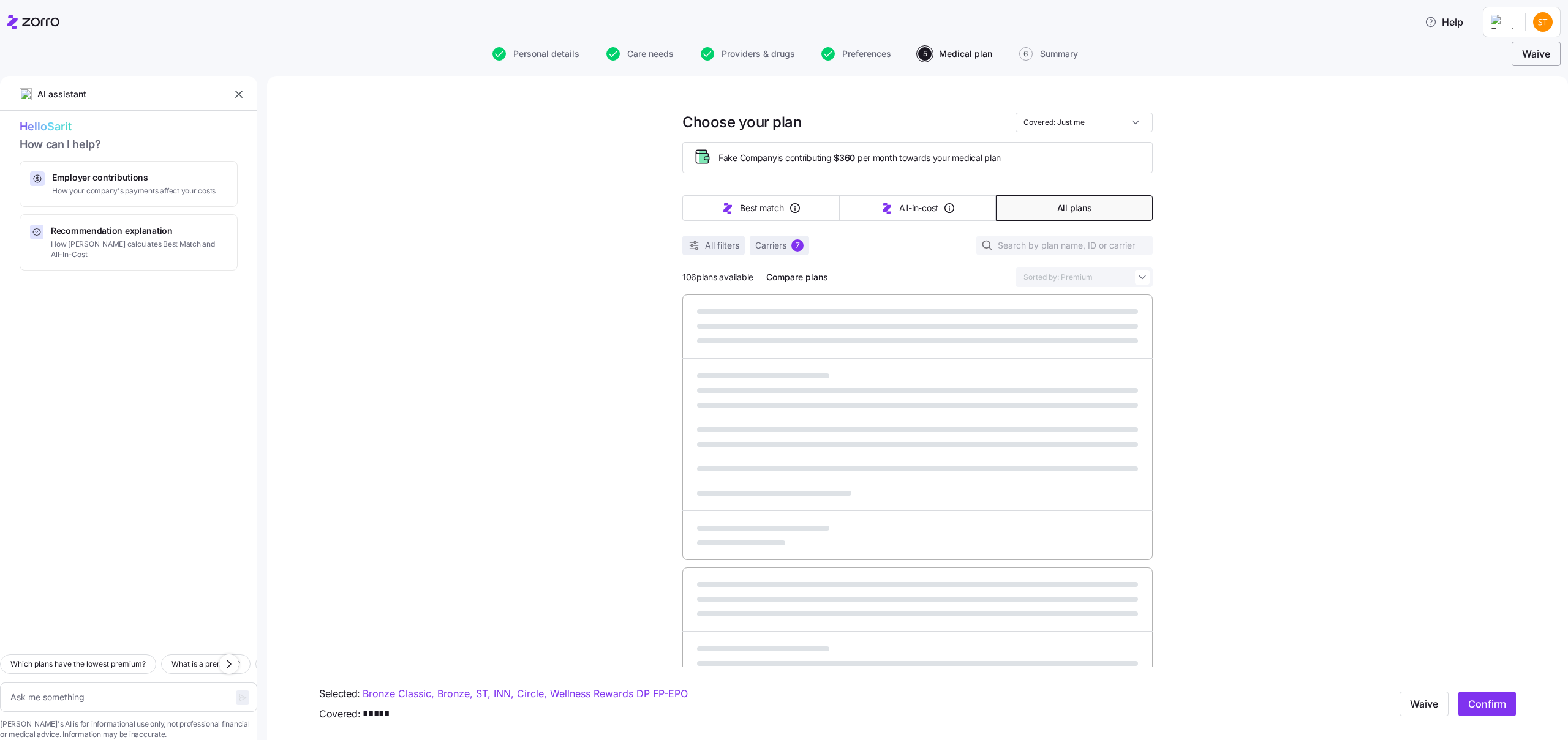
type textarea "x"
click at [1534, 51] on span "Waive" at bounding box center [1537, 54] width 29 height 15
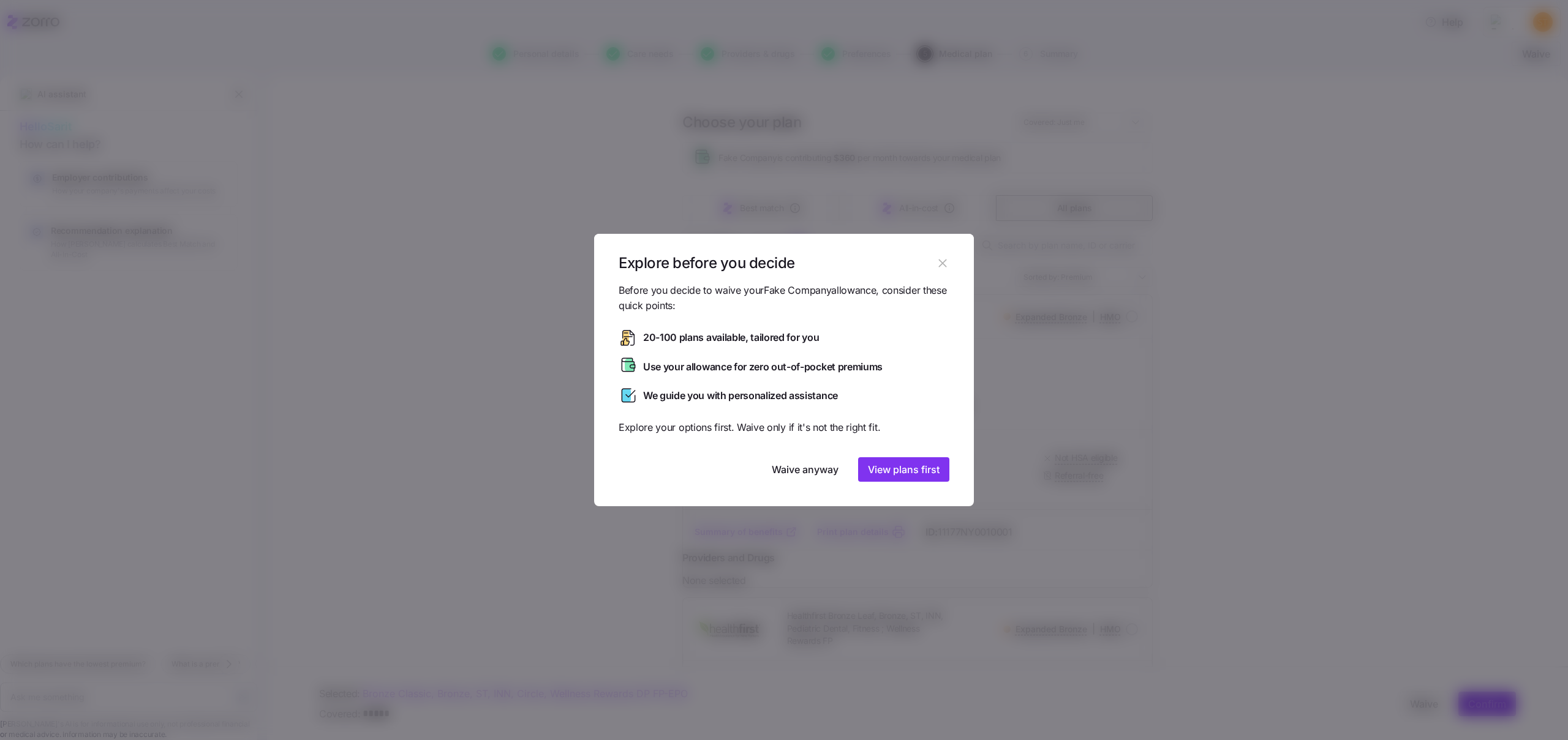
click at [943, 265] on icon "button" at bounding box center [942, 263] width 13 height 13
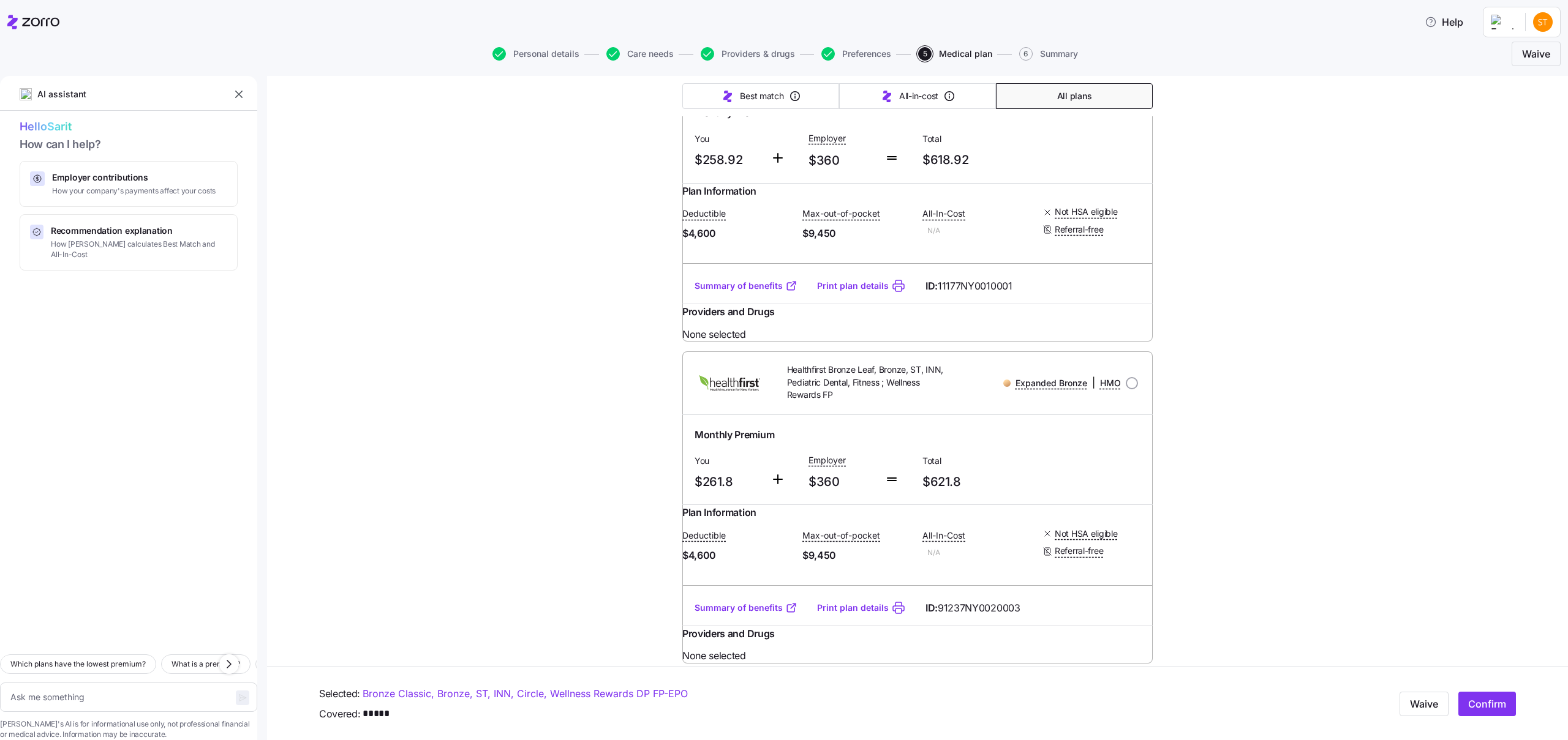
scroll to position [246, 0]
